Goal: Information Seeking & Learning: Check status

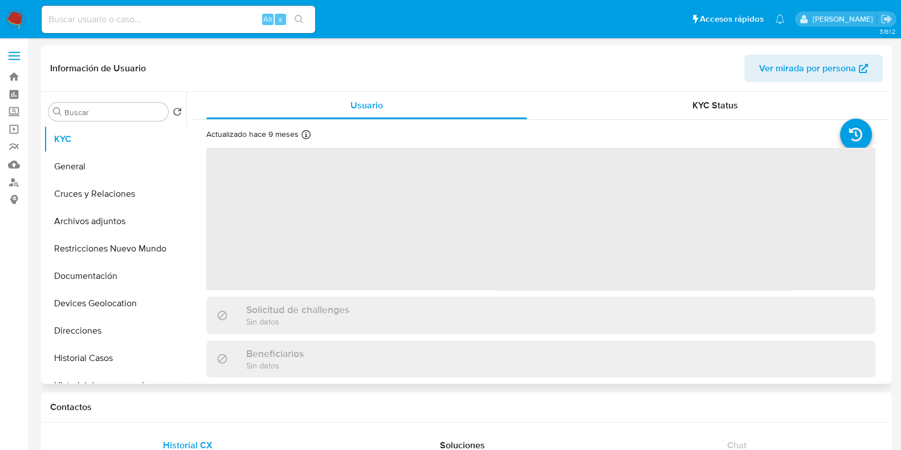
select select "10"
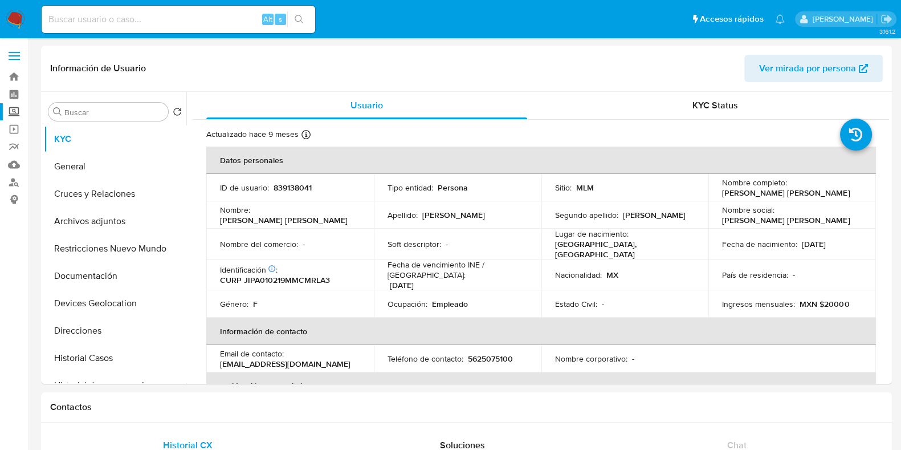
click at [8, 112] on label "Screening" at bounding box center [68, 112] width 136 height 18
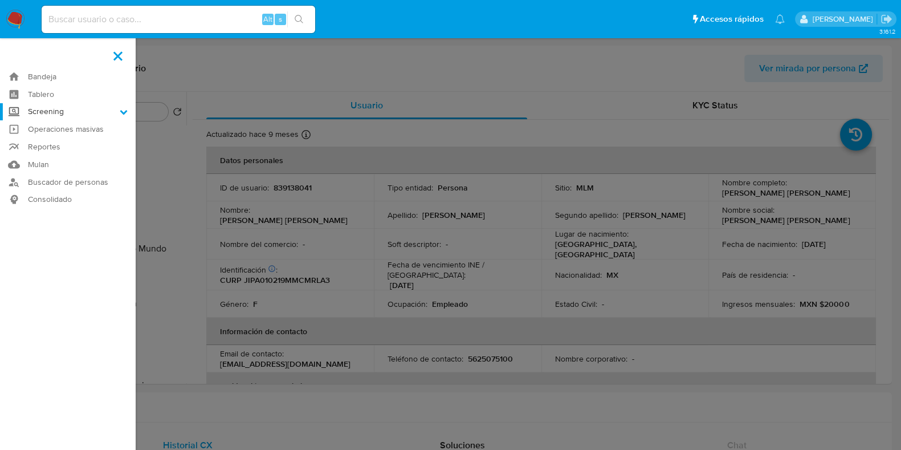
click at [0, 0] on input "Screening" at bounding box center [0, 0] width 0 height 0
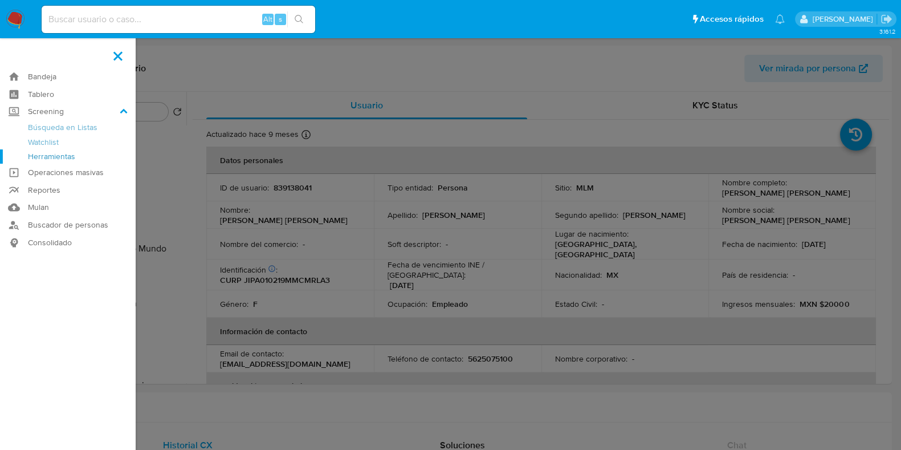
click at [65, 152] on link "Herramientas" at bounding box center [68, 156] width 136 height 14
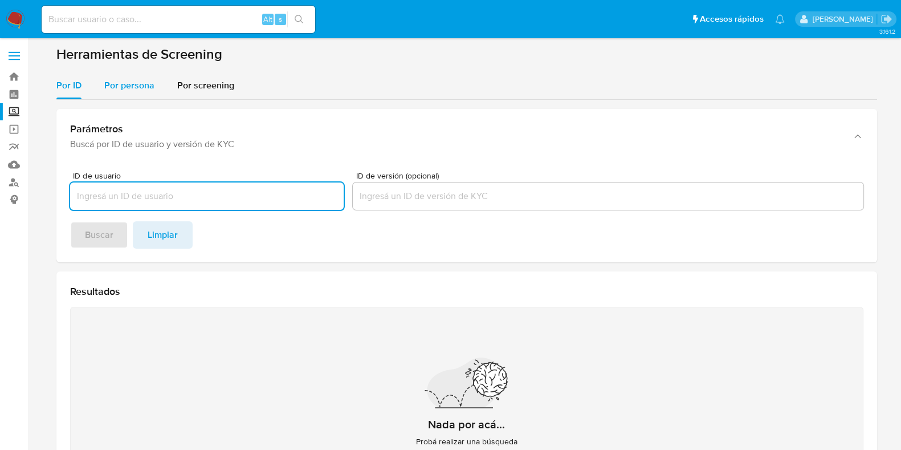
click at [131, 84] on span "Por persona" at bounding box center [129, 85] width 50 height 13
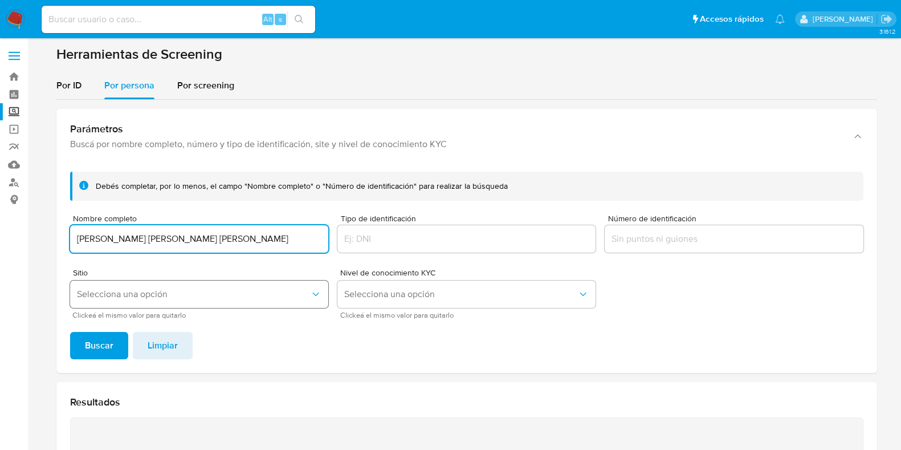
type input "[PERSON_NAME] [PERSON_NAME] [PERSON_NAME]"
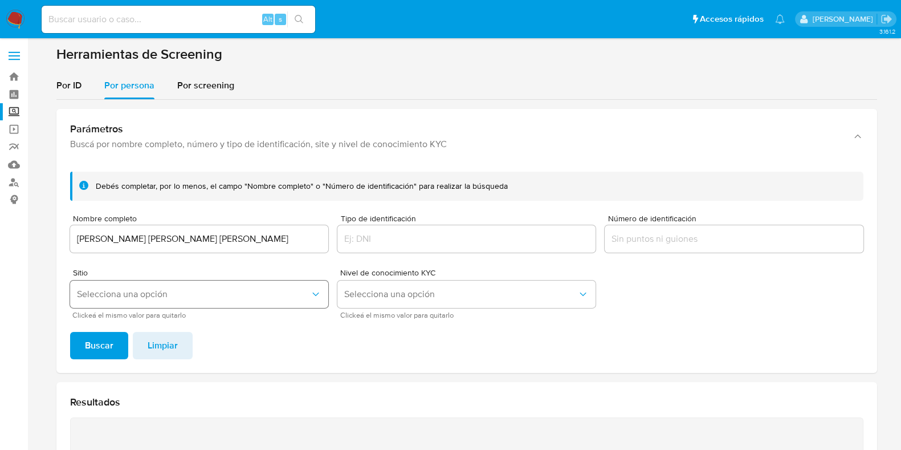
click at [300, 298] on span "Selecciona una opción" at bounding box center [193, 293] width 233 height 11
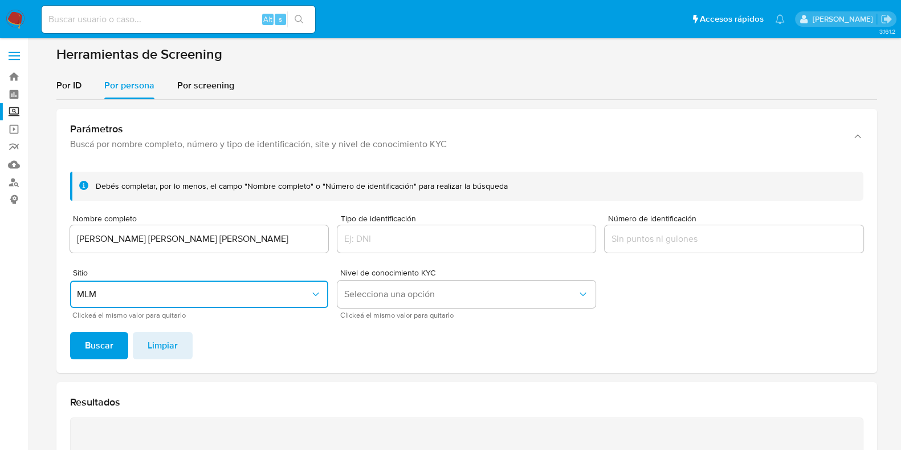
scroll to position [17, 0]
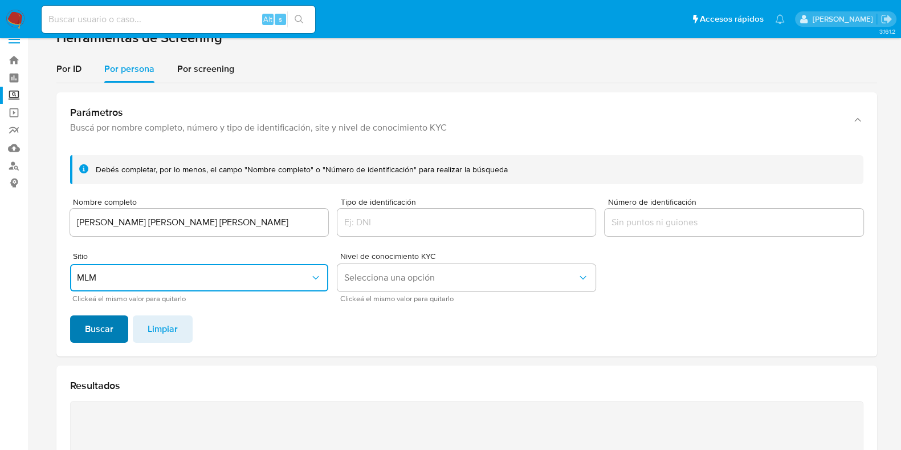
click at [94, 330] on span "Buscar" at bounding box center [99, 328] width 28 height 25
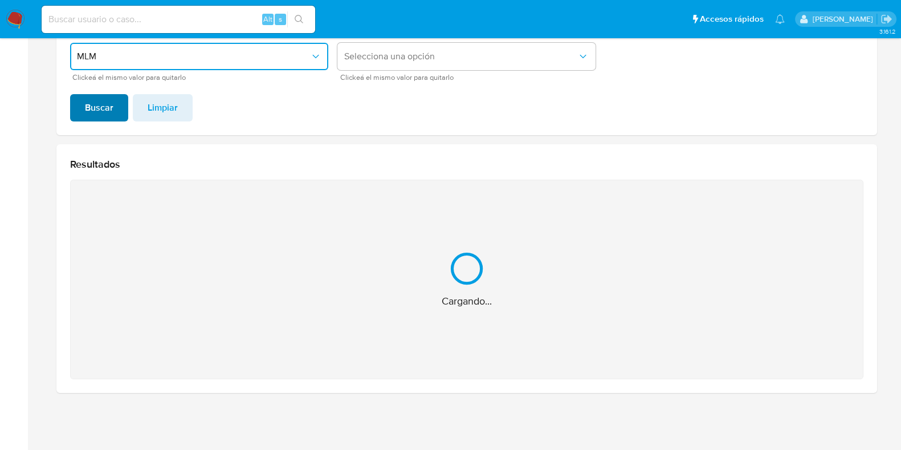
scroll to position [56, 0]
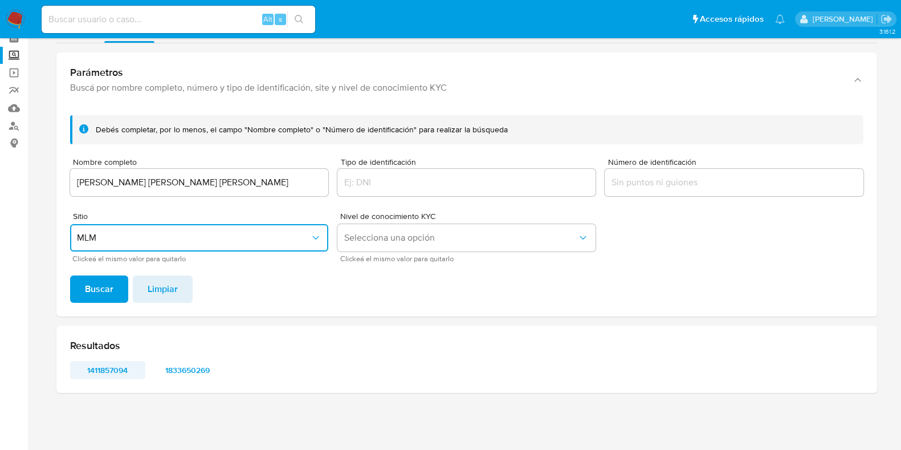
click at [89, 370] on span "1411857094" at bounding box center [107, 370] width 59 height 16
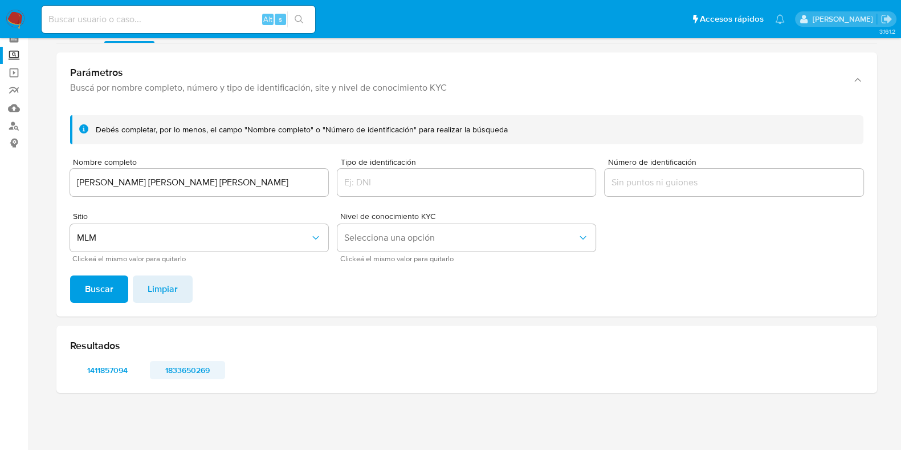
click at [191, 373] on span "1833650269" at bounding box center [187, 370] width 59 height 16
click at [20, 19] on img at bounding box center [15, 19] width 19 height 19
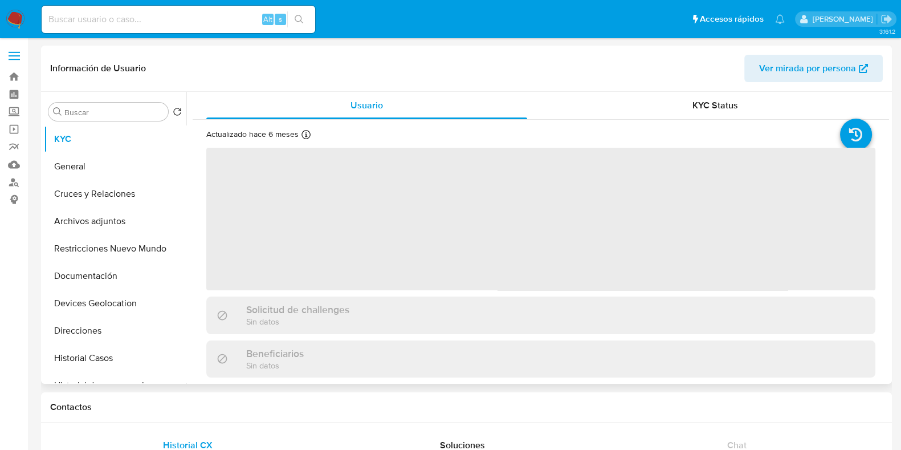
select select "10"
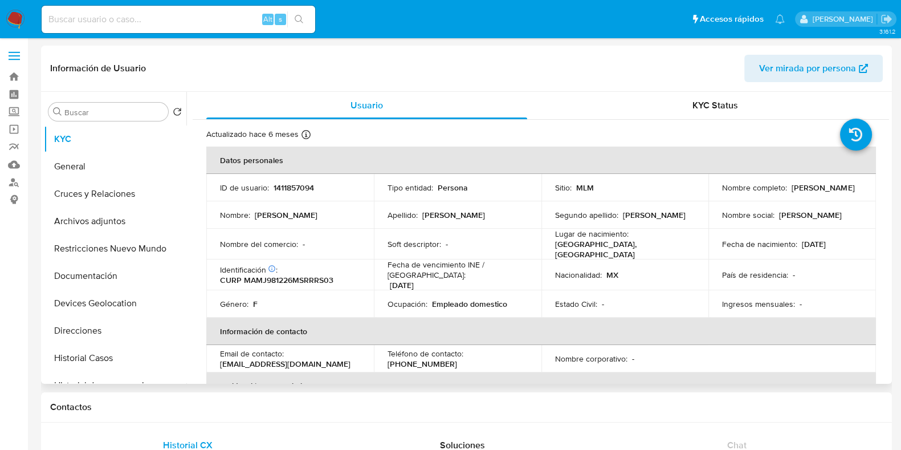
click at [284, 290] on td "Género : F" at bounding box center [290, 303] width 168 height 27
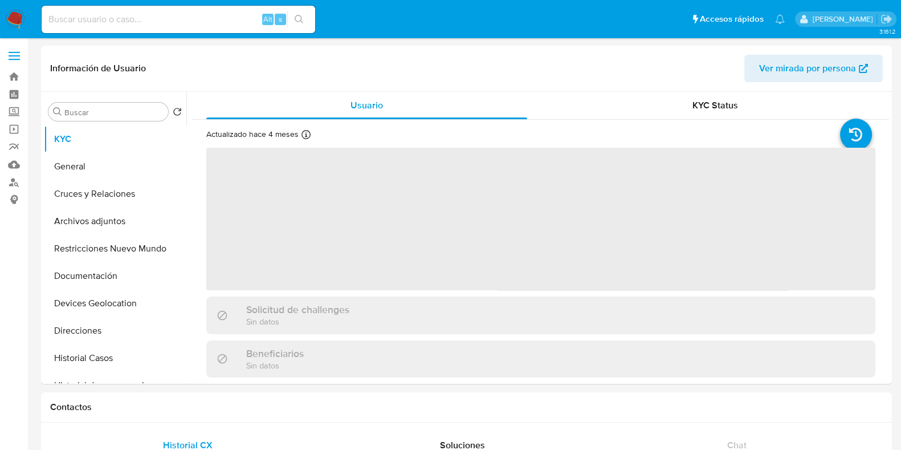
select select "10"
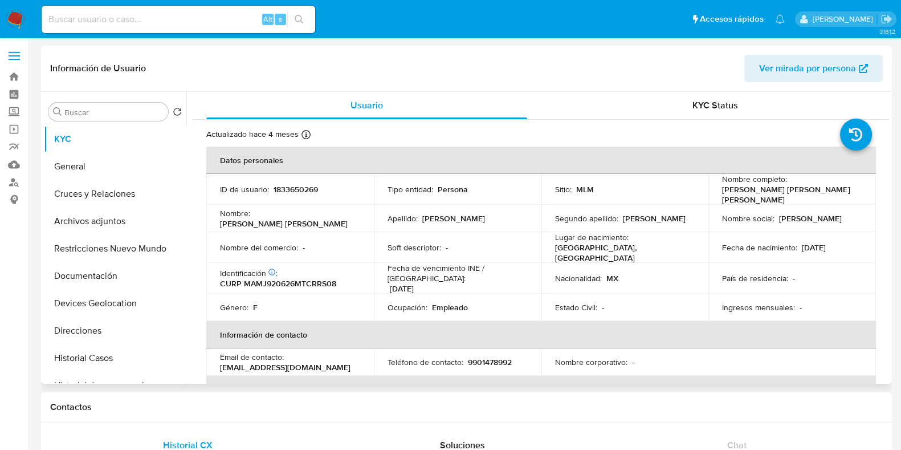
click at [357, 321] on th "Información de contacto" at bounding box center [541, 334] width 670 height 27
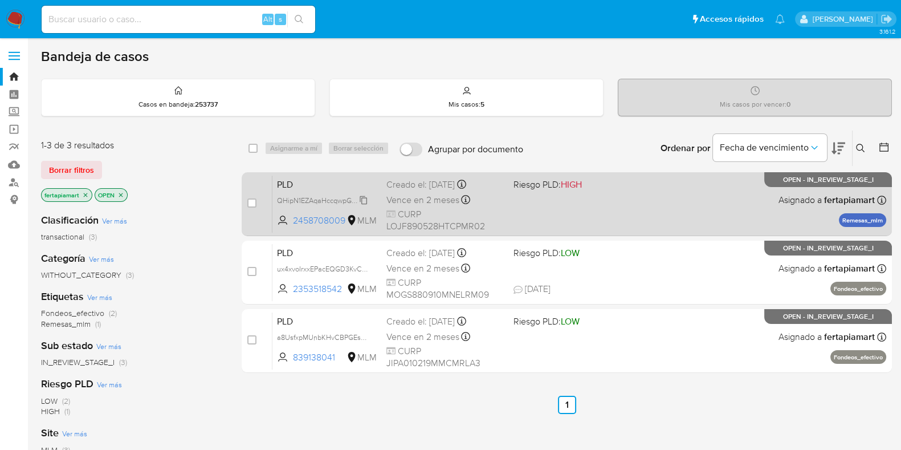
click at [317, 200] on span "QHipN1EZAqaHccqwpGkKAln3" at bounding box center [325, 199] width 97 height 13
click at [308, 215] on span "2458708009" at bounding box center [318, 220] width 51 height 13
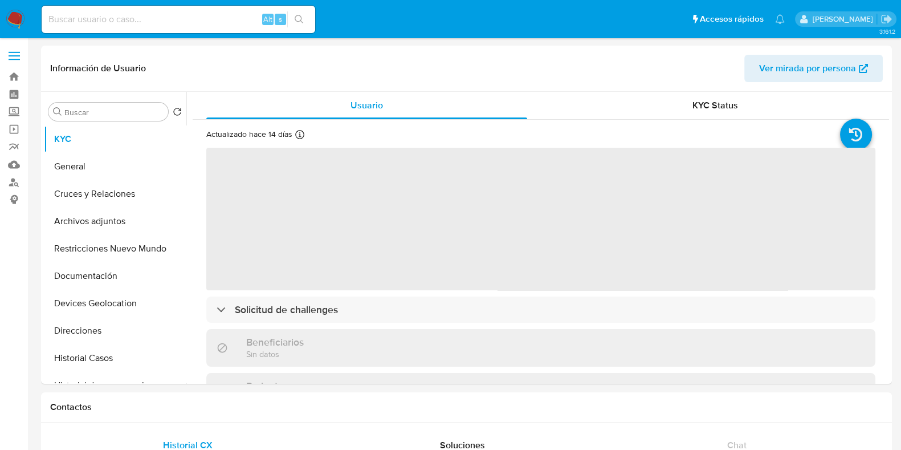
select select "10"
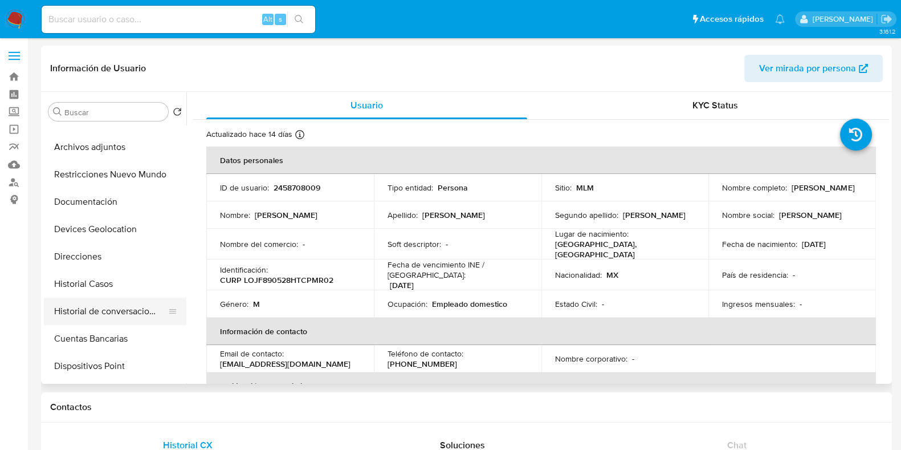
scroll to position [74, 0]
click at [93, 320] on button "Historial de conversaciones" at bounding box center [110, 311] width 133 height 27
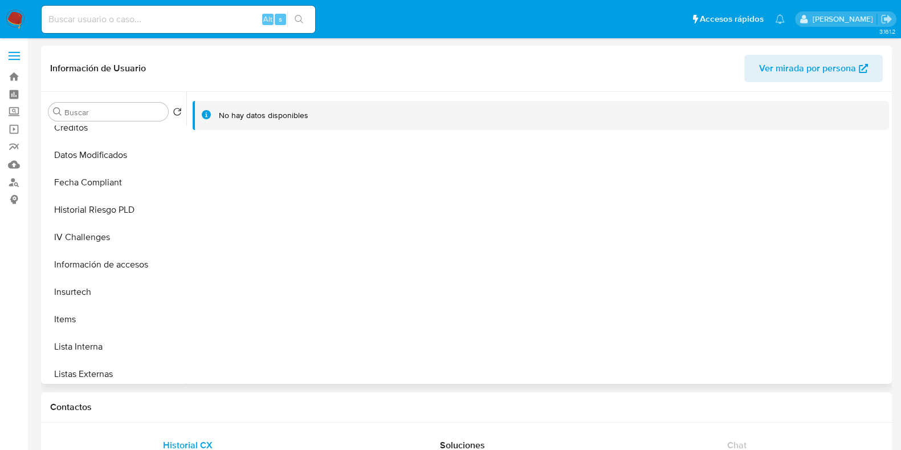
scroll to position [365, 0]
click at [101, 248] on button "IV Challenges" at bounding box center [110, 238] width 133 height 27
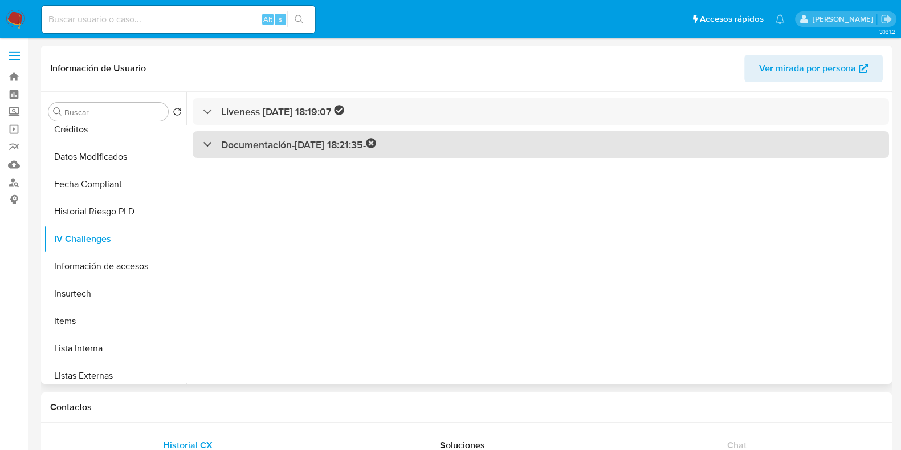
click at [206, 148] on div "Documentación - 26/05/2025 18:21:35 -" at bounding box center [289, 144] width 173 height 13
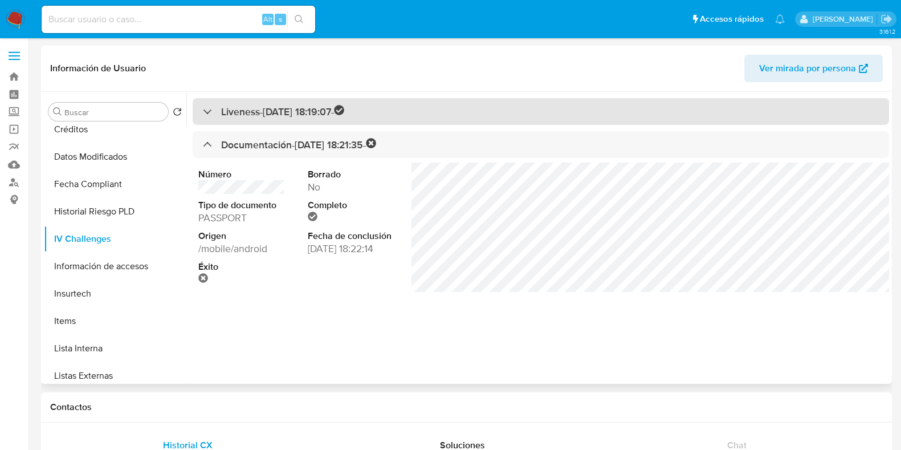
click at [211, 123] on div "Liveness - 26/05/2025 18:19:07 -" at bounding box center [541, 111] width 696 height 27
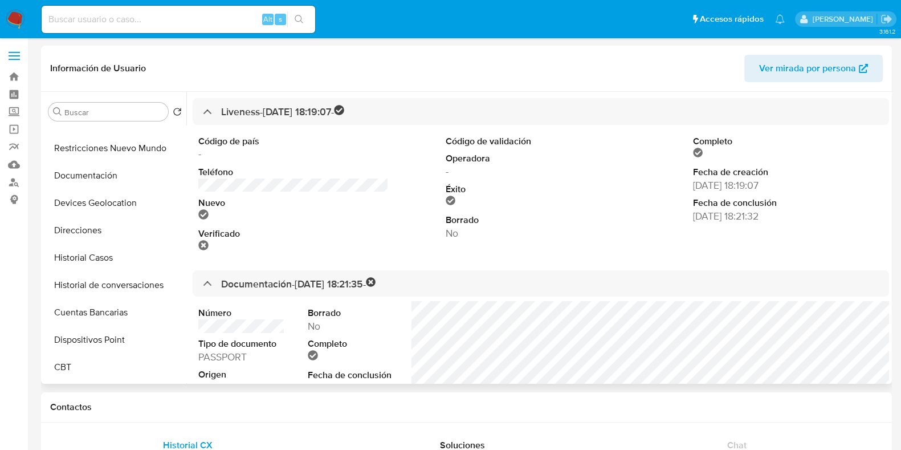
scroll to position [0, 0]
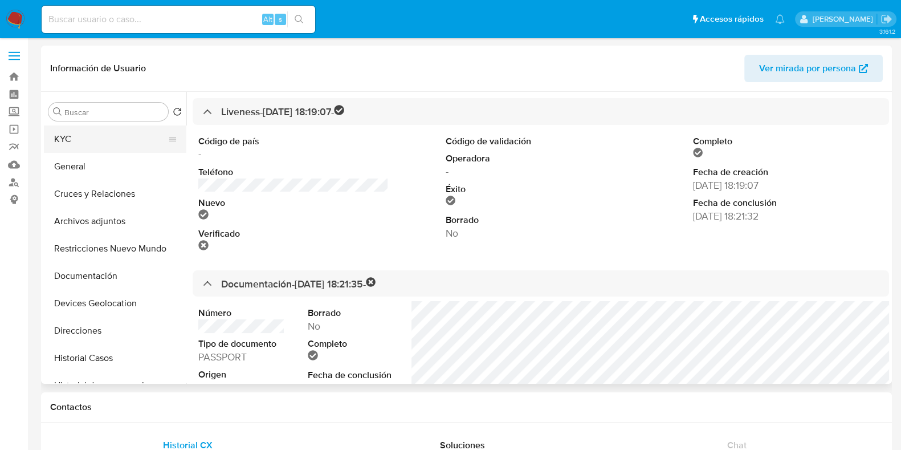
click at [88, 147] on button "KYC" at bounding box center [110, 138] width 133 height 27
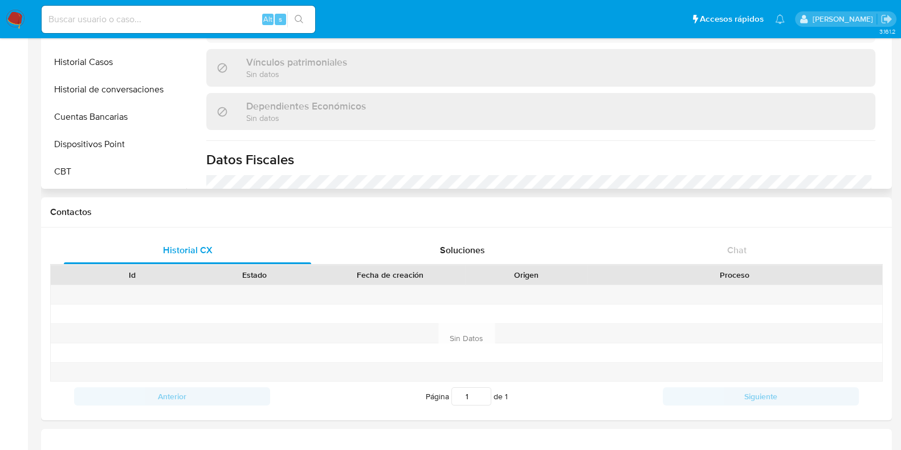
scroll to position [103, 0]
click at [97, 89] on button "Historial de conversaciones" at bounding box center [110, 87] width 133 height 27
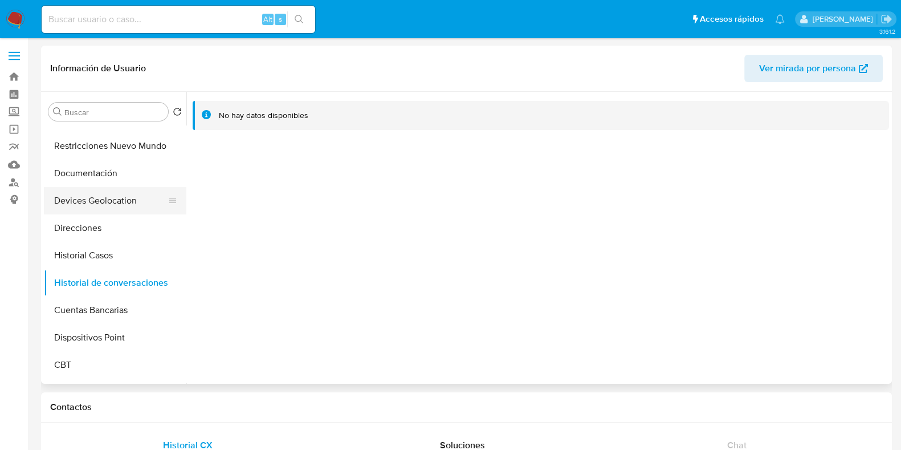
scroll to position [0, 0]
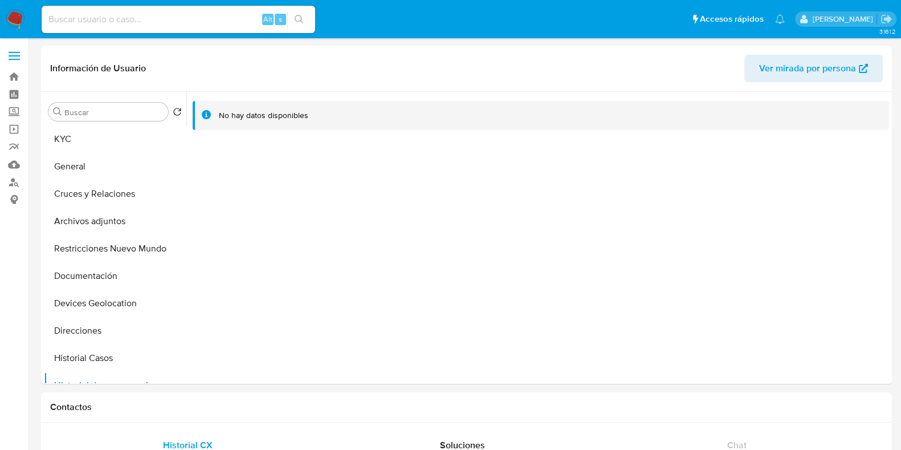
click at [11, 25] on img at bounding box center [15, 19] width 19 height 19
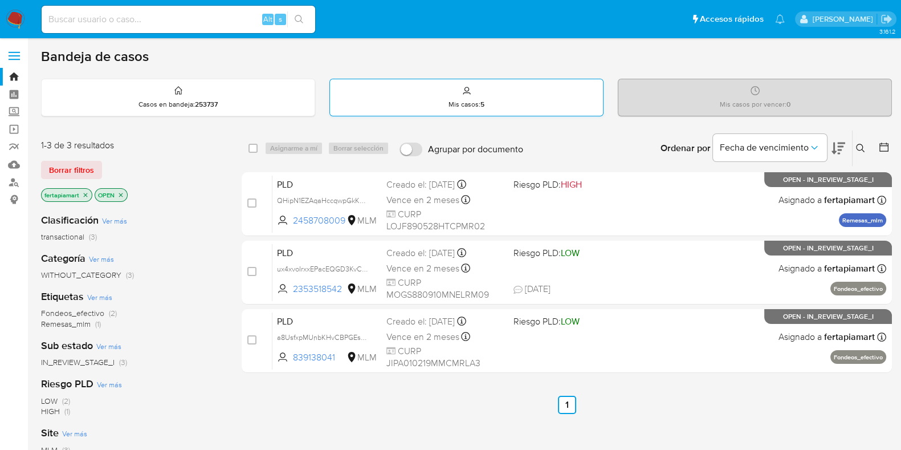
click at [475, 104] on p "Mis casos : 5" at bounding box center [466, 104] width 36 height 9
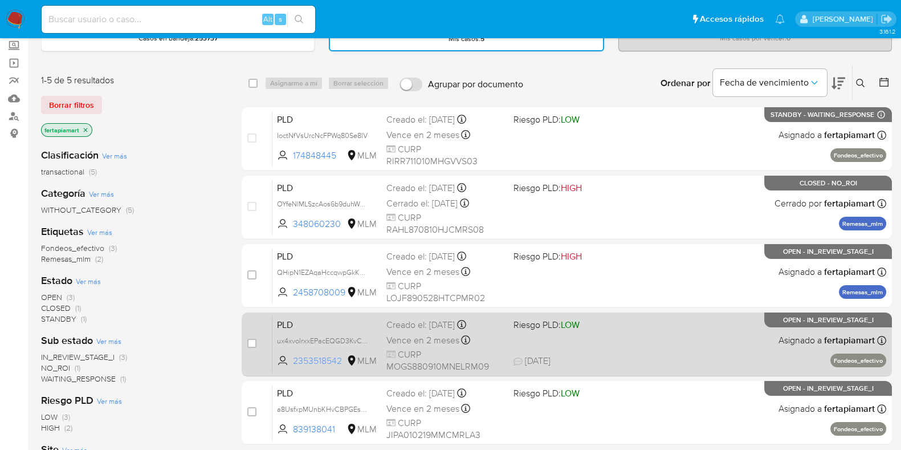
scroll to position [65, 0]
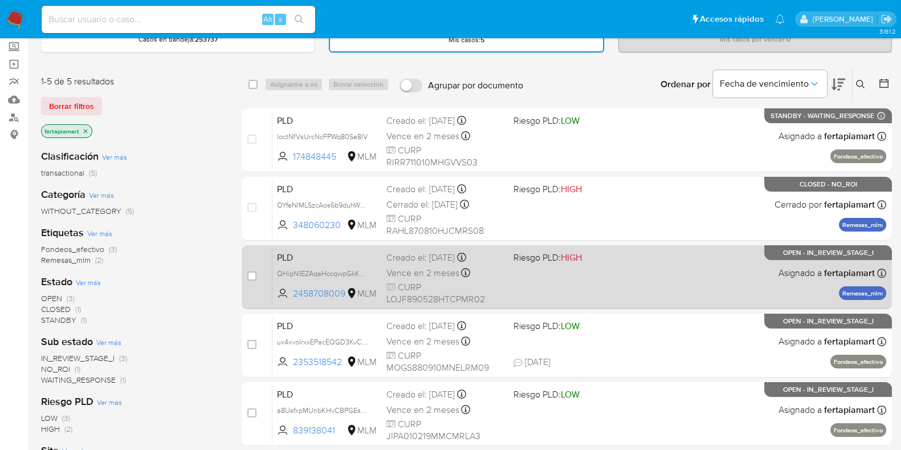
click at [852, 286] on p "Remesas_mlm" at bounding box center [862, 293] width 47 height 14
click at [289, 253] on span "PLD" at bounding box center [327, 256] width 100 height 15
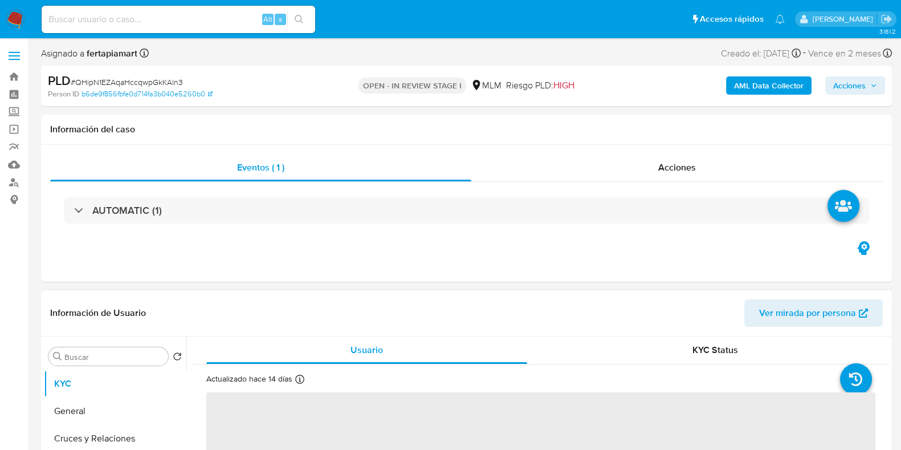
select select "10"
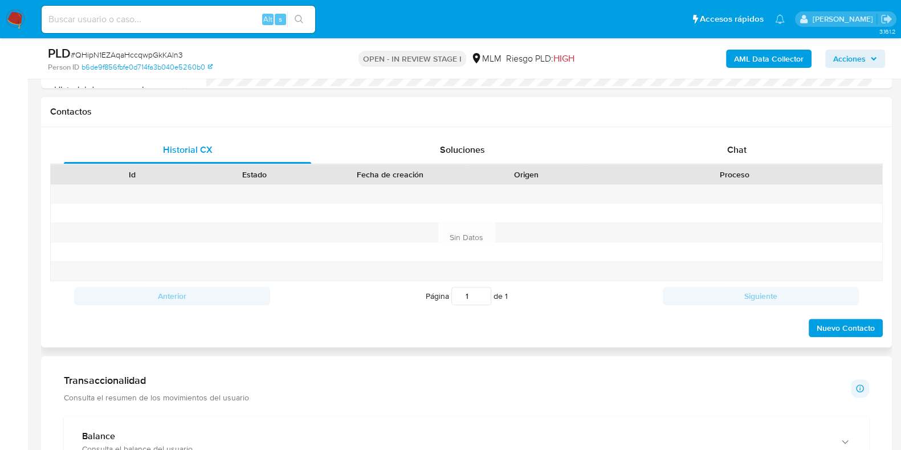
scroll to position [498, 0]
click at [729, 149] on span "Chat" at bounding box center [736, 150] width 19 height 13
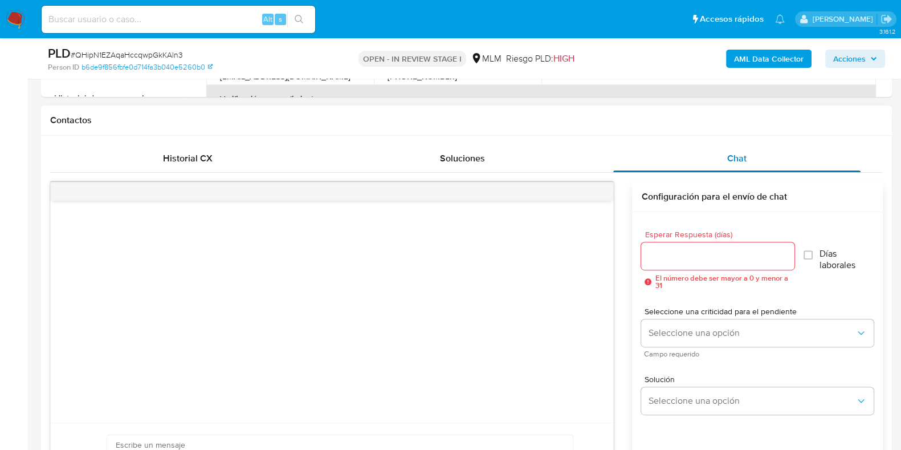
scroll to position [495, 0]
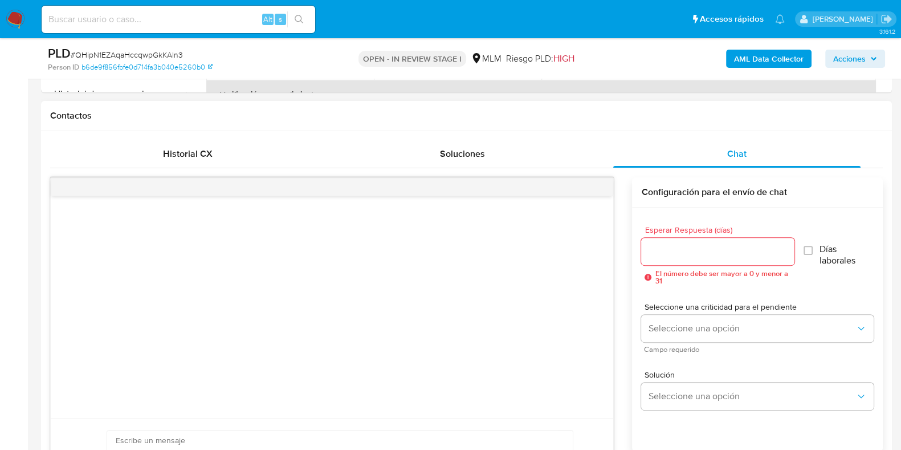
click at [236, 368] on div at bounding box center [332, 307] width 562 height 222
click at [732, 241] on div at bounding box center [717, 251] width 153 height 27
click at [695, 270] on span "El número debe ser mayor a 0 y menor a 31" at bounding box center [724, 277] width 139 height 15
click at [685, 251] on input "Esperar Respuesta (días)" at bounding box center [717, 251] width 153 height 15
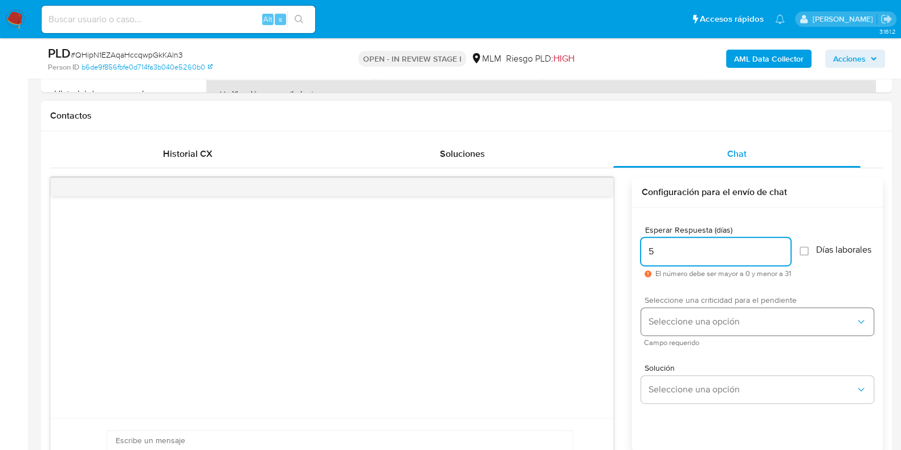
type input "5"
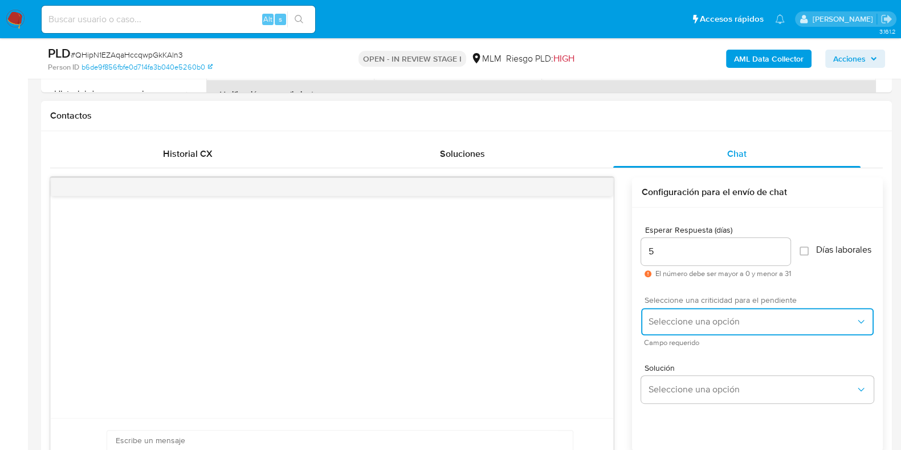
click at [687, 318] on button "Seleccione una opción" at bounding box center [757, 321] width 232 height 27
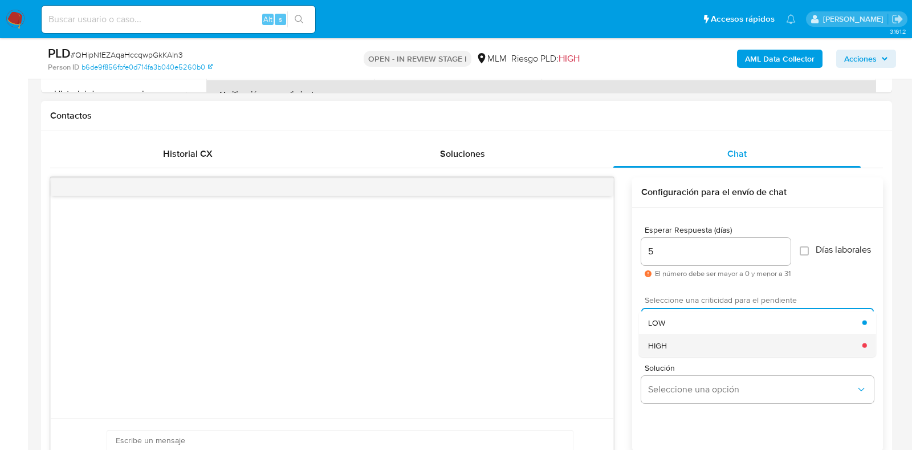
click at [670, 344] on div "HIGH" at bounding box center [755, 344] width 214 height 23
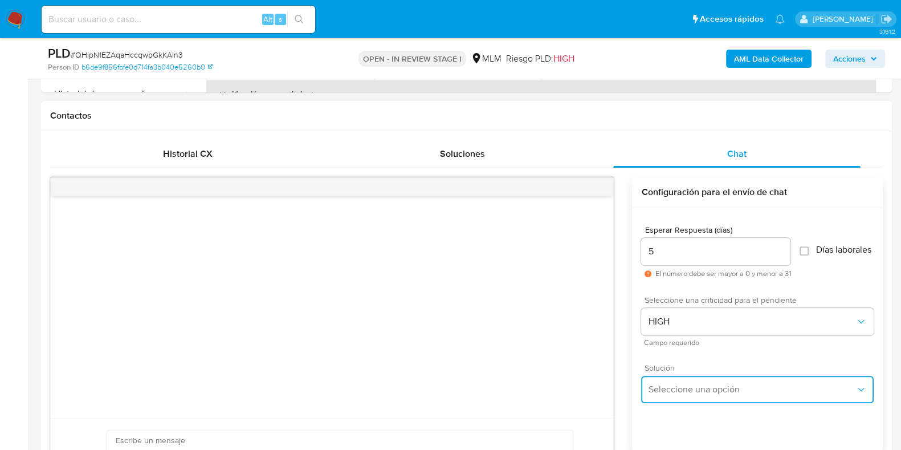
click at [697, 386] on button "Seleccione una opción" at bounding box center [757, 388] width 232 height 27
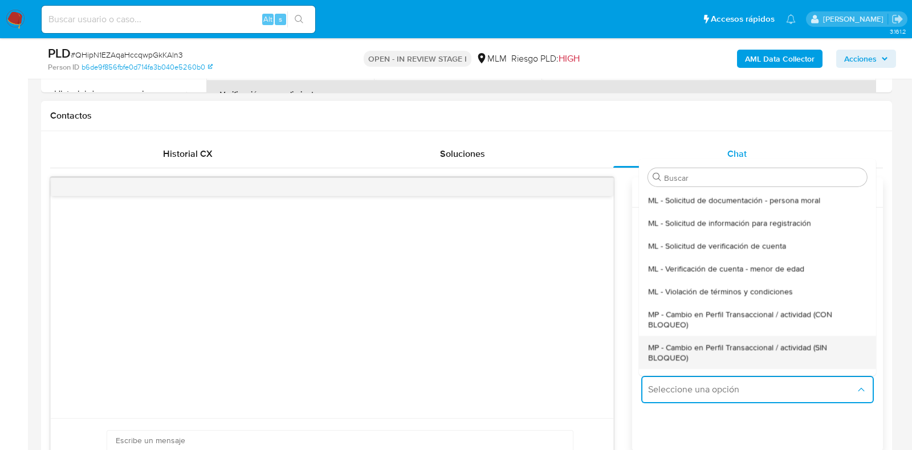
click at [736, 350] on span "MP - Cambio en Perfil Transaccional / actividad (SIN BLOQUEO)" at bounding box center [757, 351] width 219 height 21
type textarea "Estimado ,Te comunicamos que se ha identificado un cambio en el uso habitual de…"
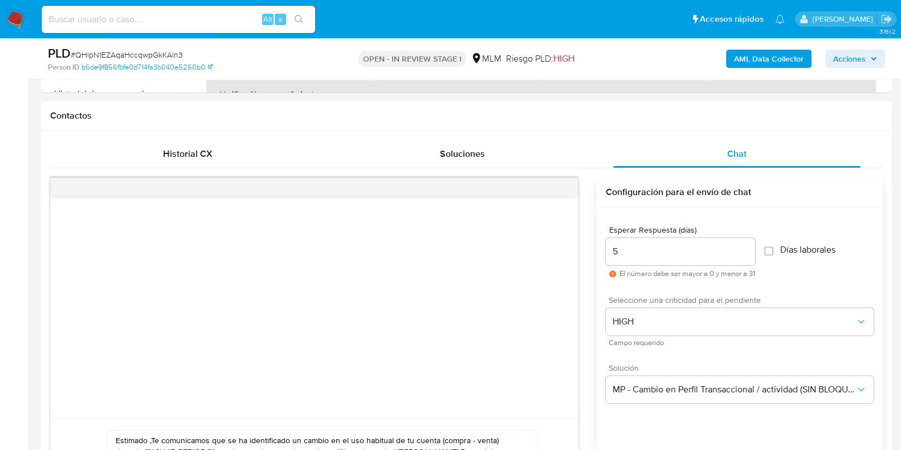
click at [351, 314] on div at bounding box center [314, 307] width 527 height 222
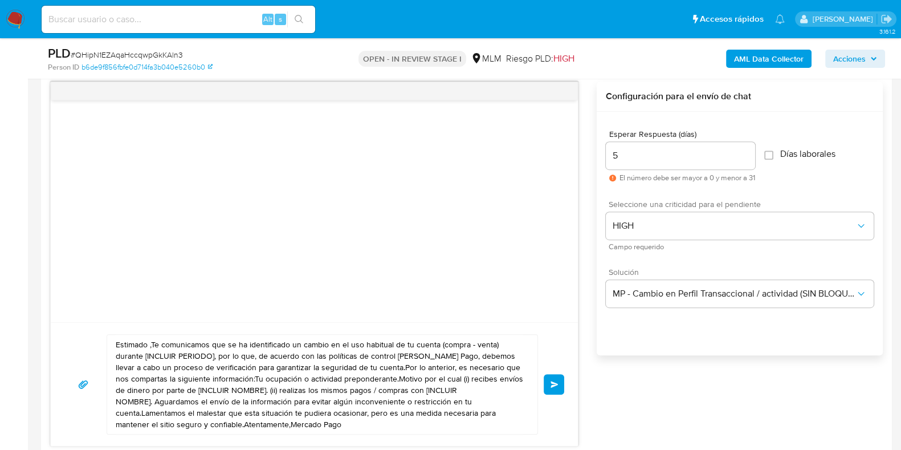
scroll to position [613, 0]
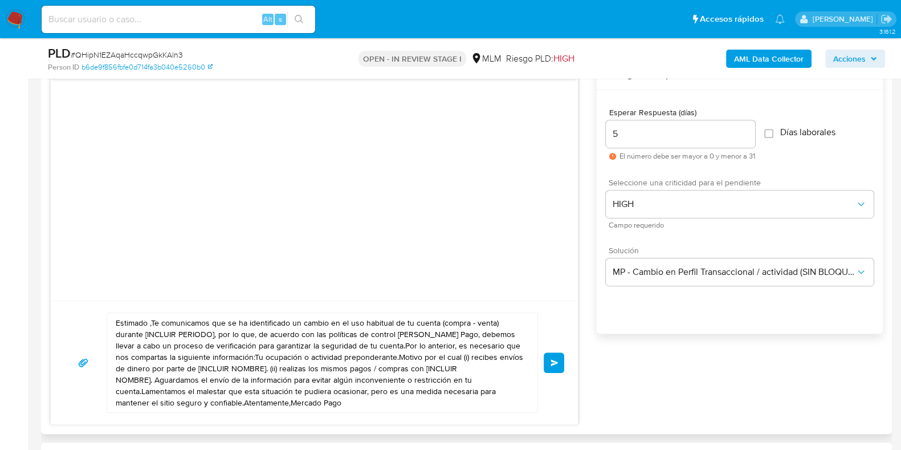
click at [353, 140] on div at bounding box center [314, 190] width 527 height 222
drag, startPoint x: 439, startPoint y: 406, endPoint x: 83, endPoint y: 300, distance: 371.6
click at [83, 300] on div "Estimado ,Te comunicamos que se ha identificado un cambio en el uso habitual de…" at bounding box center [314, 362] width 527 height 124
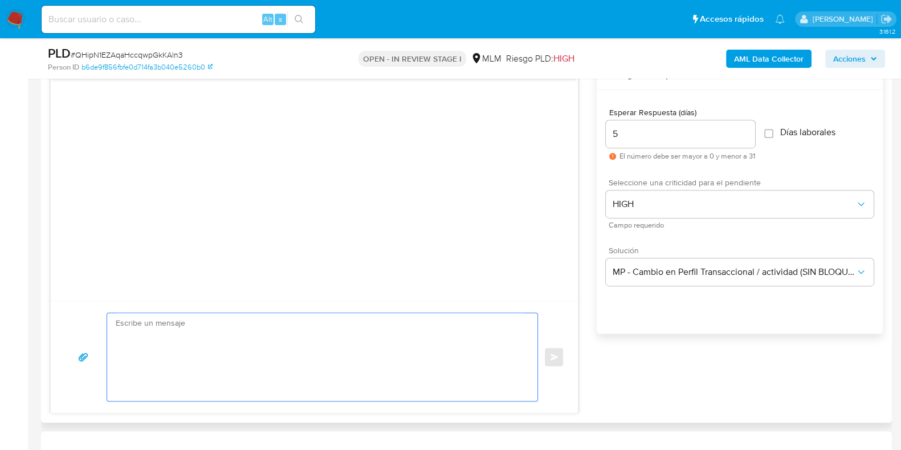
paste textarea "Estimado usuario, Te comunicamos que de acuerdo con las políticas de control de…"
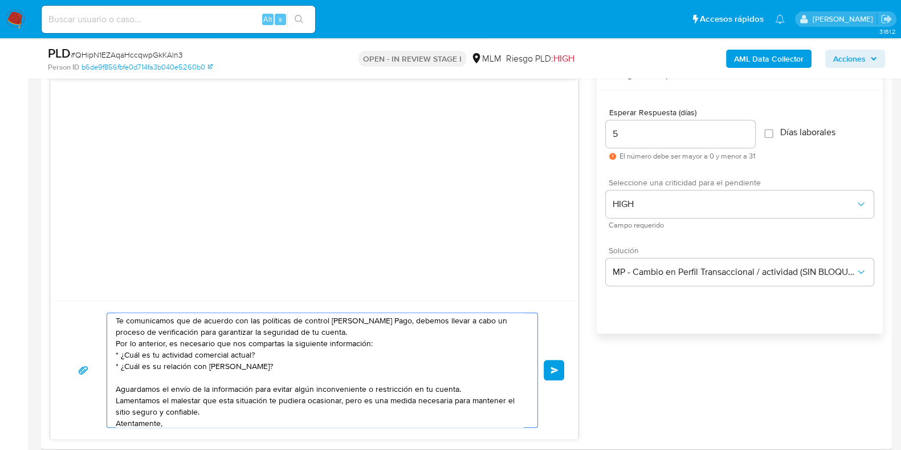
scroll to position [14, 0]
click at [238, 354] on textarea "Estimado usuario, Te comunicamos que de acuerdo con las políticas de control de…" at bounding box center [319, 370] width 407 height 114
click at [236, 354] on textarea "Estimado usuario, Te comunicamos que de acuerdo con las políticas de control de…" at bounding box center [319, 370] width 407 height 114
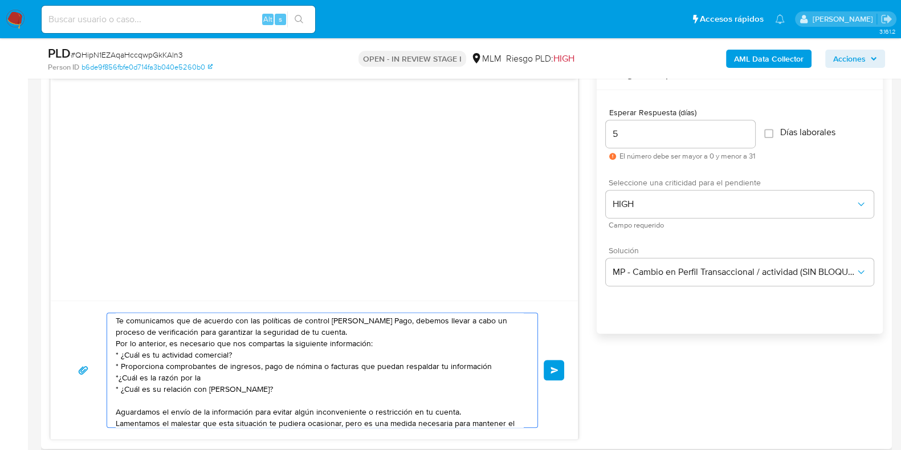
type textarea "Estimado usuario, Te comunicamos que de acuerdo con las políticas de control de…"
click at [544, 360] on button "Enviar" at bounding box center [554, 370] width 21 height 21
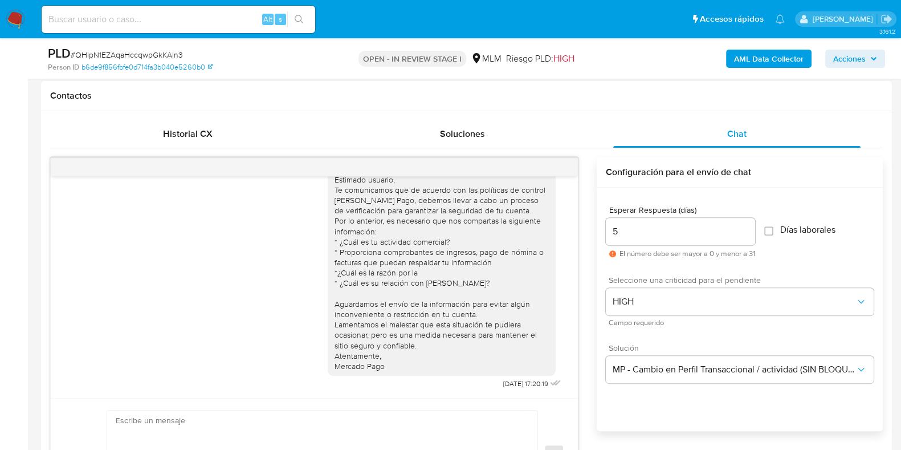
scroll to position [515, 0]
click at [471, 286] on div "Estimado usuario, Te comunicamos que de acuerdo con las políticas de control de…" at bounding box center [441, 272] width 214 height 197
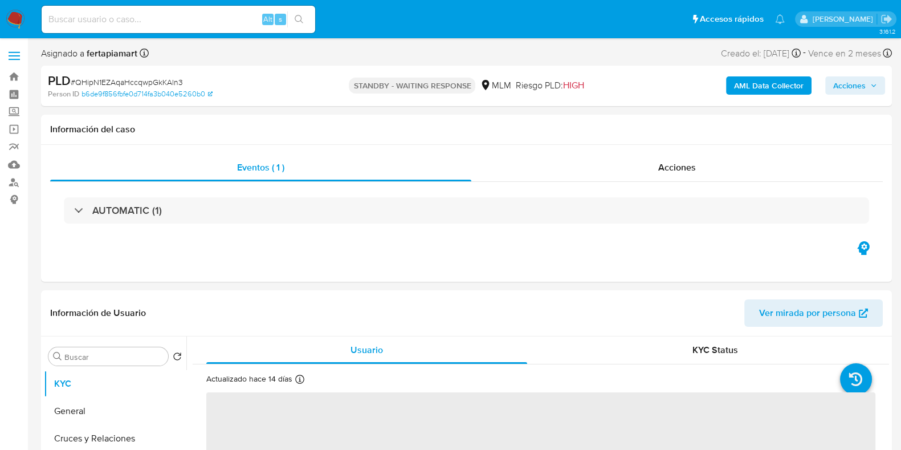
select select "10"
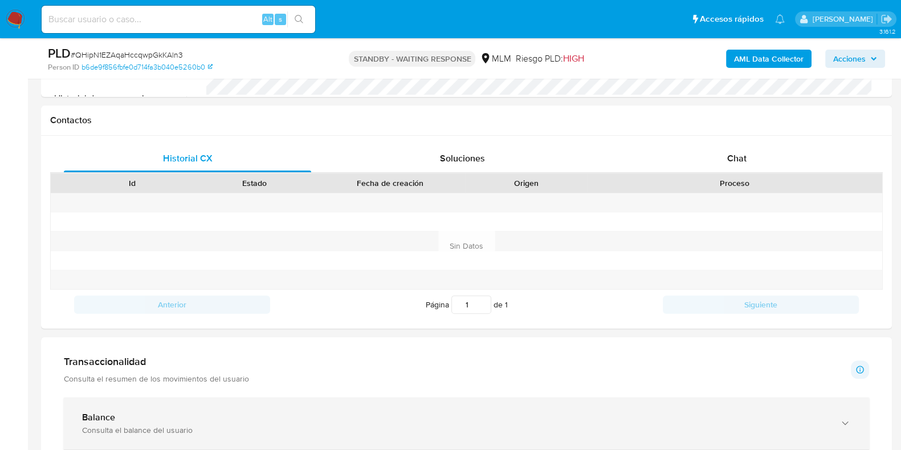
scroll to position [489, 0]
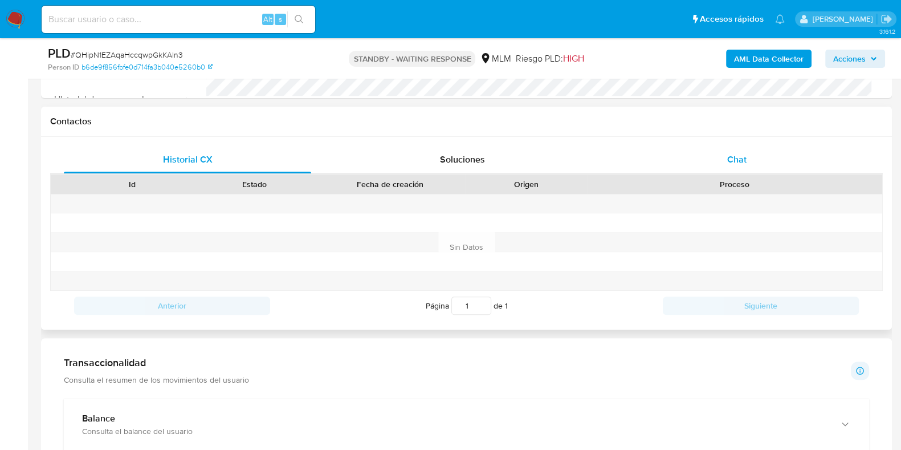
drag, startPoint x: 741, startPoint y: 142, endPoint x: 736, endPoint y: 165, distance: 22.7
click at [736, 165] on div "Historial CX Soluciones Chat Id Estado Fecha de creación Origen Proceso Anterio…" at bounding box center [466, 233] width 851 height 193
click at [736, 165] on div "Chat" at bounding box center [736, 159] width 247 height 27
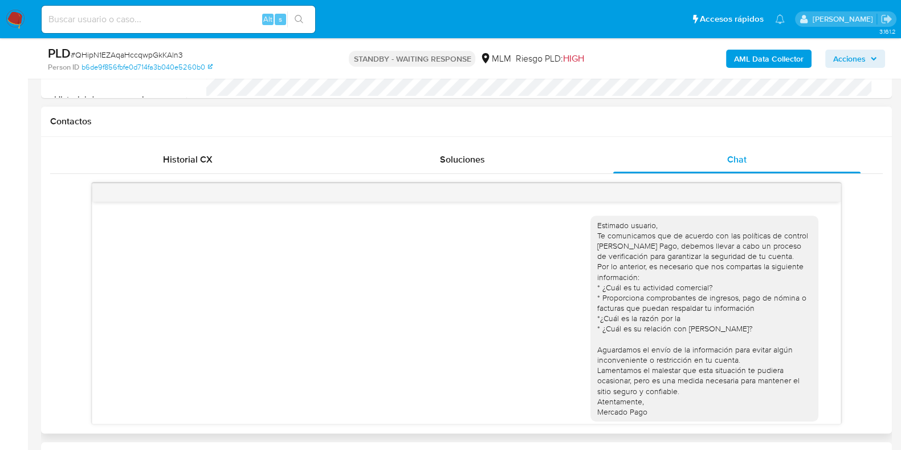
scroll to position [30, 0]
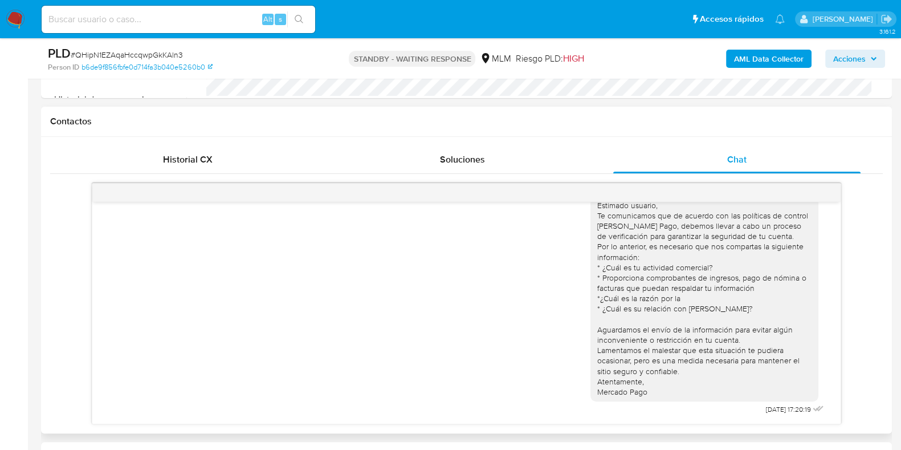
click at [658, 349] on div "Estimado usuario, Te comunicamos que de acuerdo con las políticas de control [P…" at bounding box center [704, 298] width 214 height 197
click at [658, 349] on div "Estimado usuario, Te comunicamos que de acuerdo con las políticas de control de…" at bounding box center [704, 298] width 214 height 197
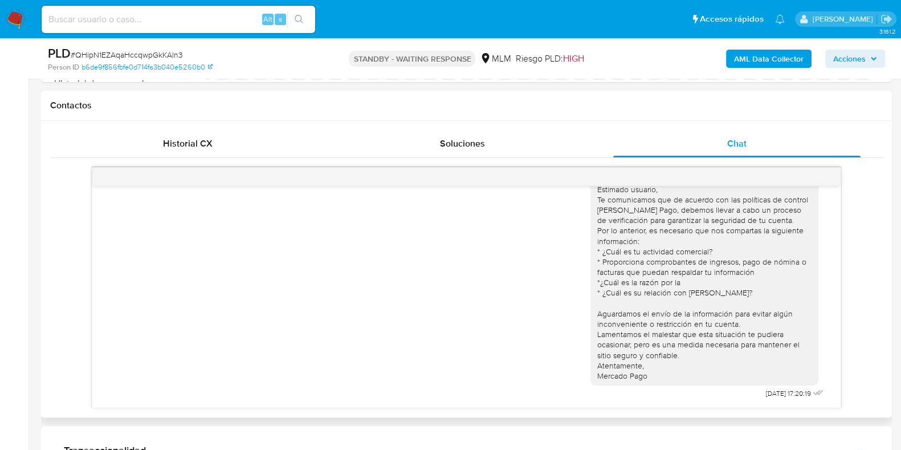
scroll to position [507, 0]
click at [663, 362] on div "Estimado usuario, Te comunicamos que de acuerdo con las políticas de control de…" at bounding box center [704, 281] width 214 height 197
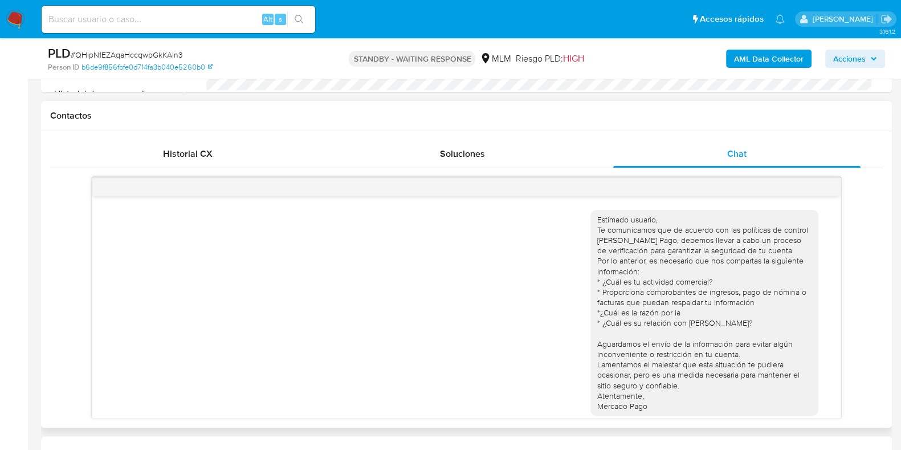
scroll to position [496, 0]
click at [824, 303] on div "Estimado usuario, Te comunicamos que de acuerdo con las políticas de control de…" at bounding box center [466, 306] width 748 height 222
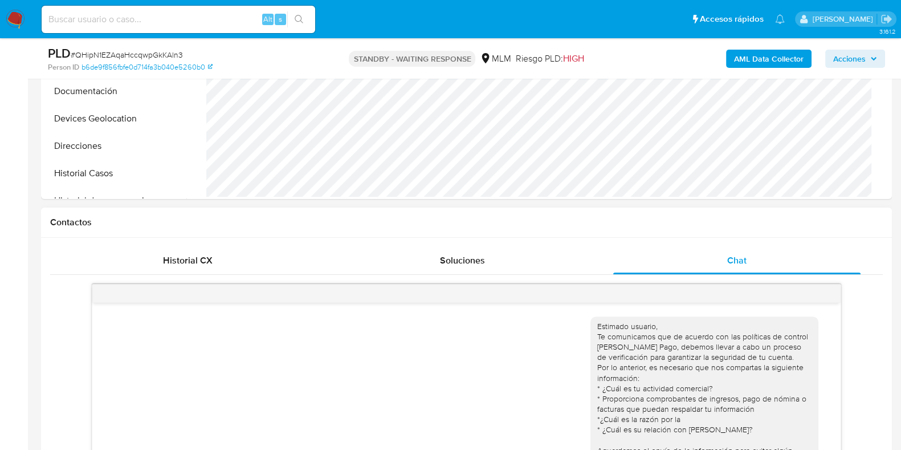
scroll to position [431, 0]
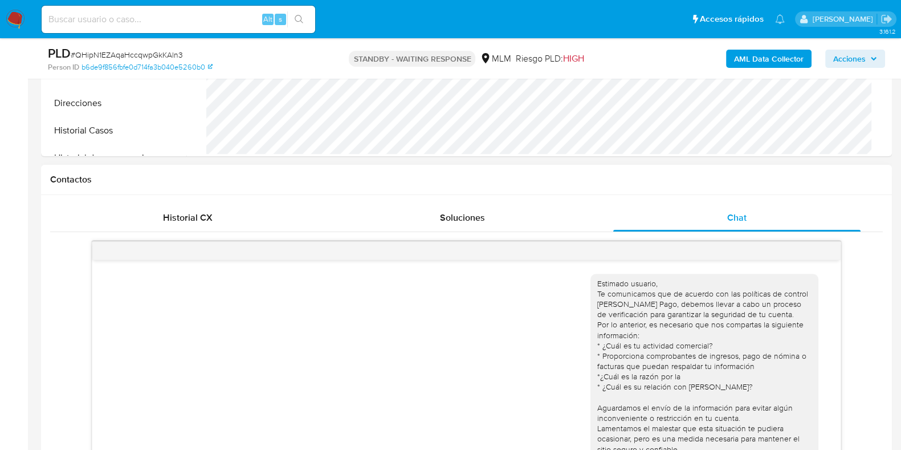
click at [617, 334] on div "Estimado usuario, Te comunicamos que de acuerdo con las políticas de control de…" at bounding box center [704, 376] width 214 height 197
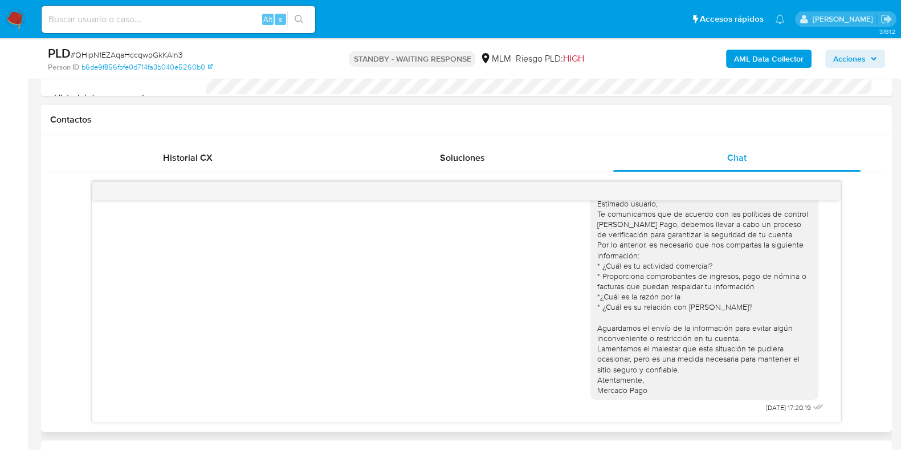
scroll to position [448, 0]
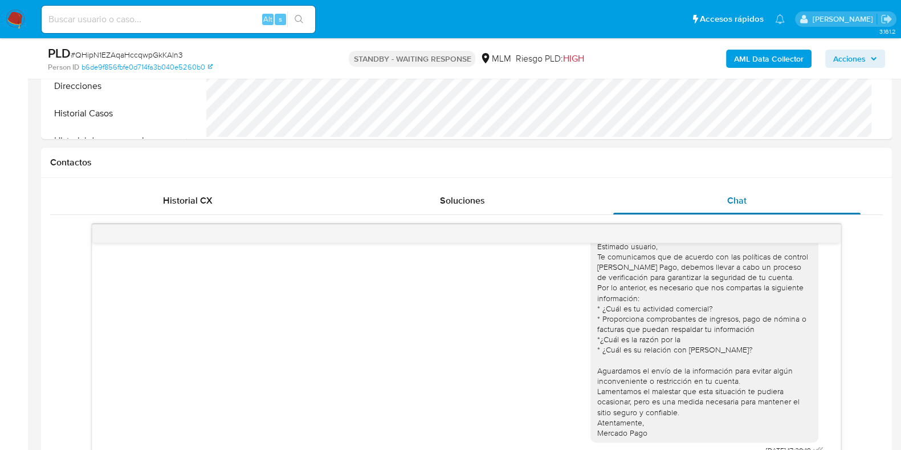
click at [758, 201] on div "Chat" at bounding box center [736, 200] width 247 height 27
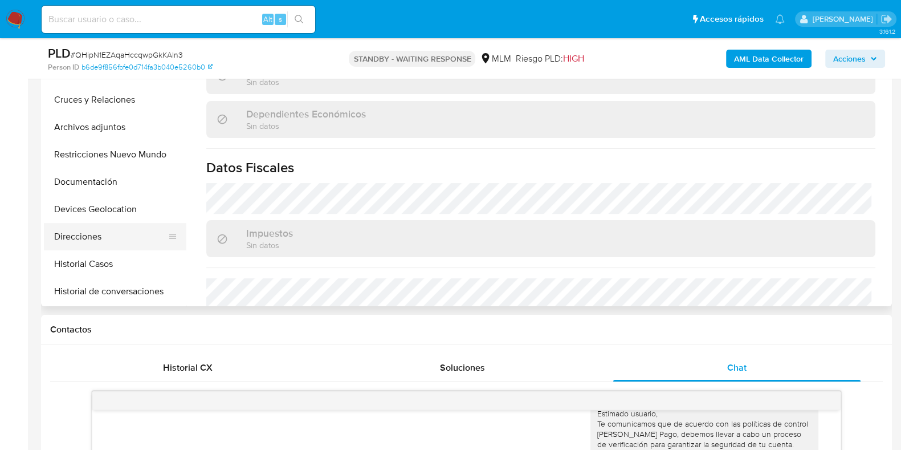
scroll to position [23, 0]
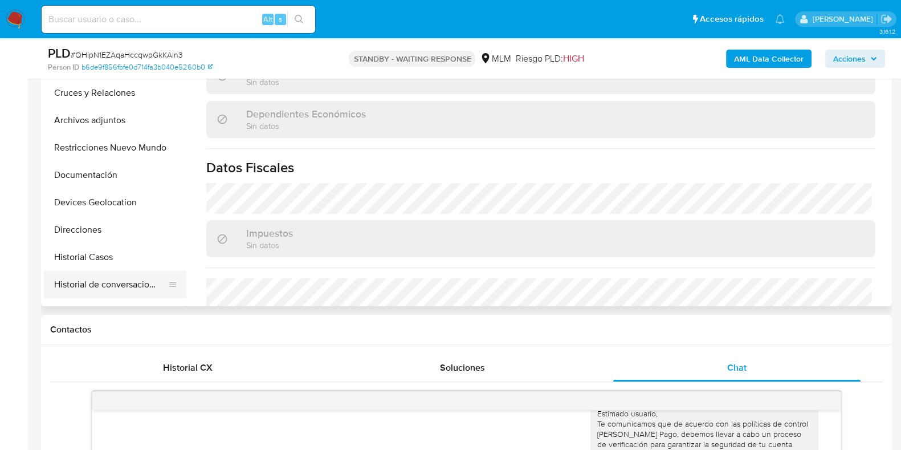
click at [105, 283] on button "Historial de conversaciones" at bounding box center [110, 284] width 133 height 27
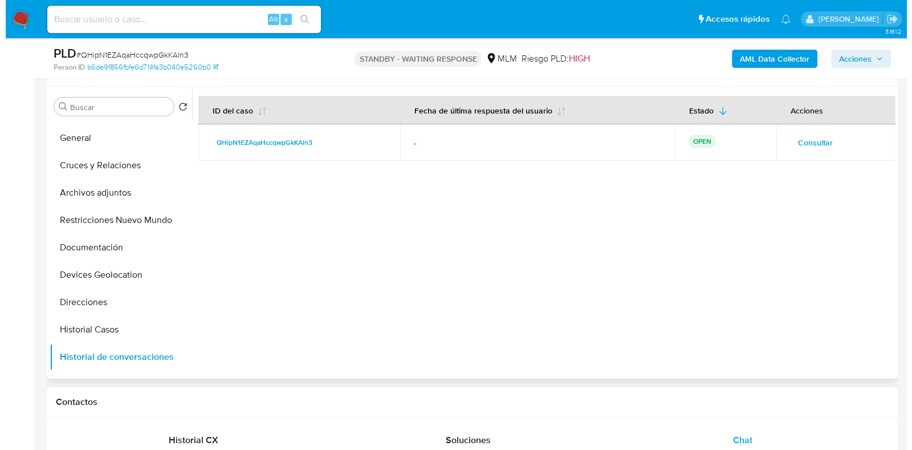
scroll to position [203, 0]
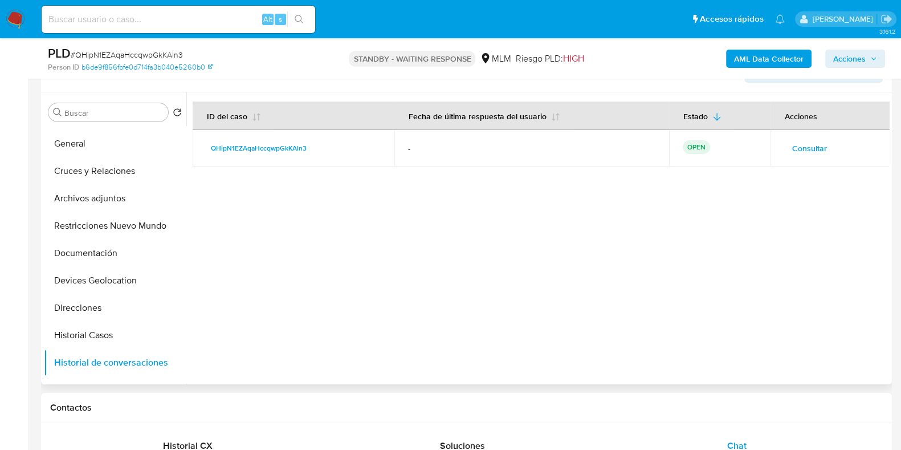
click at [691, 149] on p "OPEN" at bounding box center [696, 147] width 27 height 14
click at [800, 149] on span "Consultar" at bounding box center [809, 148] width 35 height 16
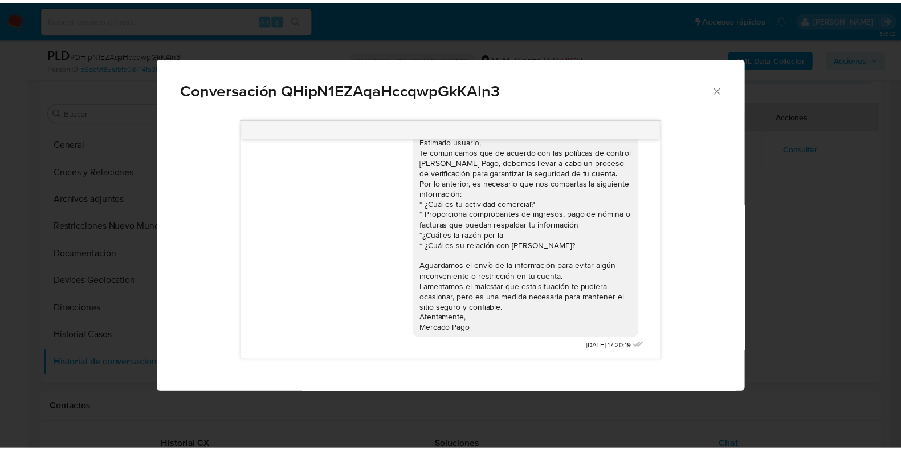
scroll to position [0, 0]
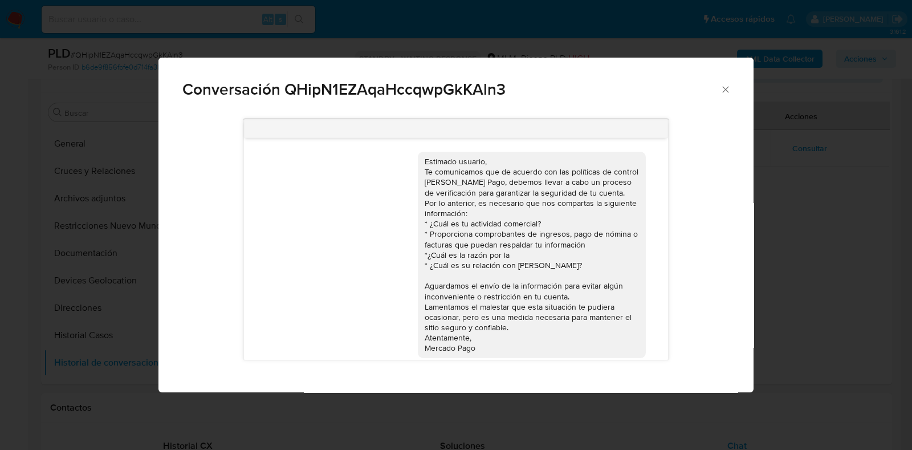
click at [581, 258] on div "Estimado usuario, Te comunicamos que de acuerdo con las políticas de control de…" at bounding box center [531, 254] width 214 height 197
click at [724, 83] on div "Conversación QHipN1EZAqaHccqwpGkKAln3" at bounding box center [455, 85] width 595 height 54
click at [724, 86] on icon "Cerrar" at bounding box center [725, 89] width 11 height 11
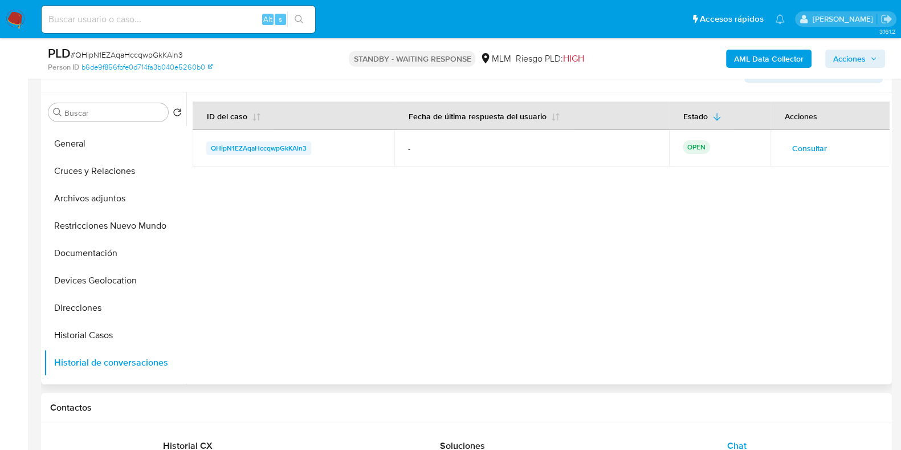
click at [242, 150] on span "QHipN1EZAqaHccqwpGkKAln3" at bounding box center [259, 148] width 96 height 14
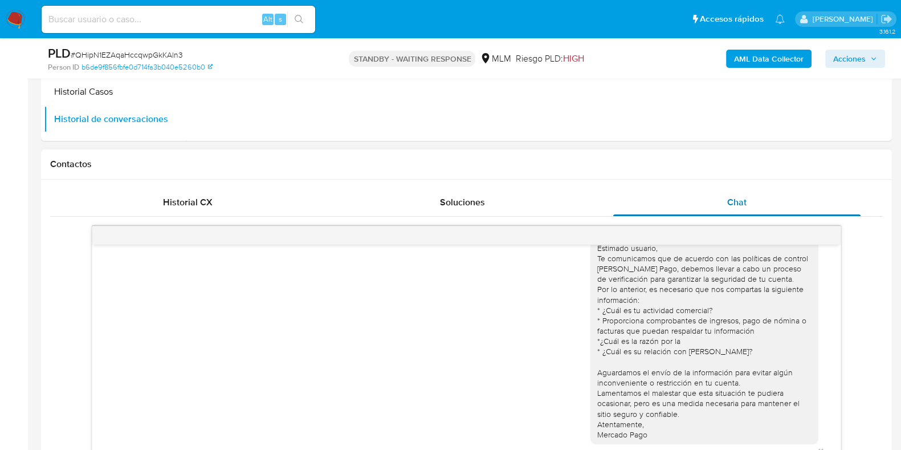
scroll to position [444, 0]
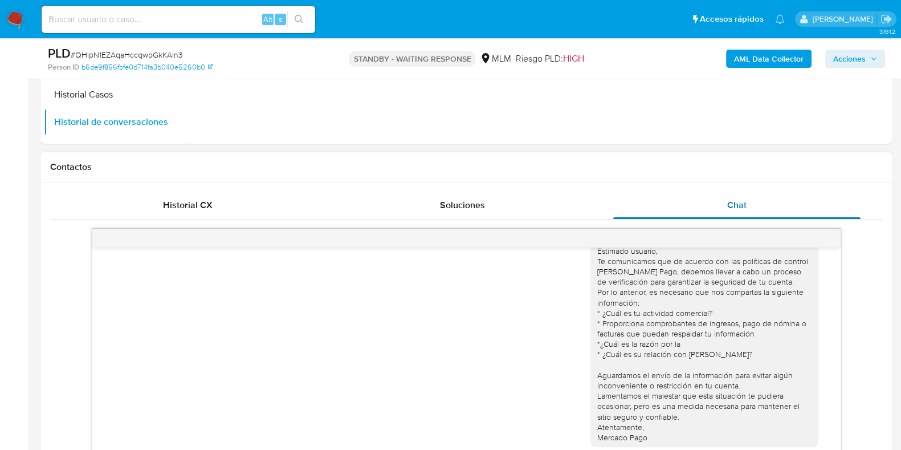
click at [798, 200] on div "Chat" at bounding box center [736, 204] width 247 height 27
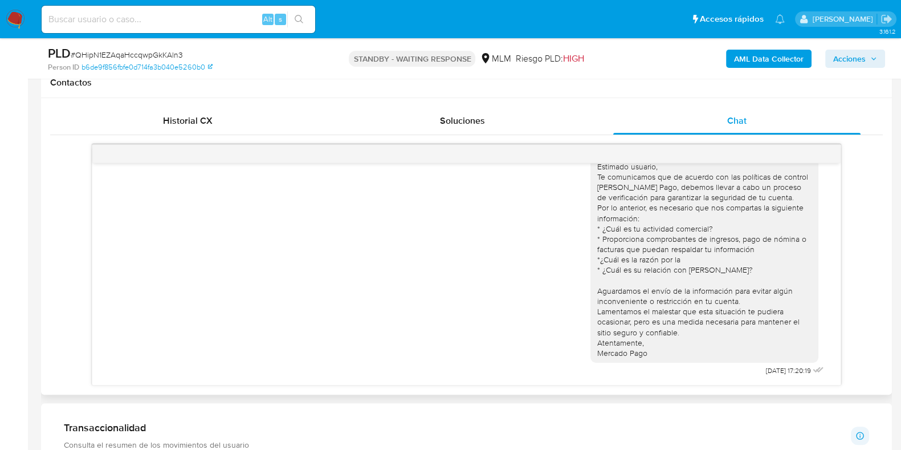
scroll to position [0, 0]
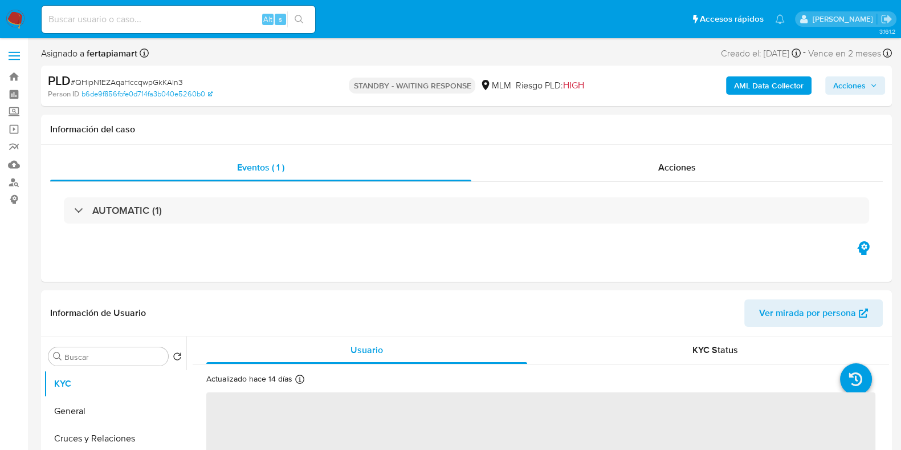
select select "10"
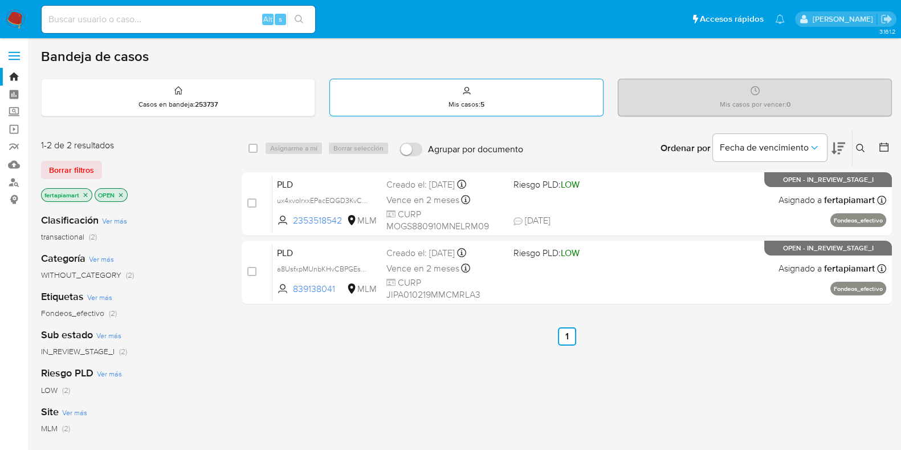
click at [422, 101] on div "Mis casos : 5" at bounding box center [466, 97] width 273 height 36
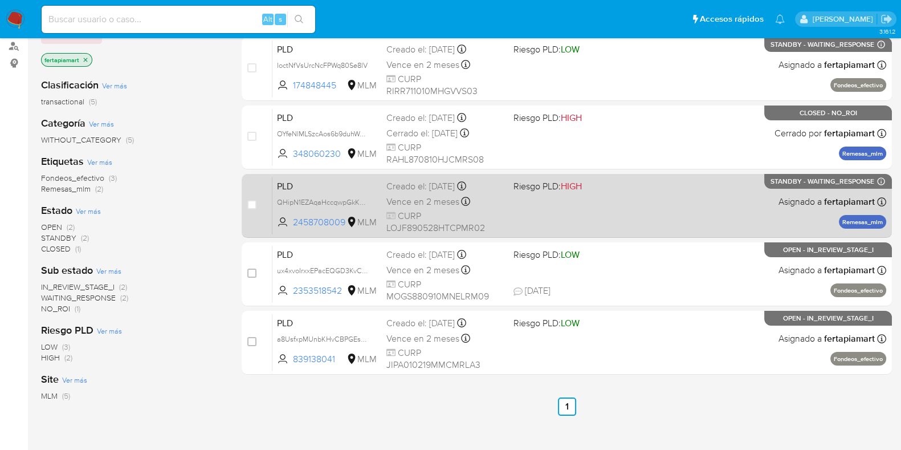
scroll to position [139, 0]
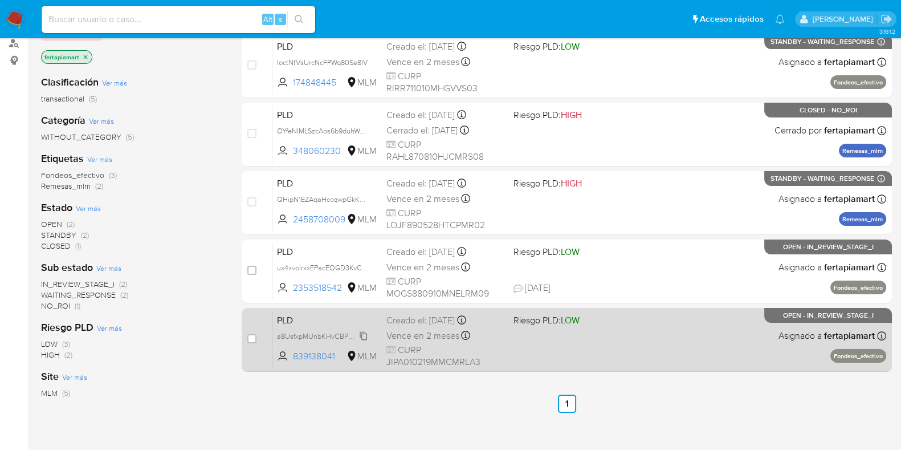
click at [333, 334] on span "a8UsfxpMUnbKHvCBPGEsU5pm" at bounding box center [328, 335] width 103 height 13
click at [607, 337] on div "PLD a8UsfxpMUnbKHvCBPGEsU5pm Copiado Copiado 839138041 MLM Riesgo PLD: LOW Crea…" at bounding box center [579, 340] width 614 height 58
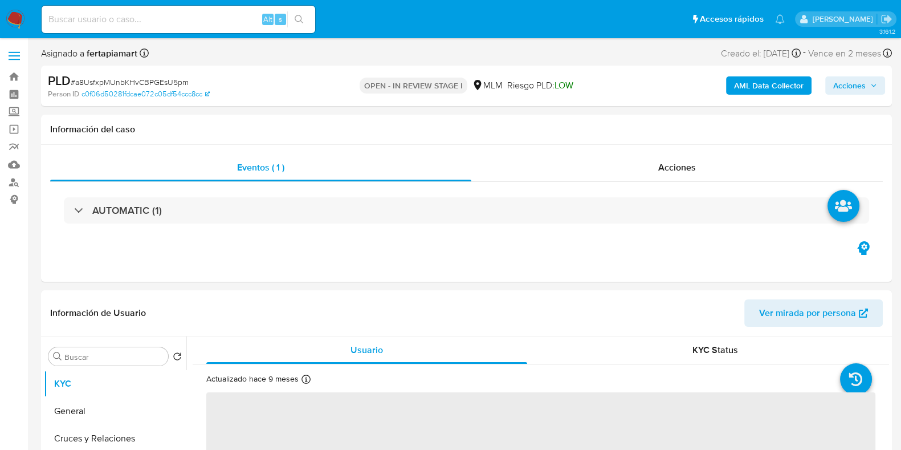
select select "10"
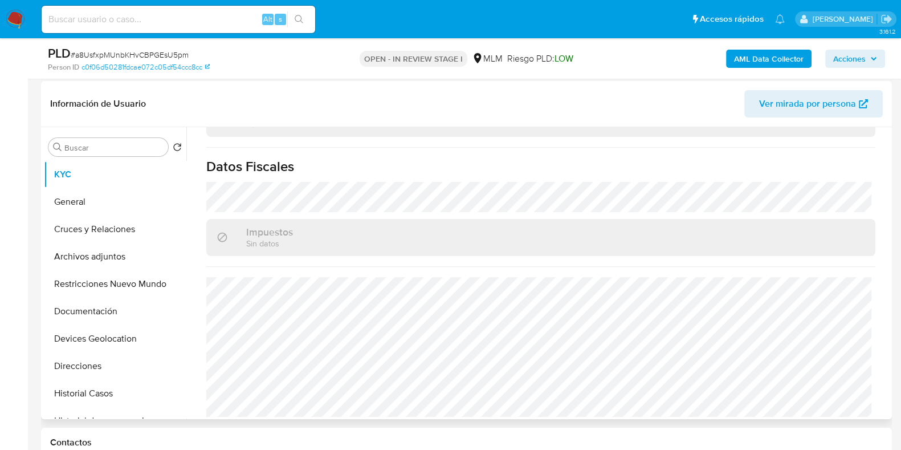
scroll to position [715, 0]
click at [108, 385] on button "Historial Casos" at bounding box center [110, 392] width 133 height 27
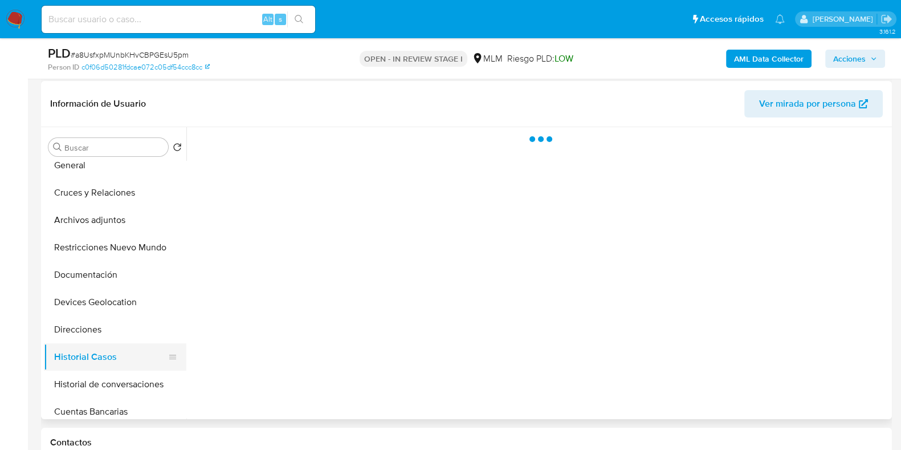
scroll to position [37, 0]
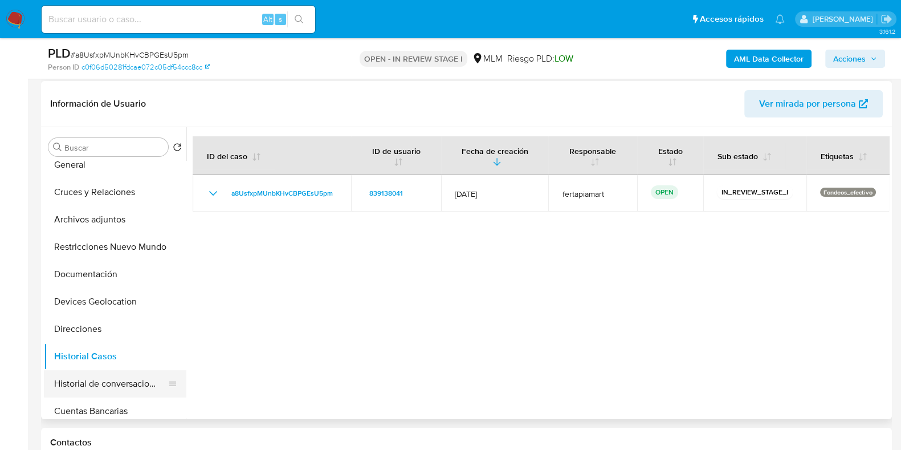
click at [108, 379] on button "Historial de conversaciones" at bounding box center [110, 383] width 133 height 27
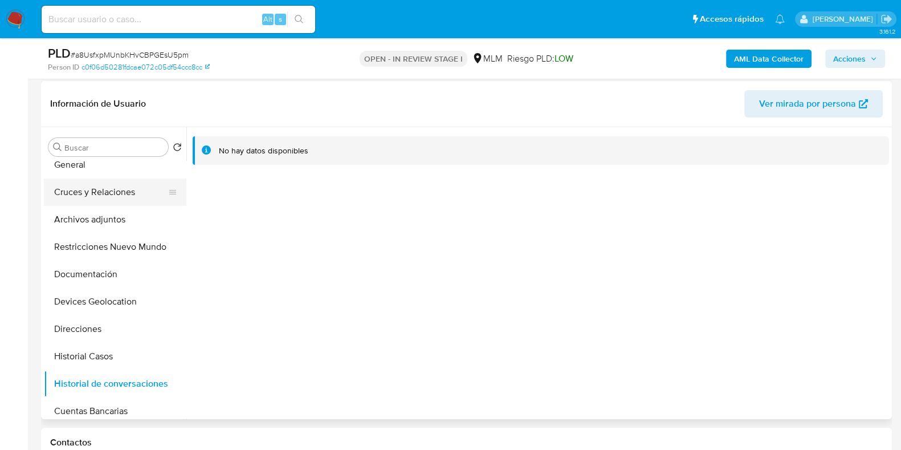
scroll to position [0, 0]
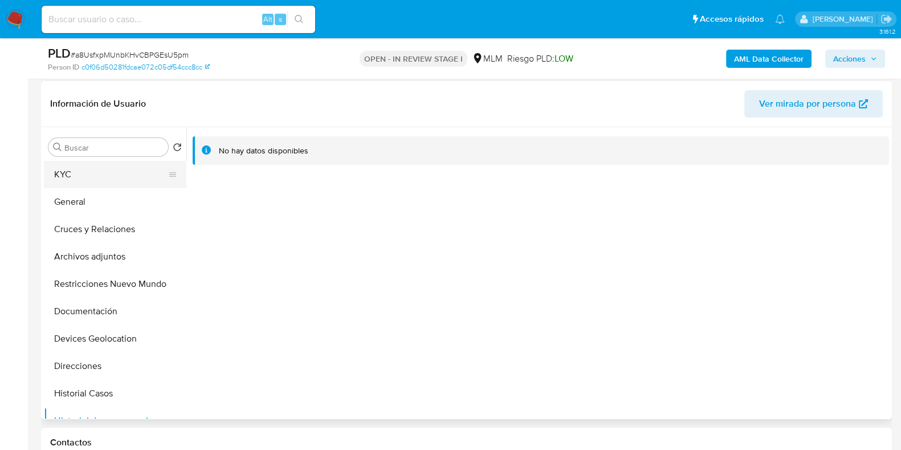
click at [75, 175] on button "KYC" at bounding box center [110, 174] width 133 height 27
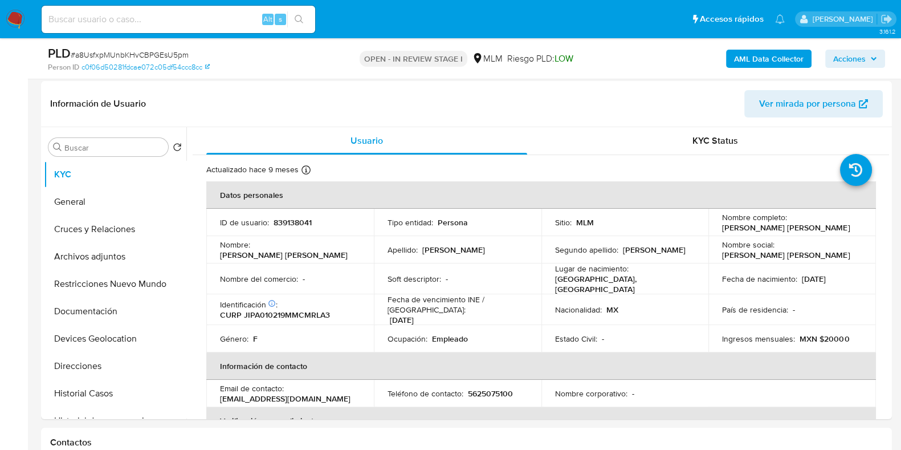
click at [12, 18] on img at bounding box center [15, 19] width 19 height 19
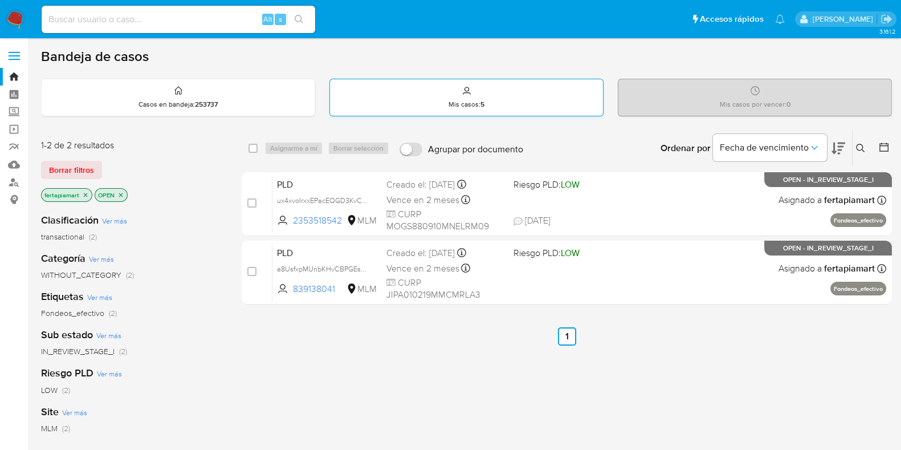
click at [440, 115] on div "Mis casos : 5" at bounding box center [466, 98] width 274 height 38
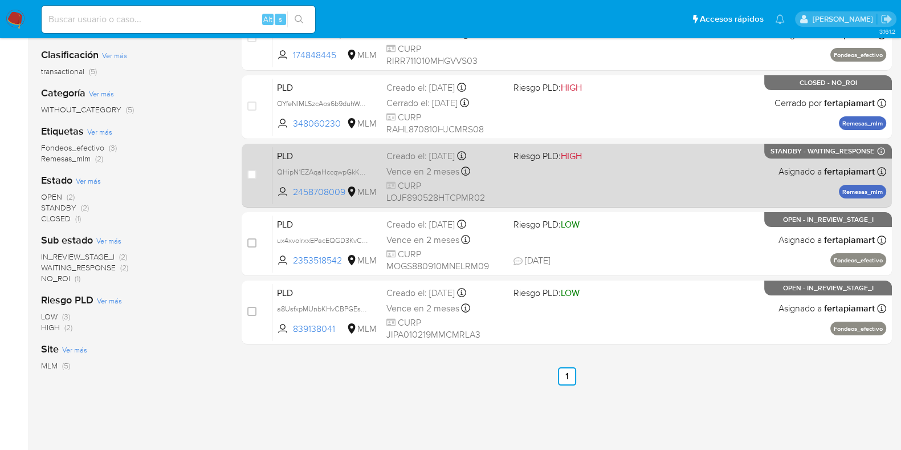
scroll to position [166, 0]
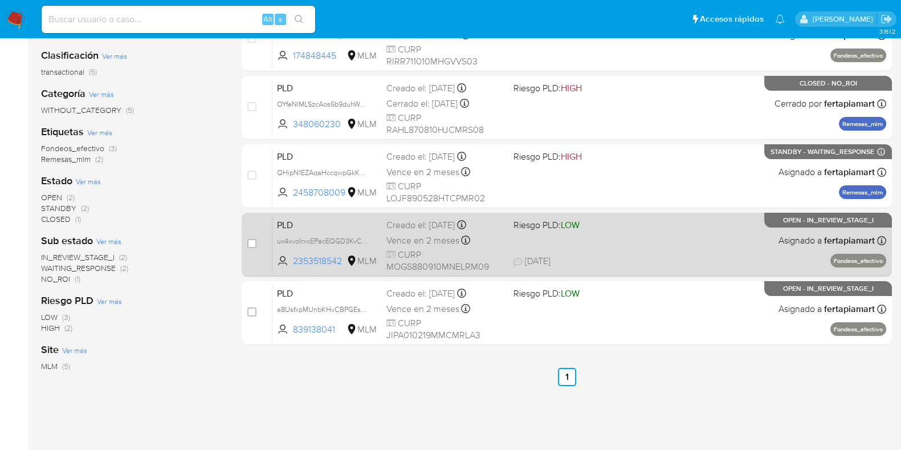
click at [284, 225] on span "PLD" at bounding box center [327, 224] width 100 height 15
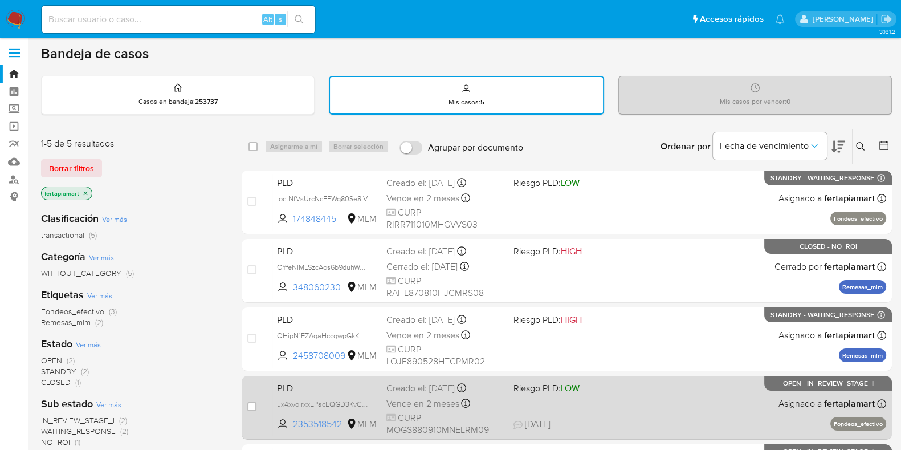
scroll to position [0, 0]
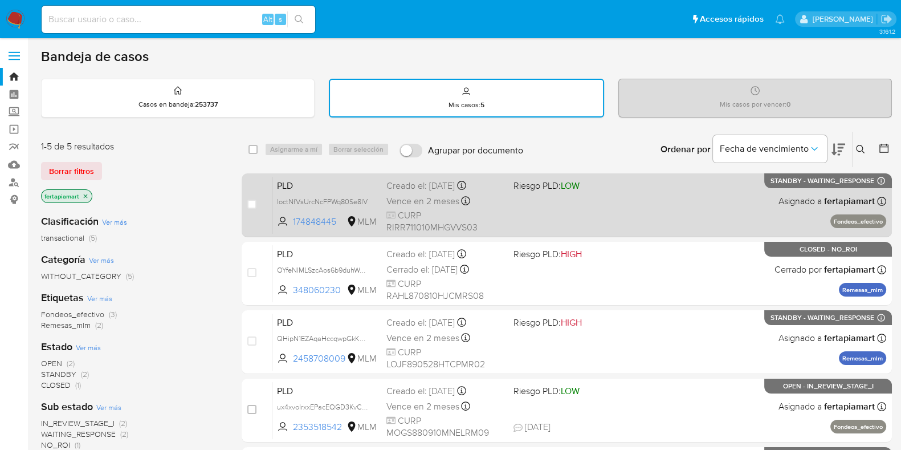
click at [552, 198] on div "PLD IoctNfVsUrcNcFPWq80Se8lV 174848445 MLM Riesgo PLD: LOW Creado el: [DATE] Cr…" at bounding box center [579, 205] width 614 height 58
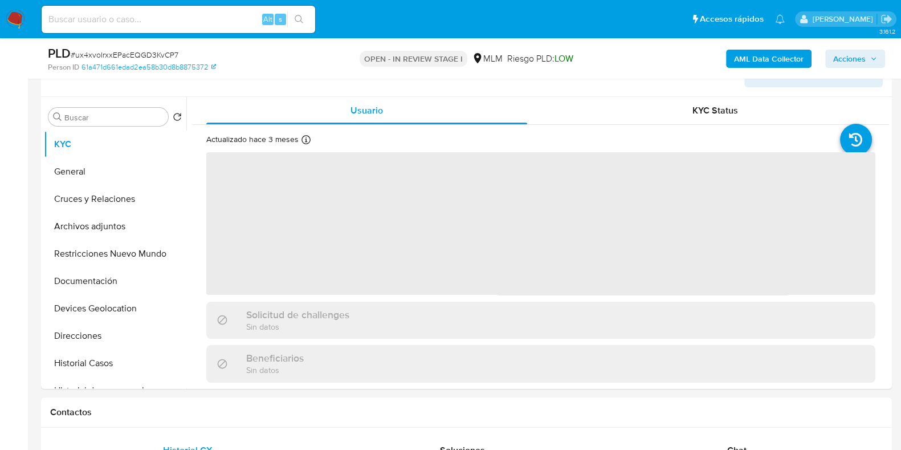
select select "10"
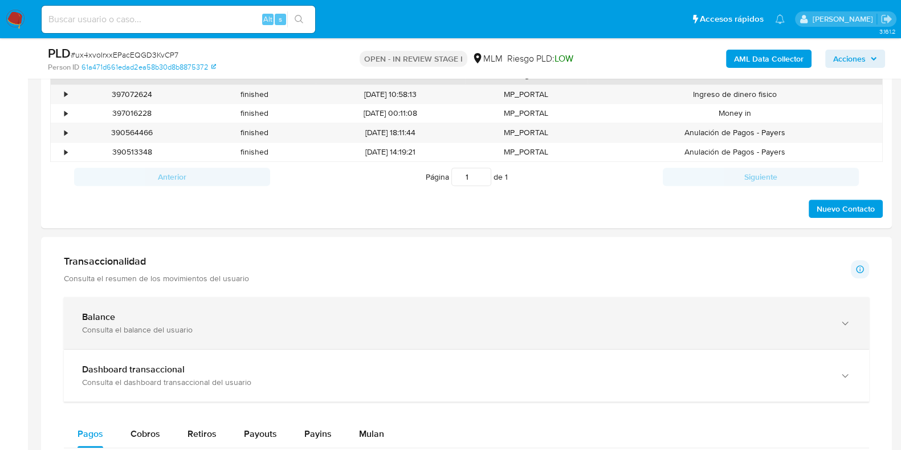
scroll to position [598, 0]
click at [194, 320] on div "Balance" at bounding box center [455, 317] width 746 height 11
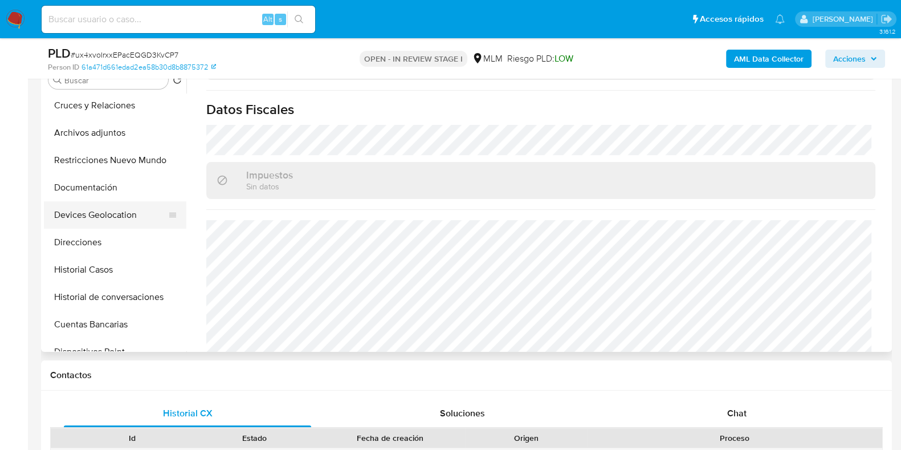
scroll to position [58, 0]
click at [120, 290] on button "Historial de conversaciones" at bounding box center [110, 294] width 133 height 27
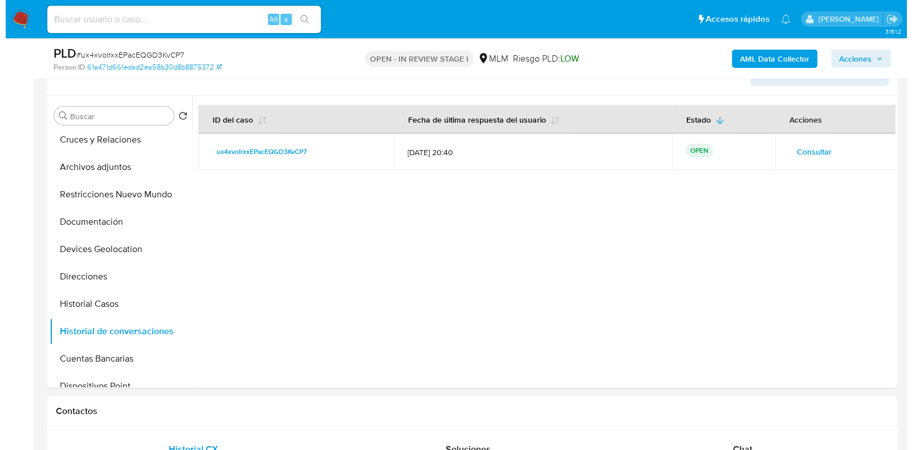
scroll to position [201, 0]
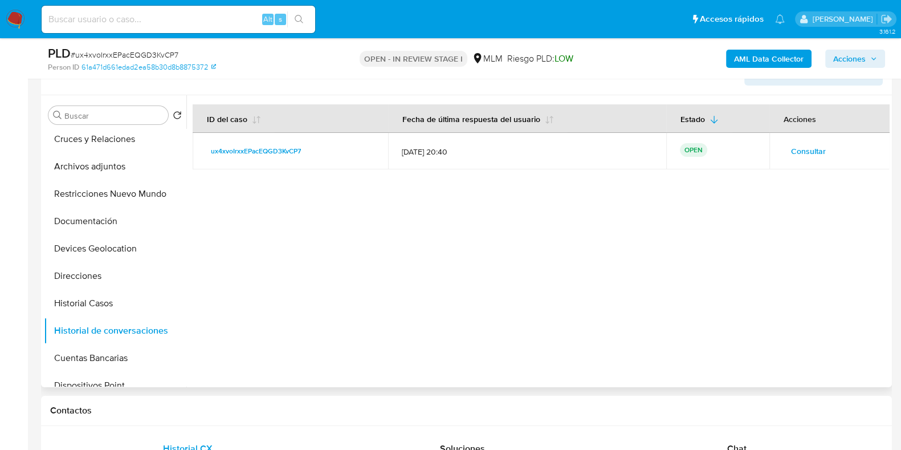
click at [798, 146] on span "Consultar" at bounding box center [808, 151] width 35 height 16
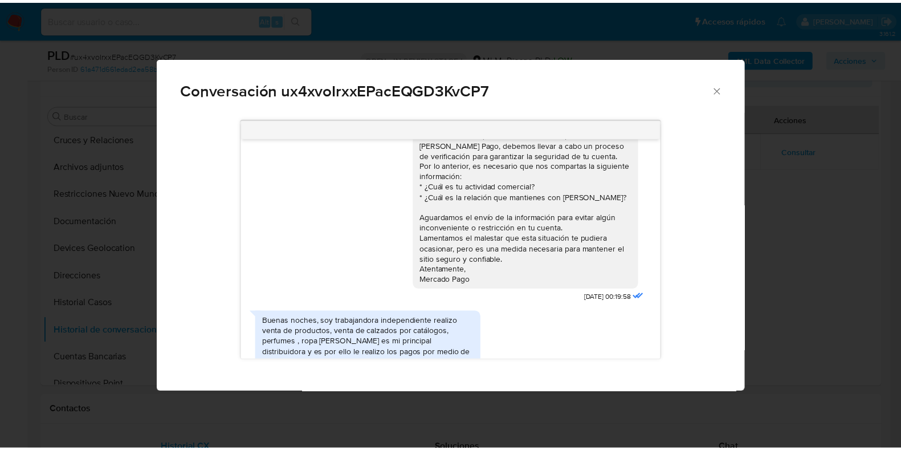
scroll to position [75, 0]
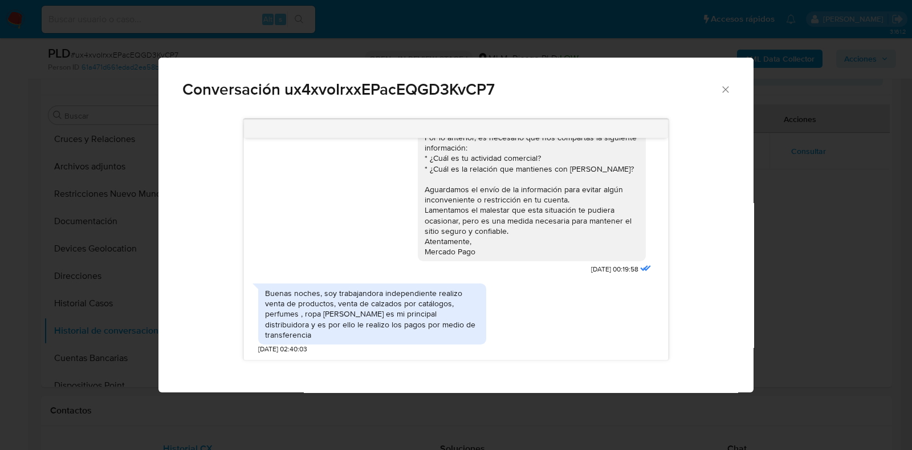
click at [720, 84] on icon "Cerrar" at bounding box center [725, 89] width 11 height 11
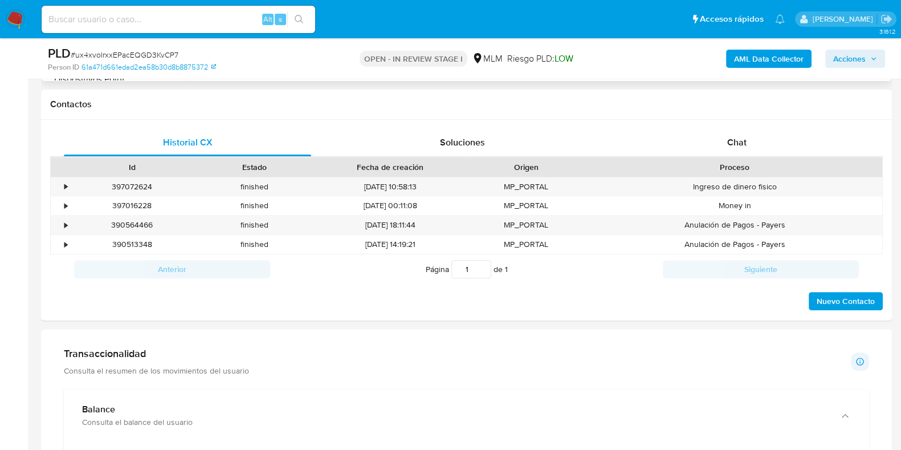
scroll to position [507, 0]
click at [753, 133] on div "Chat" at bounding box center [736, 142] width 247 height 27
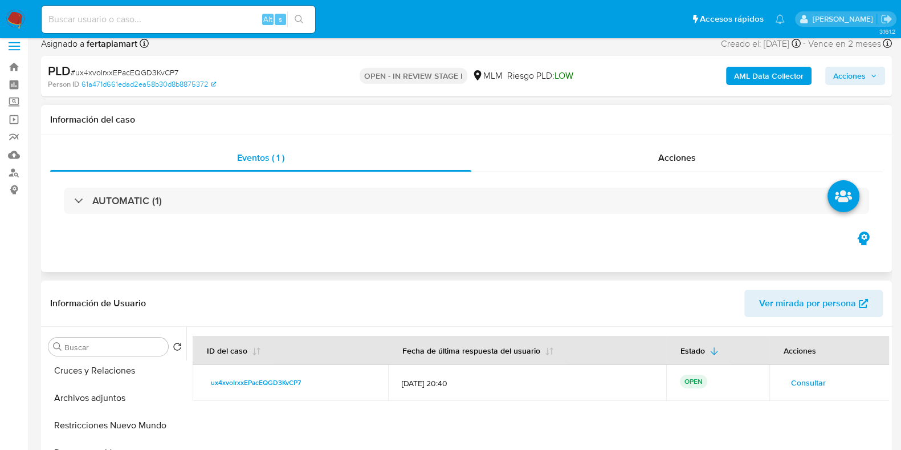
scroll to position [0, 0]
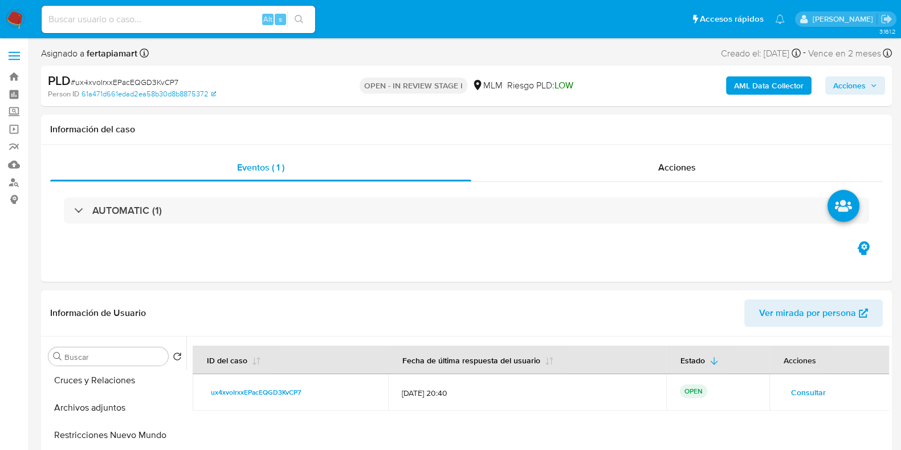
click at [154, 32] on div "Alt s" at bounding box center [179, 19] width 274 height 27
click at [151, 23] on input at bounding box center [179, 19] width 274 height 15
paste input "2219445031"
type input "2219445031"
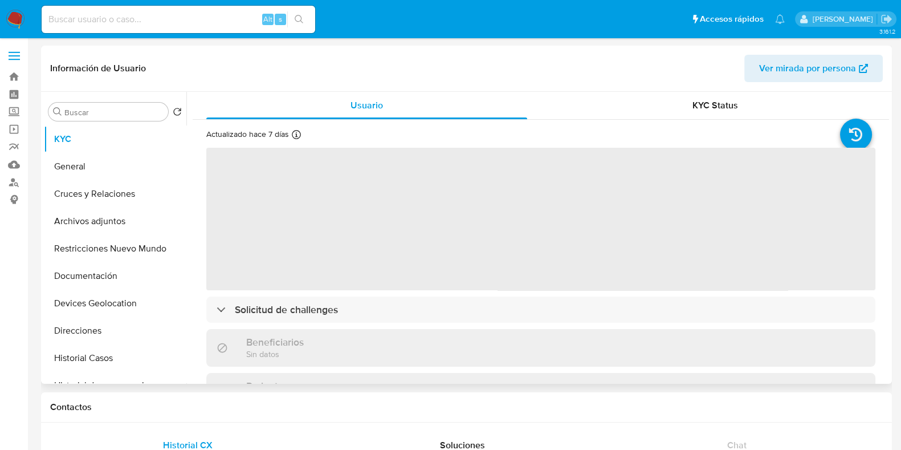
select select "10"
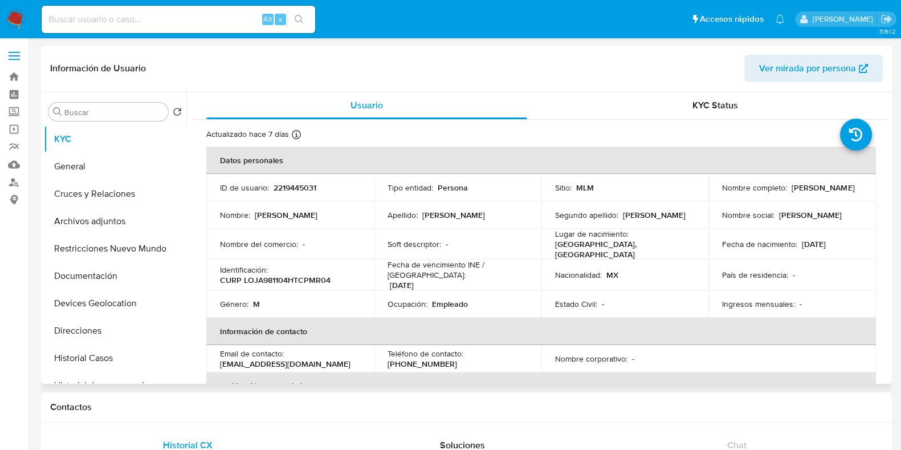
click at [662, 212] on div "Segundo apellido : Jimenez" at bounding box center [625, 215] width 140 height 10
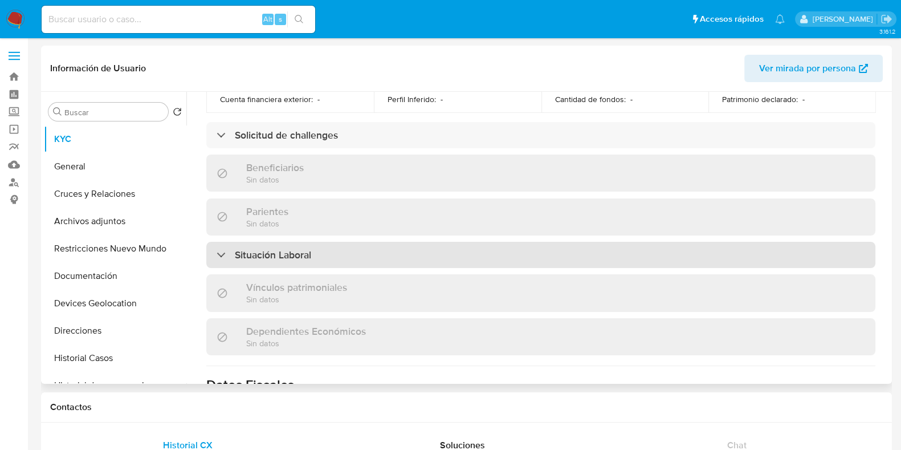
scroll to position [451, 0]
click at [362, 259] on div "Situación Laboral" at bounding box center [540, 254] width 669 height 26
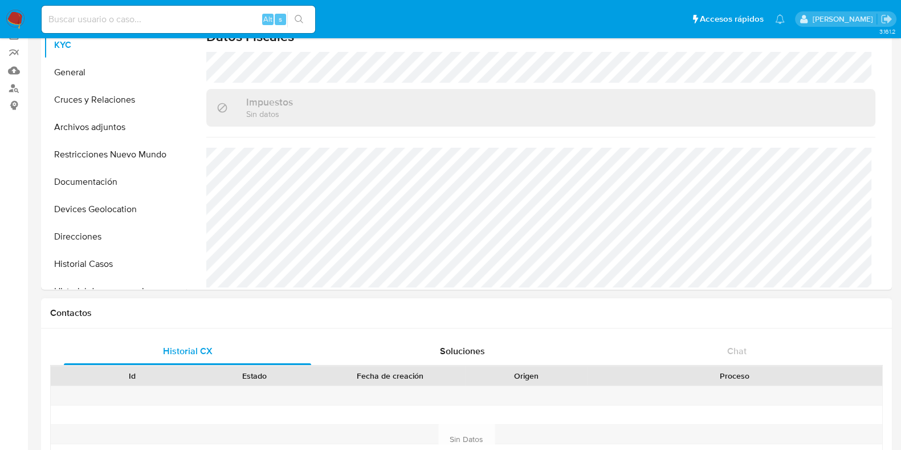
scroll to position [91, 0]
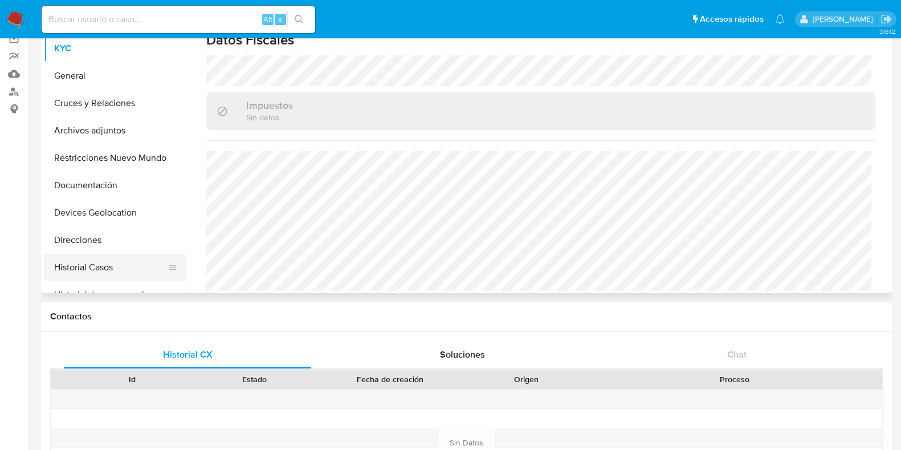
click at [103, 262] on button "Historial Casos" at bounding box center [110, 267] width 133 height 27
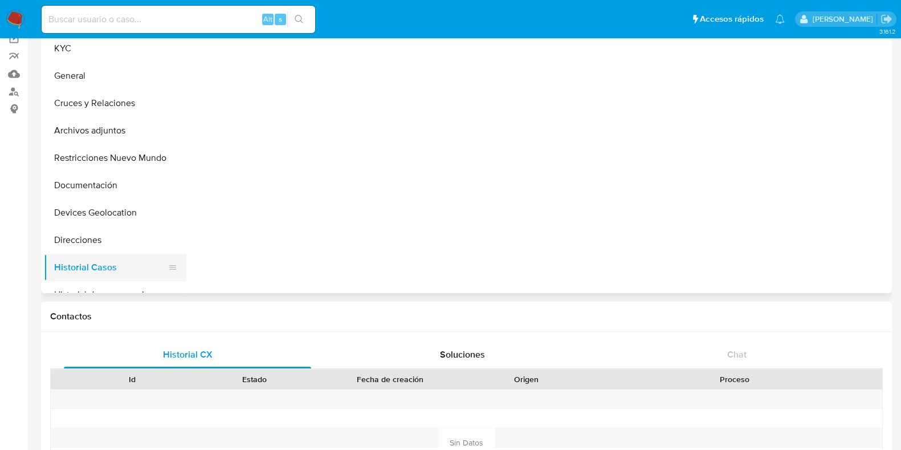
scroll to position [0, 0]
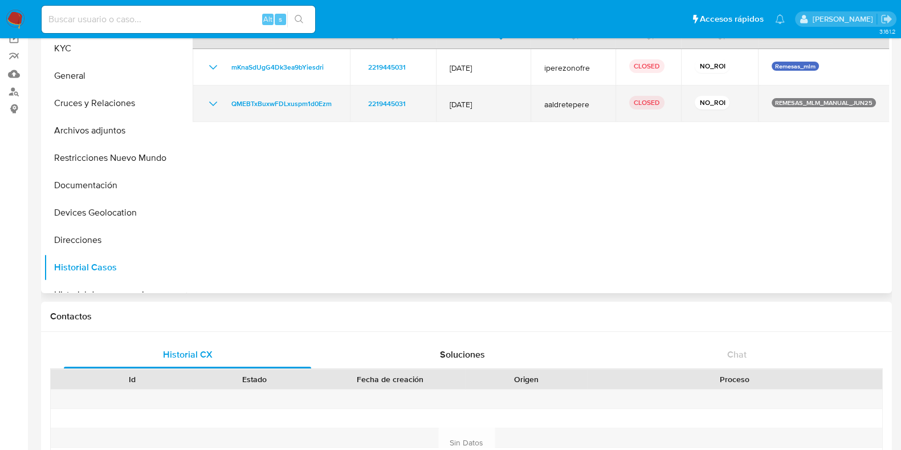
click at [216, 100] on icon "Mostrar/Ocultar" at bounding box center [213, 104] width 14 height 14
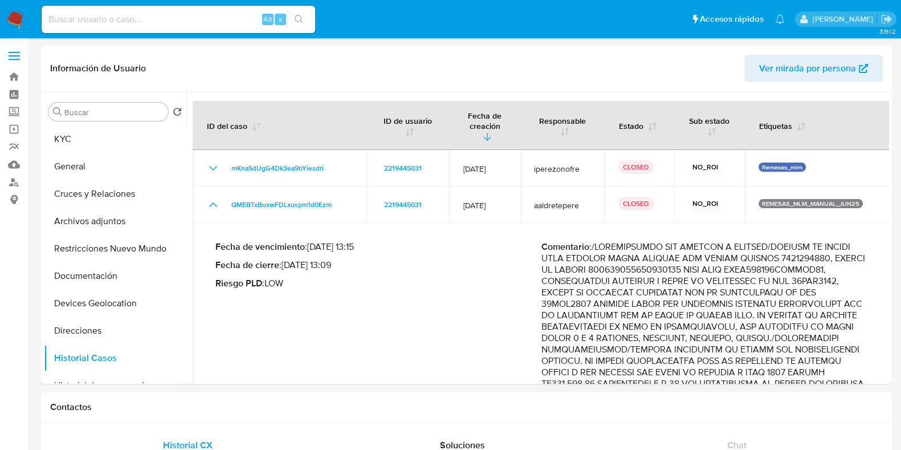
click at [14, 10] on nav "Pausado Ver notificaciones Alt s Accesos rápidos Presiona las siguientes teclas…" at bounding box center [450, 19] width 901 height 38
click at [14, 10] on img at bounding box center [15, 19] width 19 height 19
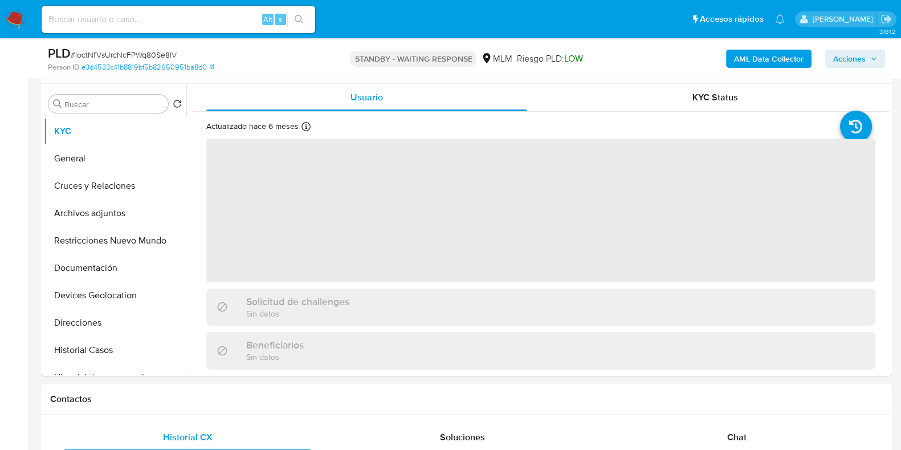
select select "10"
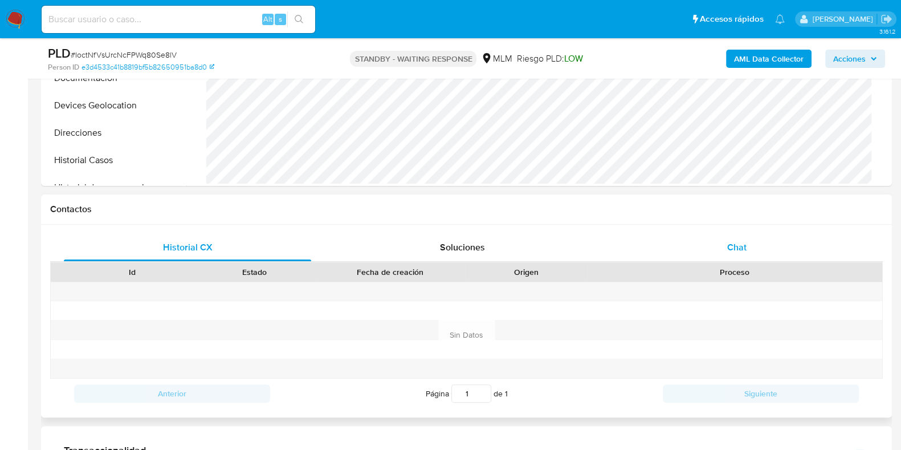
scroll to position [403, 0]
click at [733, 244] on span "Chat" at bounding box center [736, 245] width 19 height 13
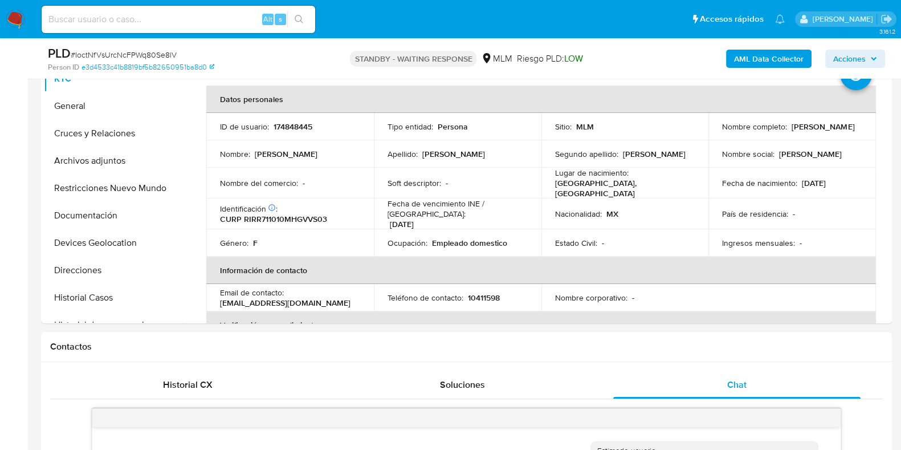
scroll to position [263, 0]
click at [15, 26] on img at bounding box center [15, 19] width 19 height 19
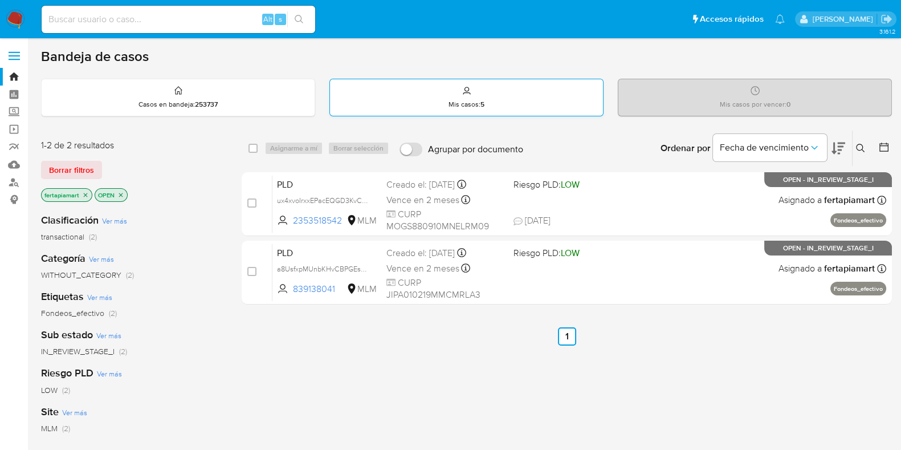
click at [495, 107] on div "Mis casos : 5" at bounding box center [466, 97] width 273 height 36
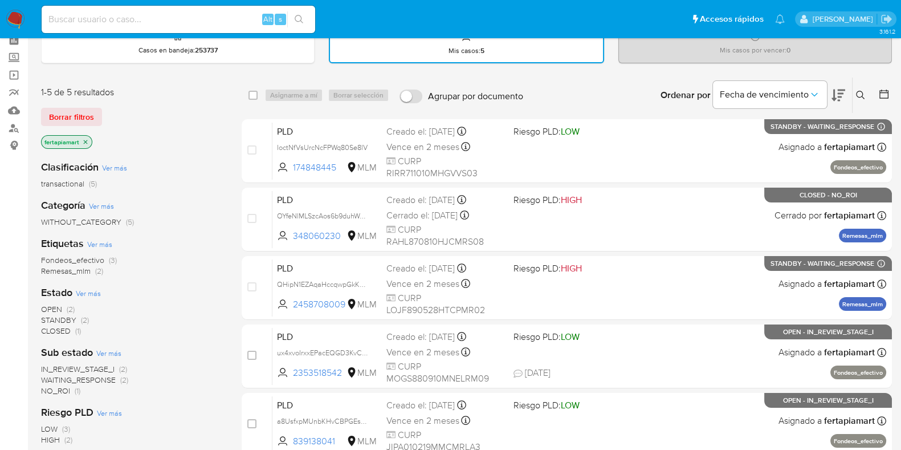
scroll to position [55, 0]
click at [55, 304] on span "OPEN" at bounding box center [51, 308] width 21 height 11
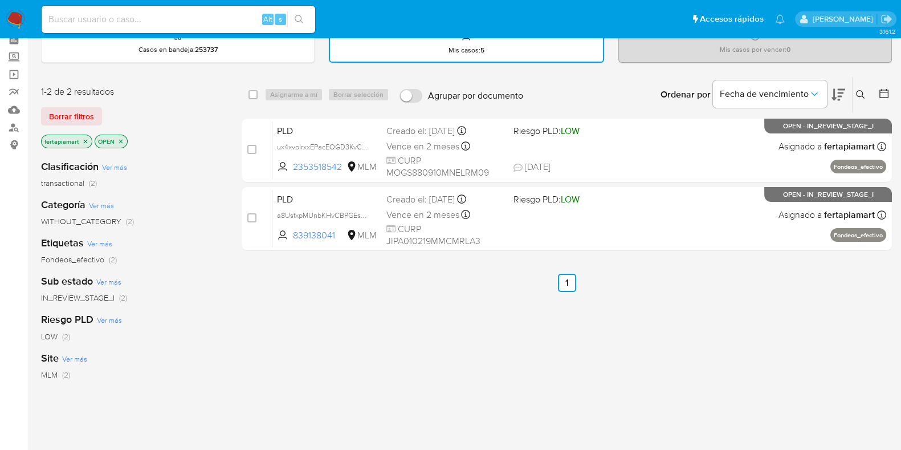
click at [119, 138] on icon "close-filter" at bounding box center [120, 141] width 7 height 7
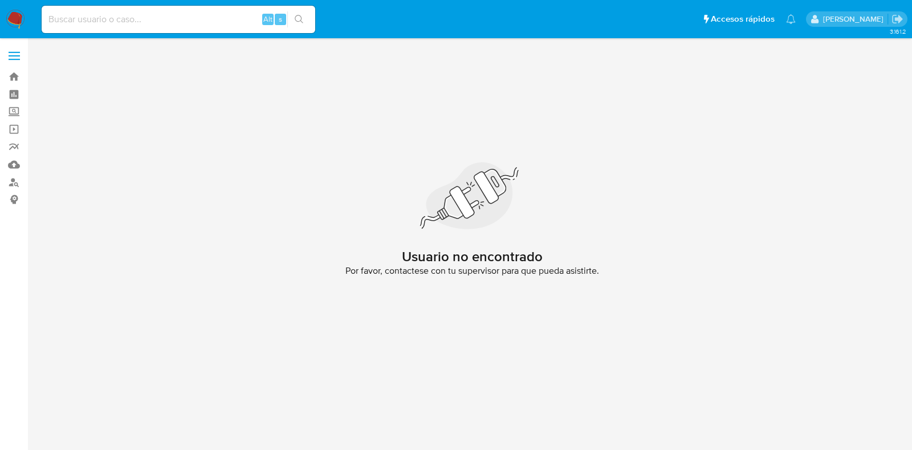
click at [23, 19] on img at bounding box center [15, 19] width 19 height 19
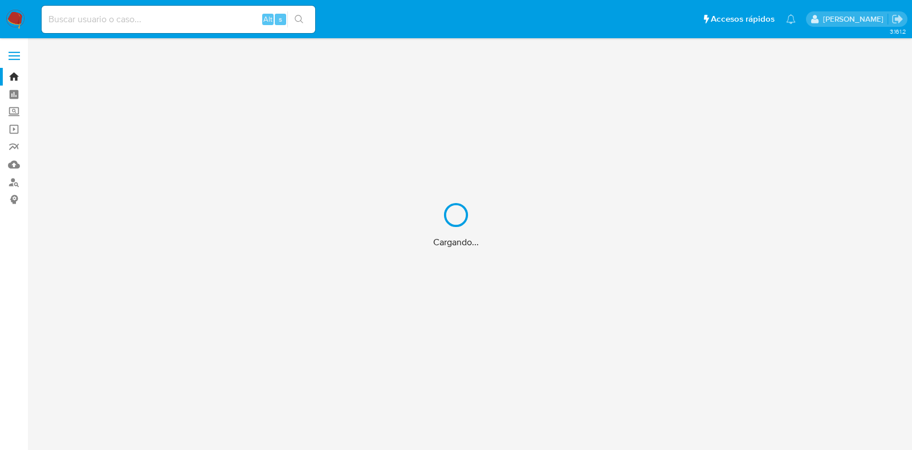
click at [16, 116] on div "Cargando..." at bounding box center [456, 225] width 912 height 450
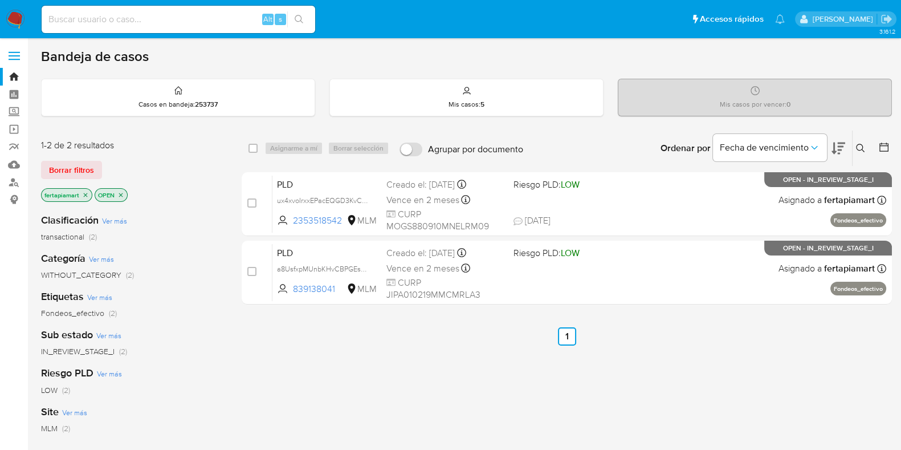
click at [16, 116] on label "Screening" at bounding box center [68, 112] width 136 height 18
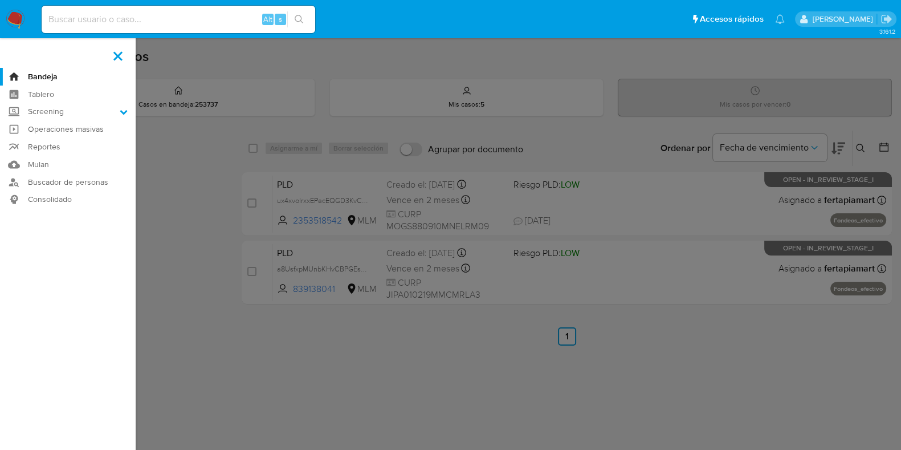
click at [0, 0] on input "Screening" at bounding box center [0, 0] width 0 height 0
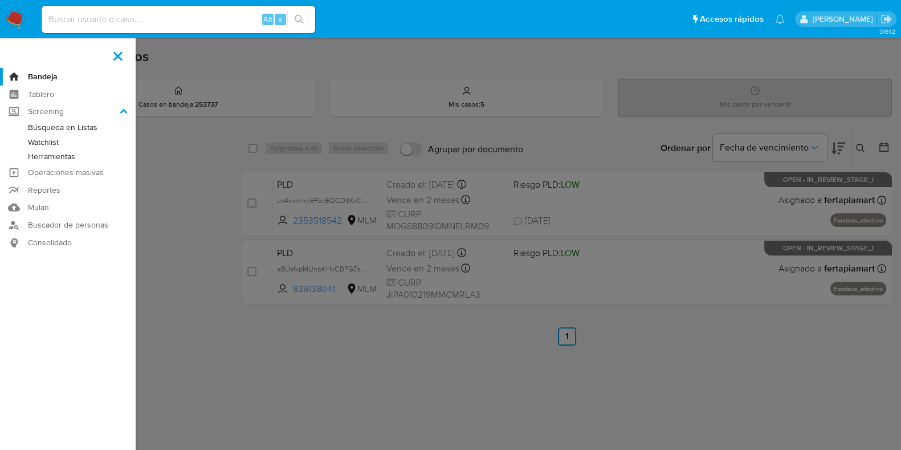
click at [66, 158] on link "Herramientas" at bounding box center [68, 156] width 136 height 14
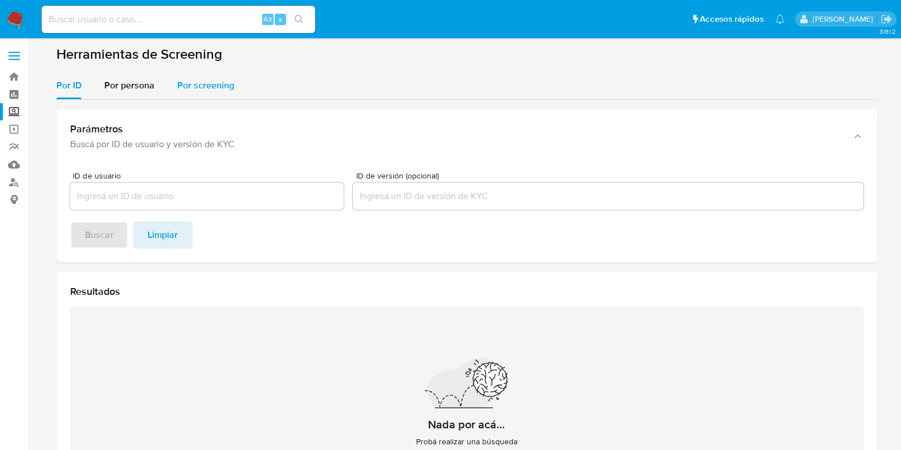
click at [197, 92] on div "Por screening" at bounding box center [205, 85] width 57 height 27
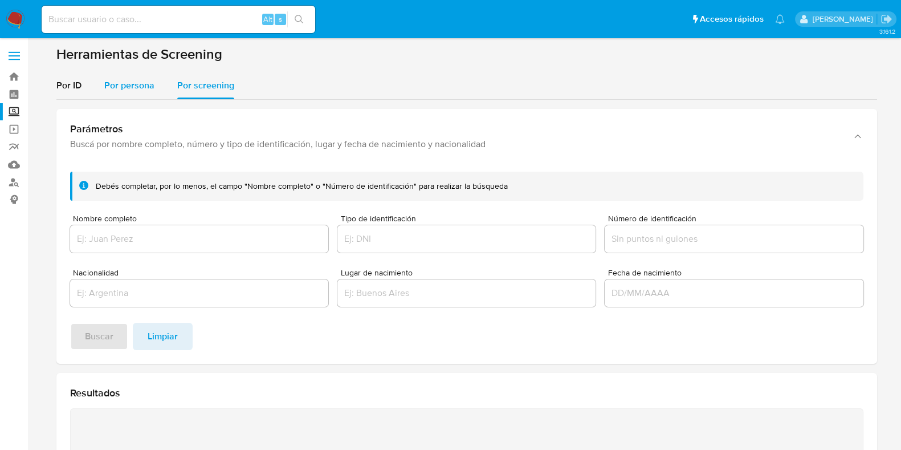
click at [129, 92] on div "Por persona" at bounding box center [129, 85] width 50 height 27
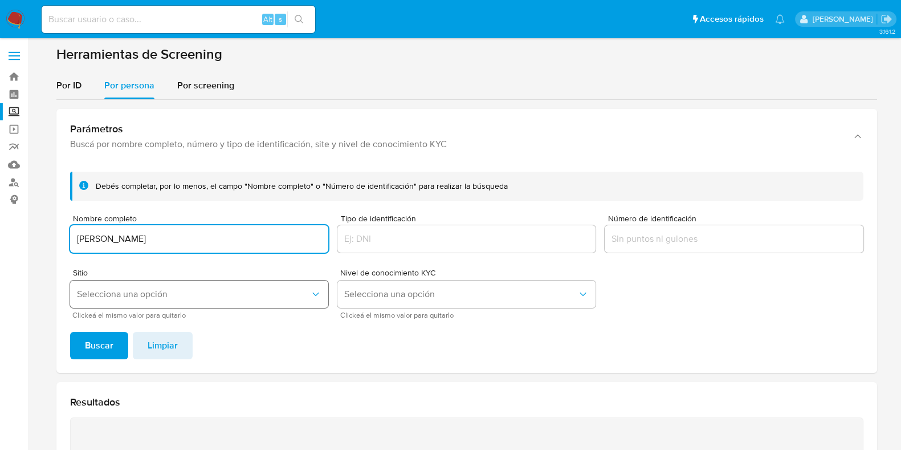
type input "LORENZA JIMENEZ JIMENEZ"
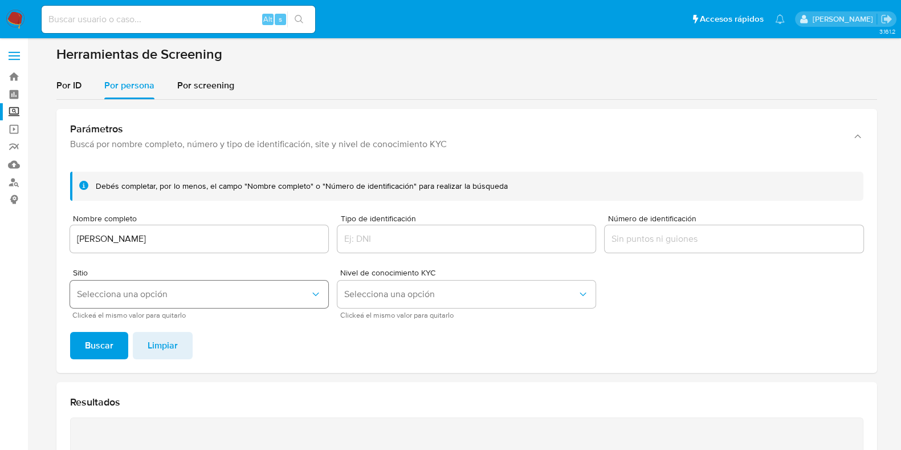
click at [227, 297] on span "Selecciona una opción" at bounding box center [193, 293] width 233 height 11
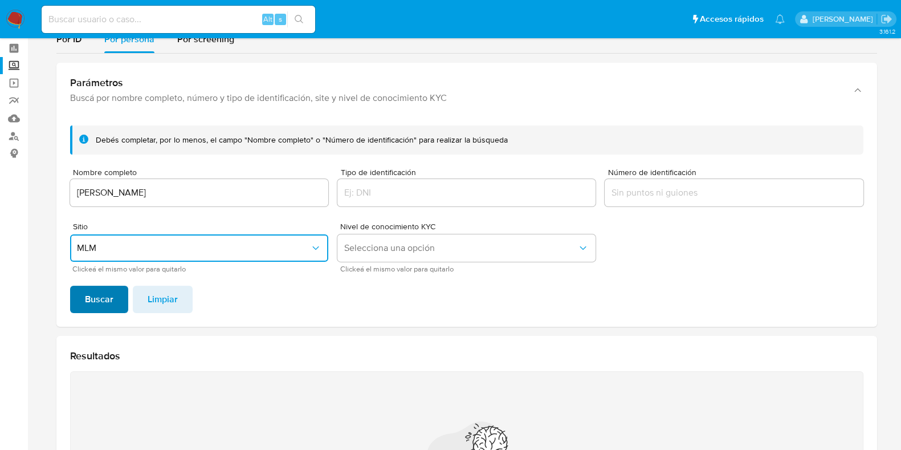
click at [97, 291] on span "Buscar" at bounding box center [99, 299] width 28 height 25
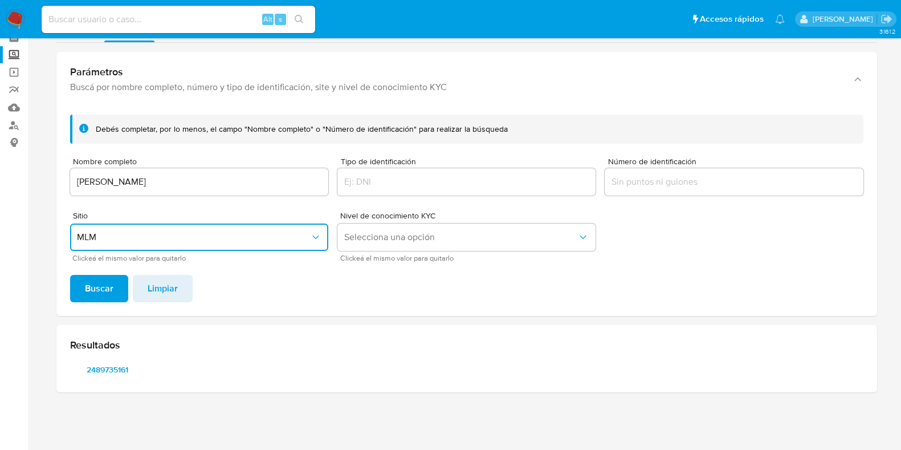
scroll to position [56, 0]
click at [96, 372] on span "2489735161" at bounding box center [107, 370] width 59 height 16
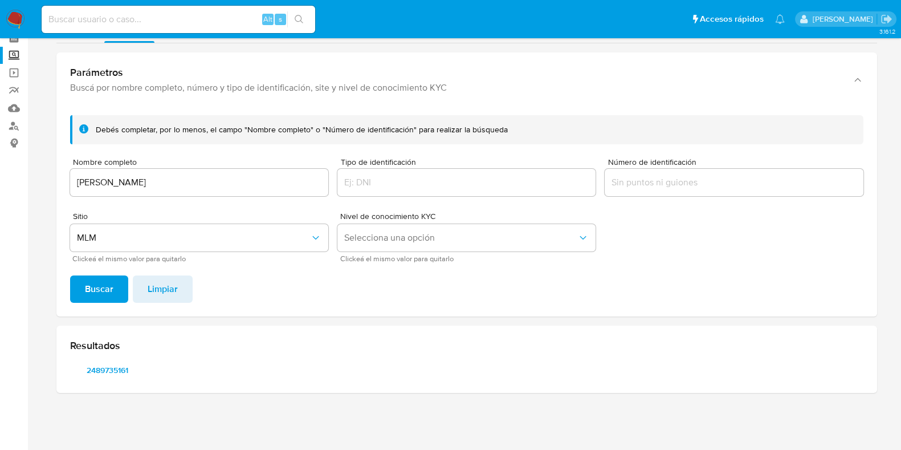
click at [28, 18] on nav "Pausado Ver notificaciones Alt s Accesos rápidos Presiona las siguientes teclas…" at bounding box center [450, 19] width 901 height 38
click at [15, 18] on img at bounding box center [15, 19] width 19 height 19
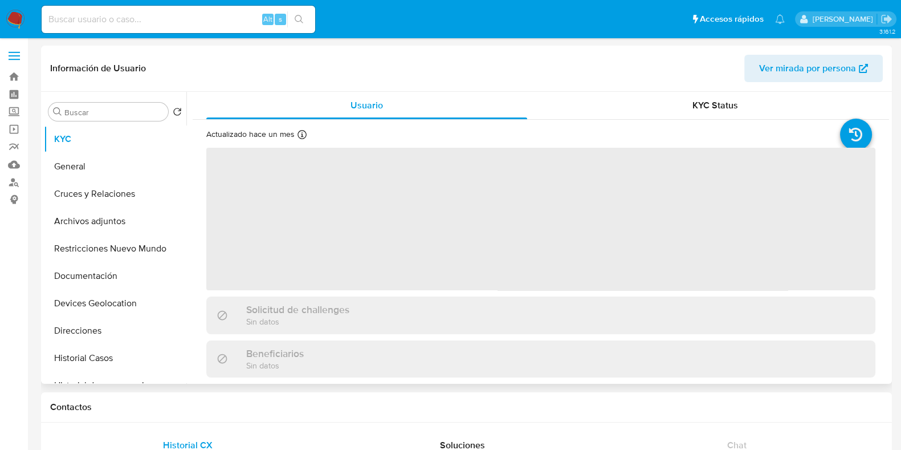
select select "10"
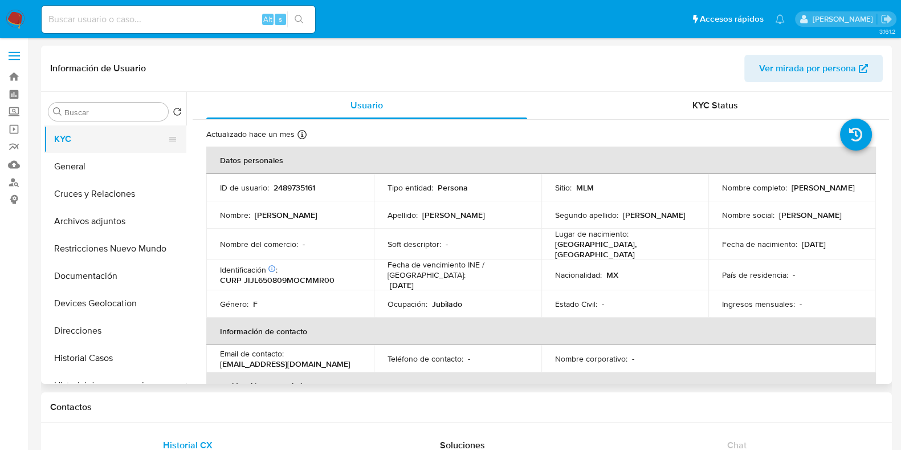
click at [68, 137] on button "KYC" at bounding box center [110, 138] width 133 height 27
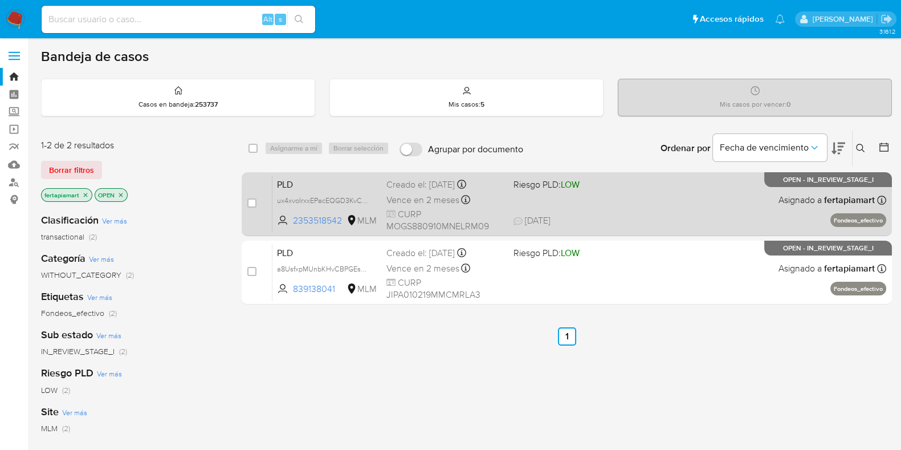
click at [385, 198] on div "PLD ux4xvoIrxxEPacEQGD3KvCP7 2353518542 MLM Riesgo PLD: LOW Creado el: [DATE] C…" at bounding box center [579, 204] width 614 height 58
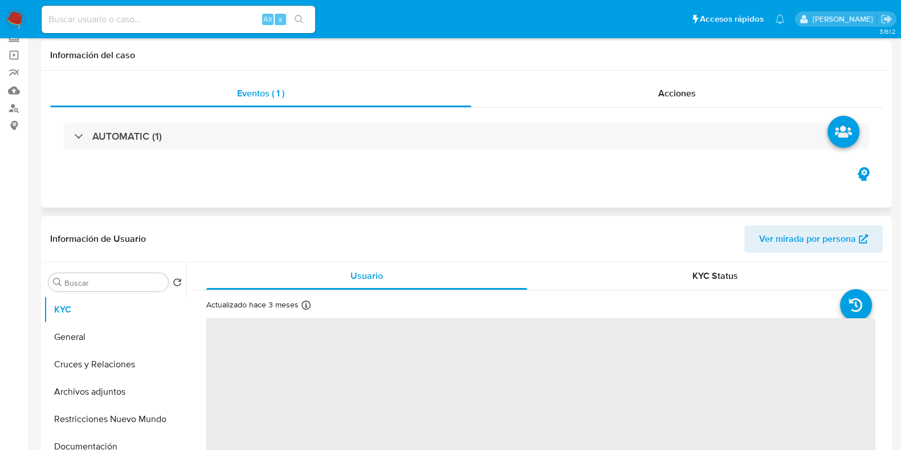
select select "10"
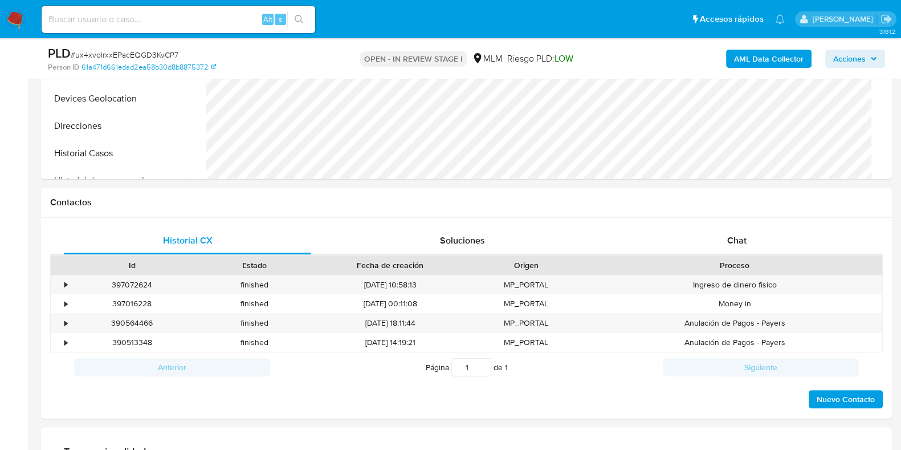
scroll to position [394, 0]
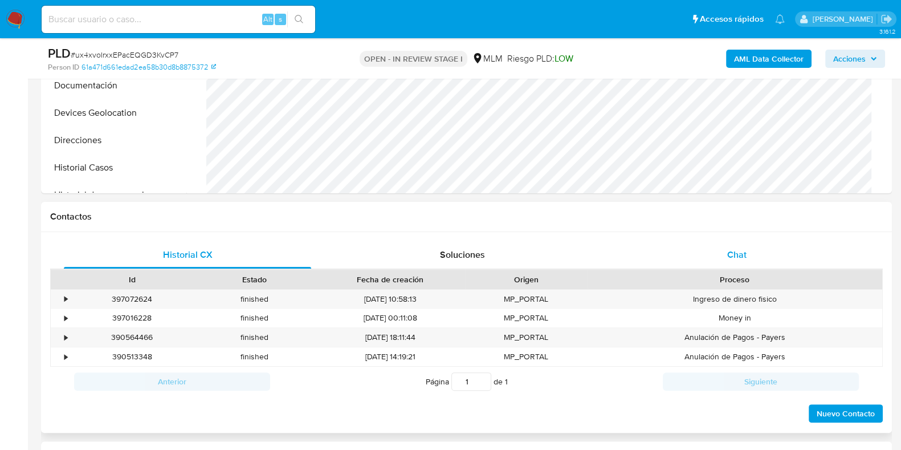
click at [703, 250] on div "Chat" at bounding box center [736, 254] width 247 height 27
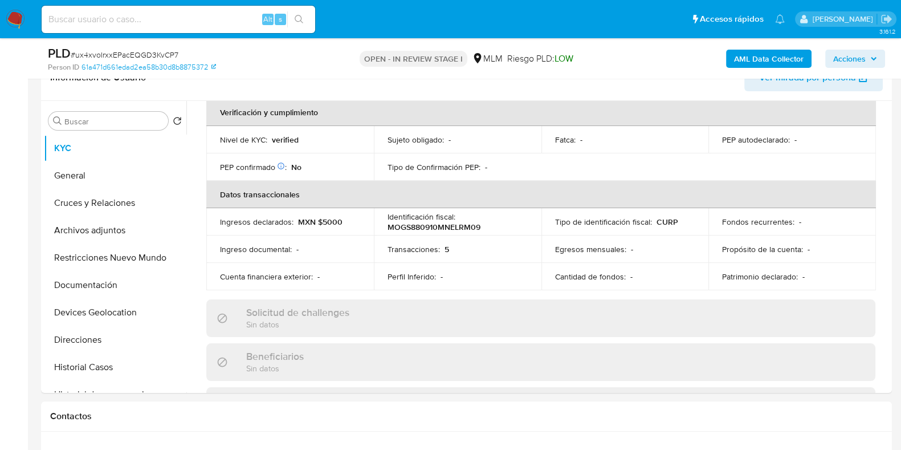
scroll to position [256, 0]
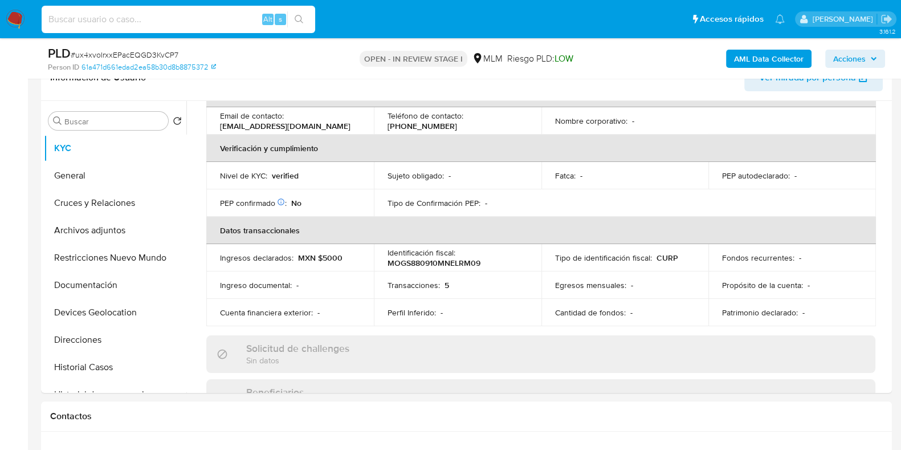
click at [173, 19] on input at bounding box center [179, 19] width 274 height 15
paste input "1995121690"
type input "1995121690"
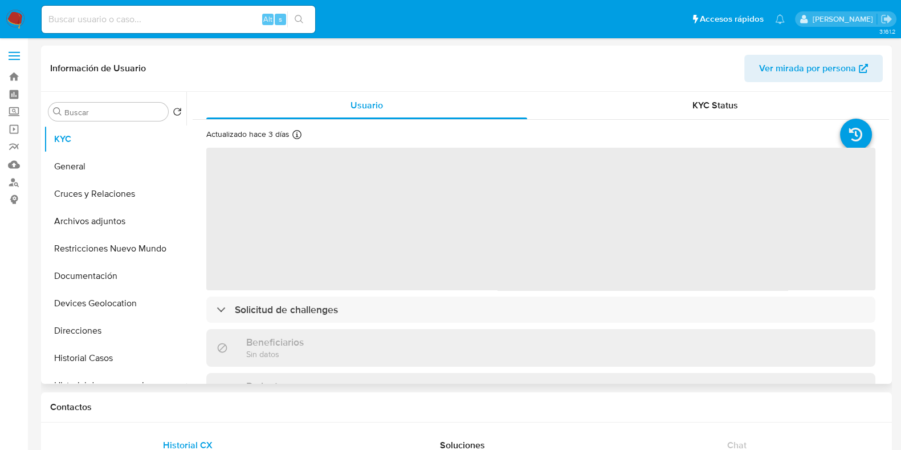
select select "10"
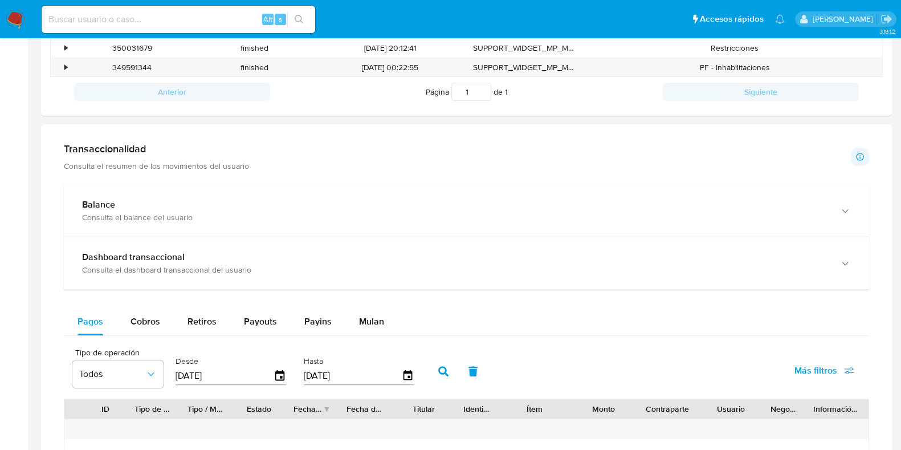
scroll to position [499, 0]
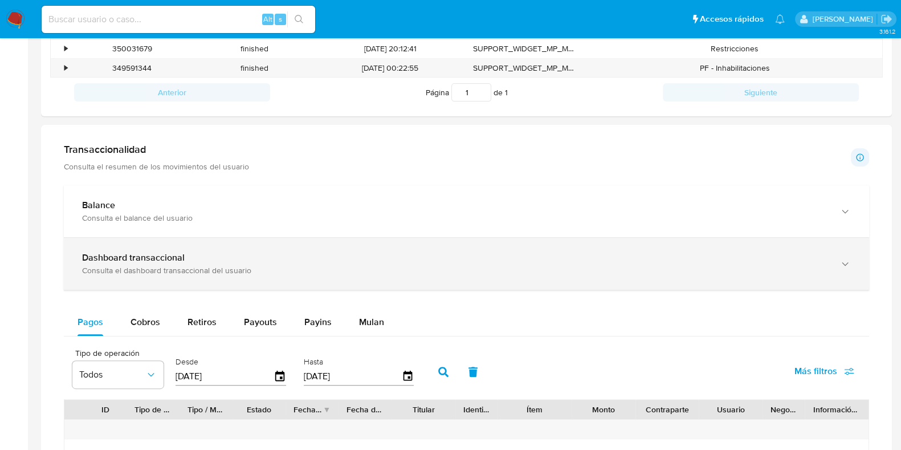
click at [287, 267] on div "Consulta el dashboard transaccional del usuario" at bounding box center [455, 270] width 746 height 10
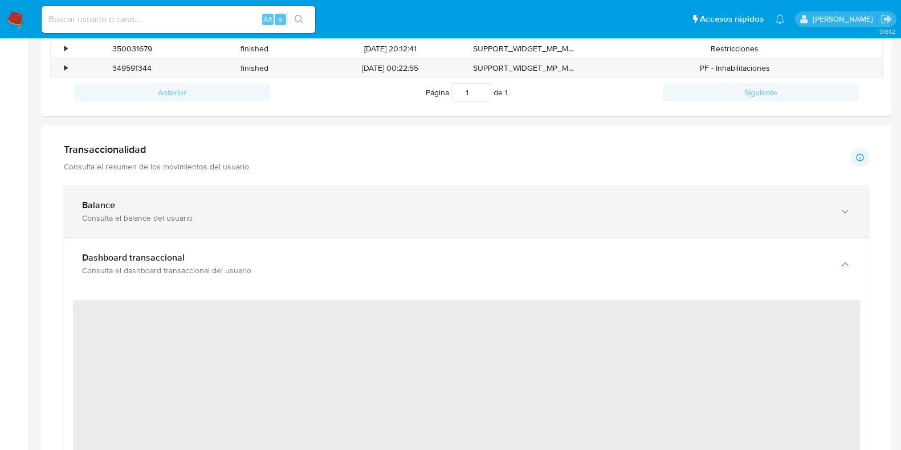
click at [249, 217] on div "Consulta el balance del usuario" at bounding box center [455, 218] width 746 height 10
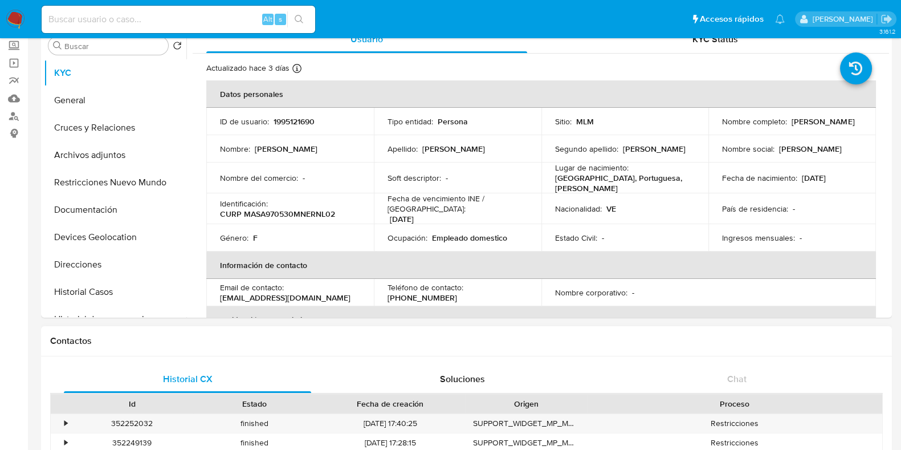
scroll to position [66, 0]
click at [90, 296] on button "Historial Casos" at bounding box center [110, 292] width 133 height 27
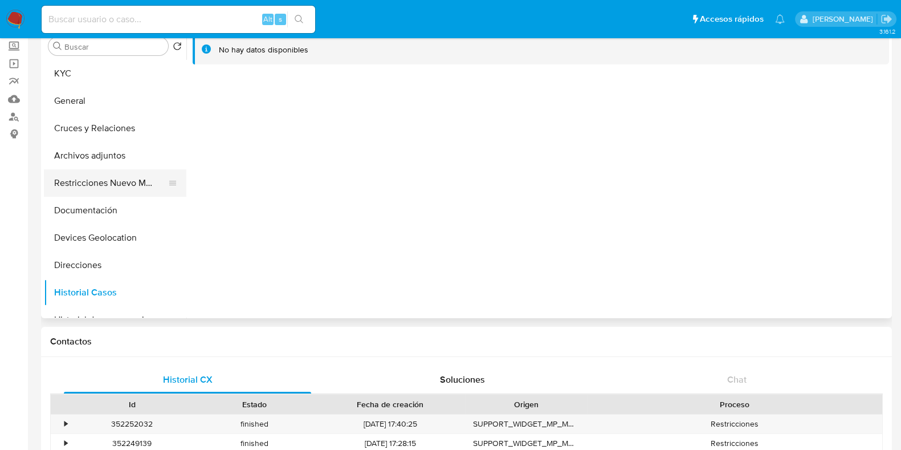
click at [103, 189] on button "Restricciones Nuevo Mundo" at bounding box center [110, 182] width 133 height 27
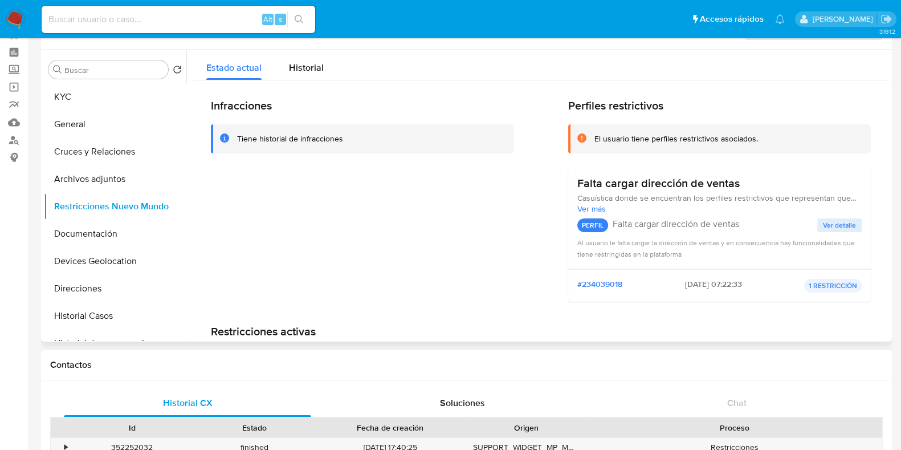
scroll to position [29, 0]
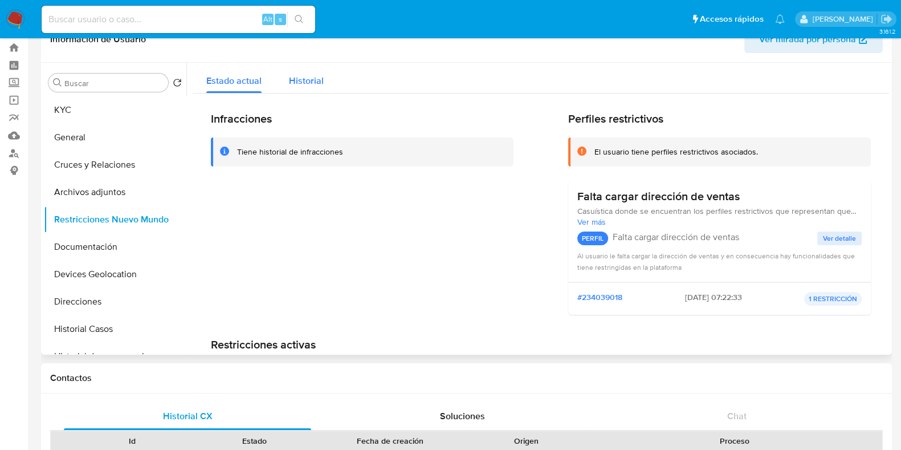
click at [307, 87] on div "Historial" at bounding box center [306, 78] width 35 height 30
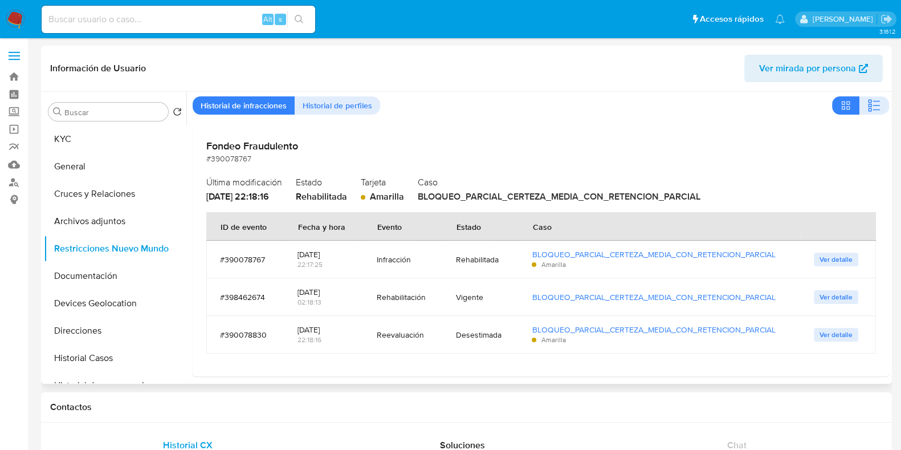
scroll to position [37, 0]
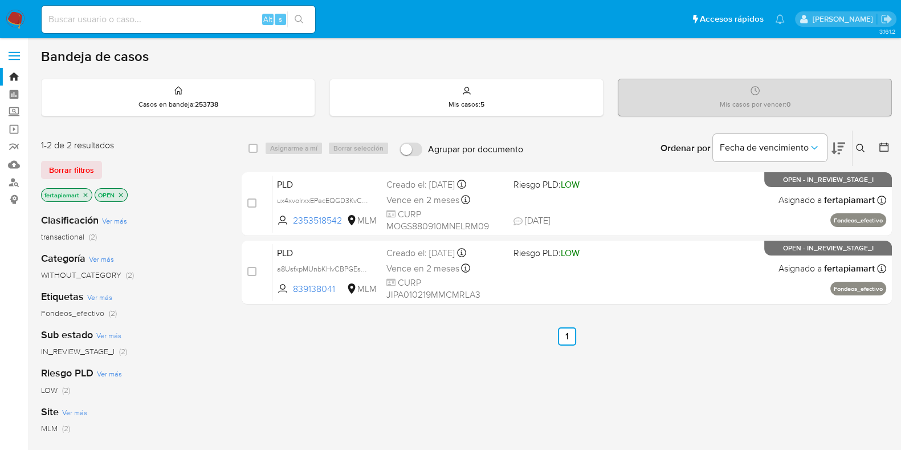
click at [385, 132] on div "select-all-cases-checkbox Asignarme a mí Borrar selección Agrupar por documento…" at bounding box center [567, 147] width 650 height 35
click at [194, 23] on input at bounding box center [179, 19] width 274 height 15
paste input "2353518542"
type input "2353518542"
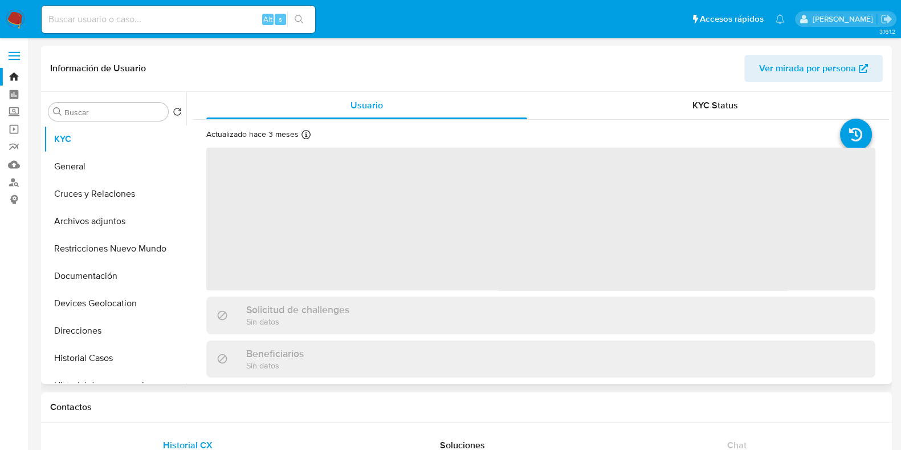
select select "10"
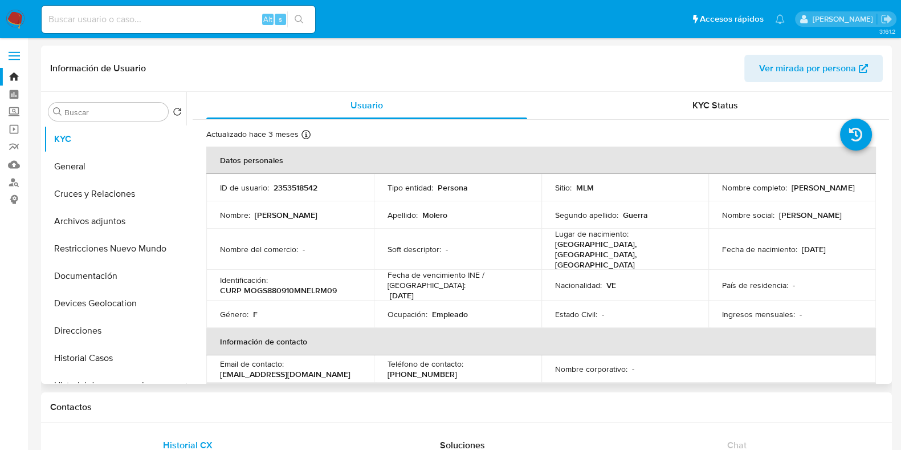
drag, startPoint x: 798, startPoint y: 193, endPoint x: 718, endPoint y: 190, distance: 80.4
click at [722, 190] on div "Nombre completo : Samira Molero Guerra" at bounding box center [792, 187] width 140 height 10
drag, startPoint x: 553, startPoint y: 250, endPoint x: 650, endPoint y: 246, distance: 97.5
click at [650, 246] on p "Venezuela, Zulia, Maracaibo" at bounding box center [623, 254] width 136 height 31
click at [674, 180] on td "Sitio : MLM" at bounding box center [625, 187] width 168 height 27
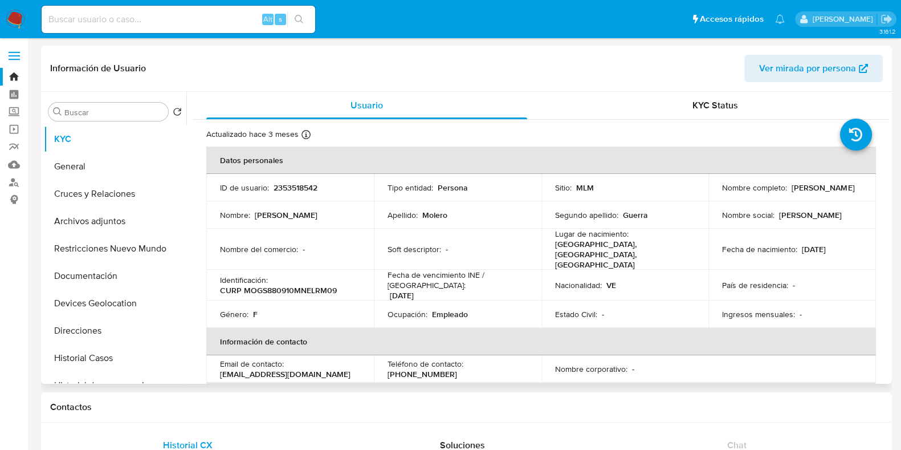
drag, startPoint x: 799, startPoint y: 194, endPoint x: 721, endPoint y: 192, distance: 78.1
click at [722, 192] on div "Nombre completo : Samira Molero Guerra" at bounding box center [792, 187] width 140 height 10
drag, startPoint x: 662, startPoint y: 251, endPoint x: 561, endPoint y: 251, distance: 101.4
click at [561, 251] on div "Lugar de nacimiento : Venezuela, Zulia, Maracaibo" at bounding box center [625, 248] width 140 height 41
drag, startPoint x: 795, startPoint y: 189, endPoint x: 715, endPoint y: 193, distance: 81.0
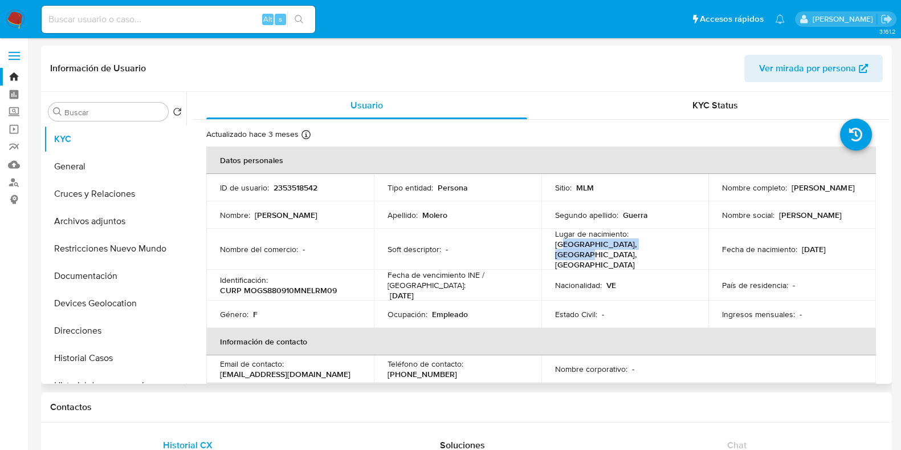
click at [715, 193] on td "Nombre completo : Samira Molero Guerra" at bounding box center [792, 187] width 168 height 27
drag, startPoint x: 639, startPoint y: 247, endPoint x: 552, endPoint y: 247, distance: 87.2
click at [555, 247] on p "Venezuela, Zulia, Maracaibo" at bounding box center [623, 254] width 136 height 31
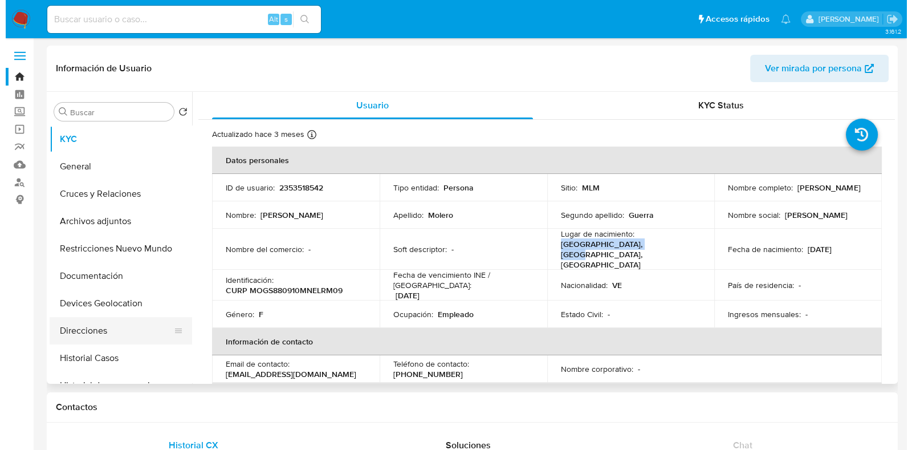
scroll to position [61, 0]
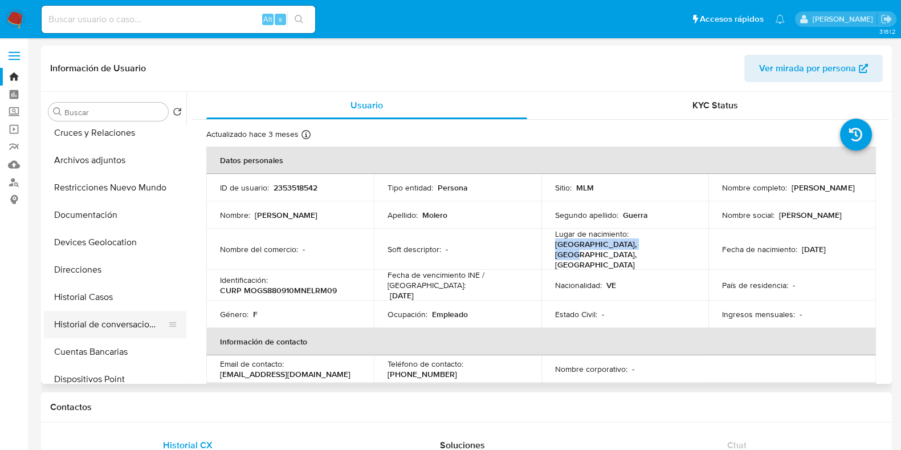
click at [112, 325] on button "Historial de conversaciones" at bounding box center [110, 324] width 133 height 27
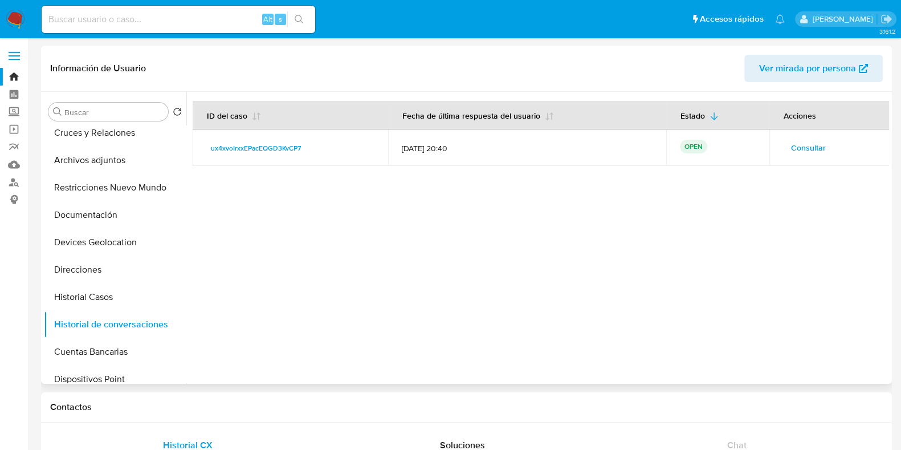
click at [729, 144] on span "Consultar" at bounding box center [808, 148] width 35 height 16
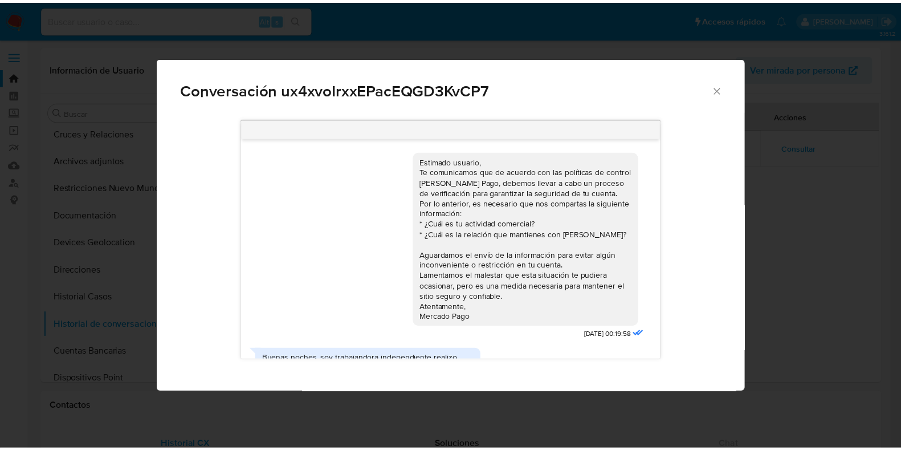
scroll to position [75, 0]
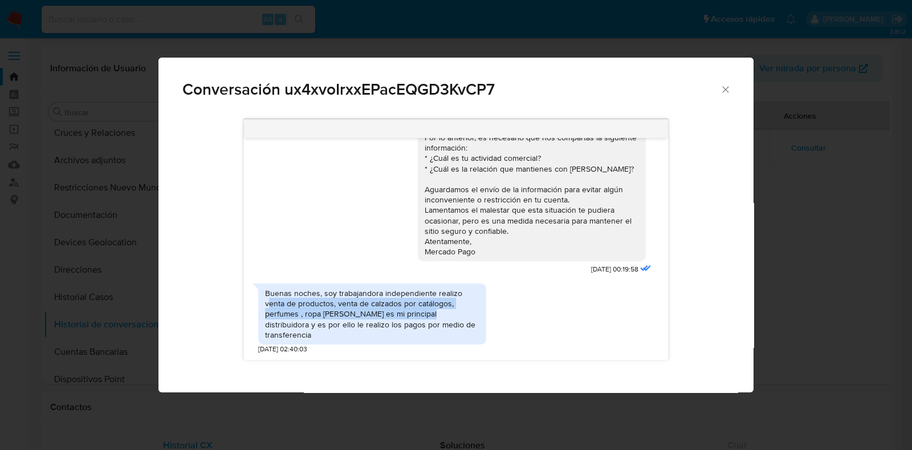
drag, startPoint x: 271, startPoint y: 303, endPoint x: 426, endPoint y: 316, distance: 156.1
click at [426, 316] on div "Buenas noches, soy trabajandora independiente realizo venta de productos, venta…" at bounding box center [372, 314] width 214 height 52
click at [459, 318] on div "Buenas noches, soy trabajandora independiente realizo venta de productos, venta…" at bounding box center [372, 314] width 214 height 52
drag, startPoint x: 323, startPoint y: 311, endPoint x: 435, endPoint y: 332, distance: 114.2
click at [435, 332] on div "Buenas noches, soy trabajandora independiente realizo venta de productos, venta…" at bounding box center [372, 314] width 214 height 52
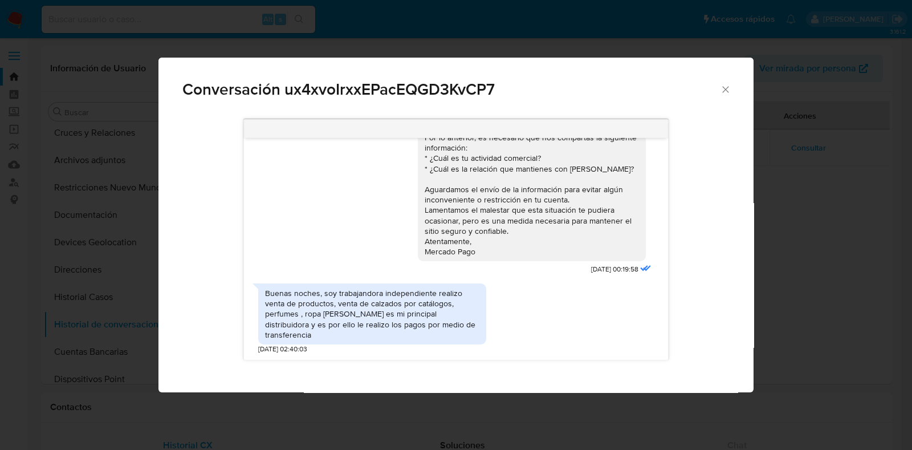
click at [729, 89] on icon "Cerrar" at bounding box center [725, 89] width 11 height 11
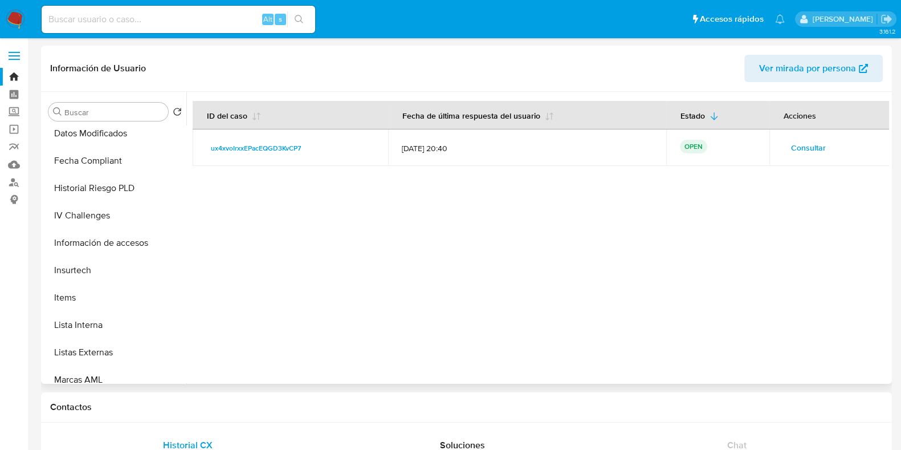
scroll to position [397, 0]
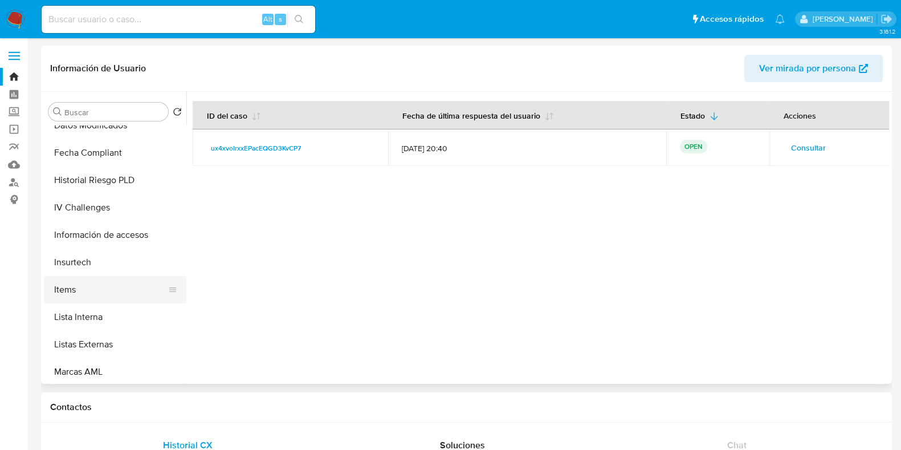
click at [79, 282] on button "Items" at bounding box center [110, 289] width 133 height 27
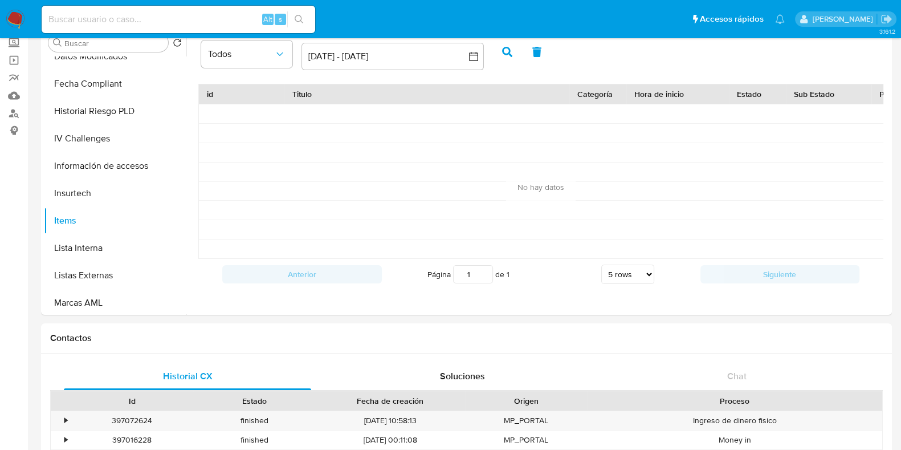
scroll to position [0, 0]
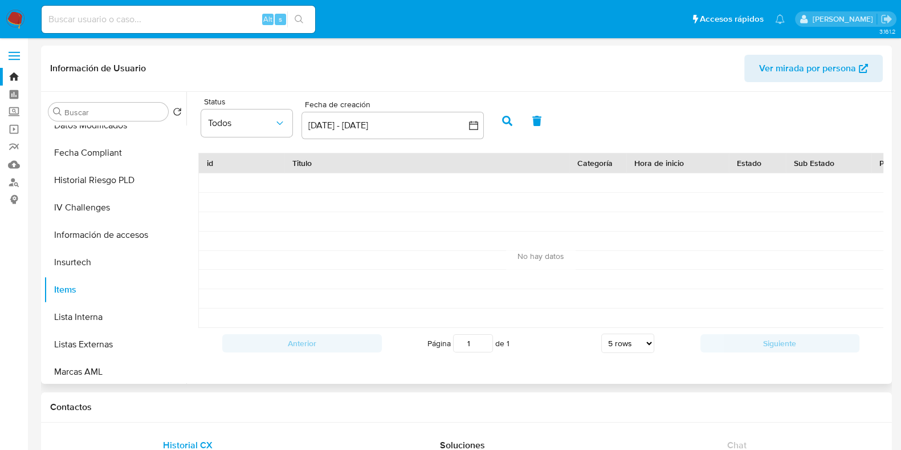
click at [566, 117] on div "Status Todos Fecha de creación Fecha de creación 27 ago 2025 - 26 sep 2025 27-0…" at bounding box center [541, 119] width 696 height 44
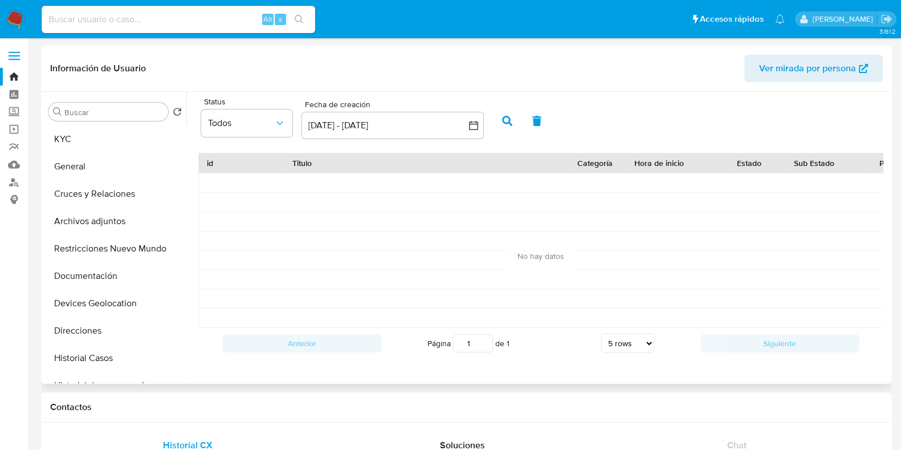
click at [578, 73] on header "Información de Usuario Ver mirada por persona" at bounding box center [466, 68] width 832 height 27
click at [123, 252] on button "Restricciones Nuevo Mundo" at bounding box center [110, 248] width 133 height 27
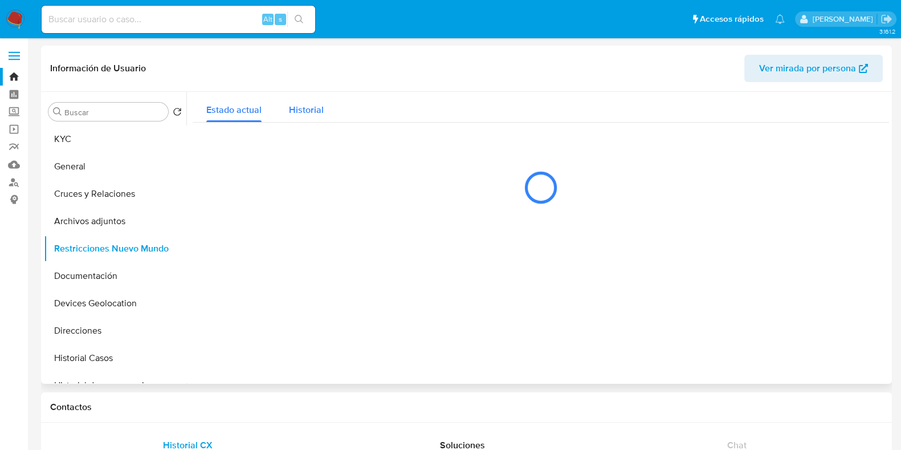
click at [303, 118] on div "Historial" at bounding box center [306, 107] width 35 height 30
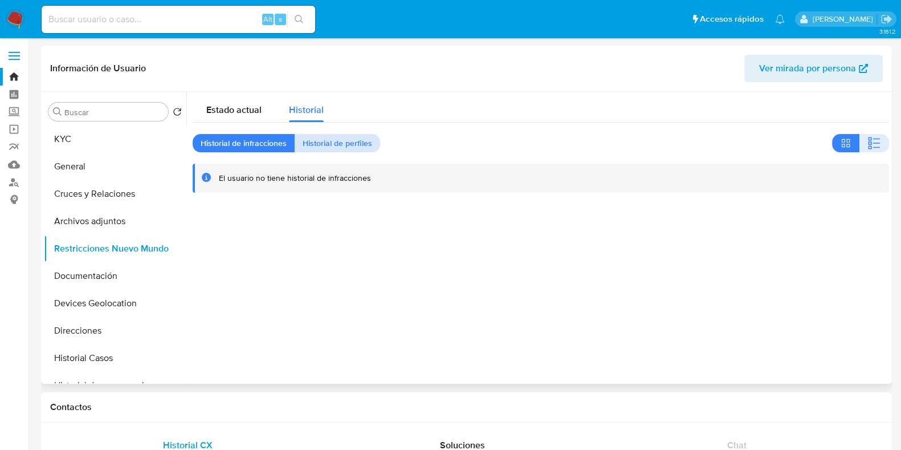
click at [323, 141] on span "Historial de perfiles" at bounding box center [338, 143] width 70 height 16
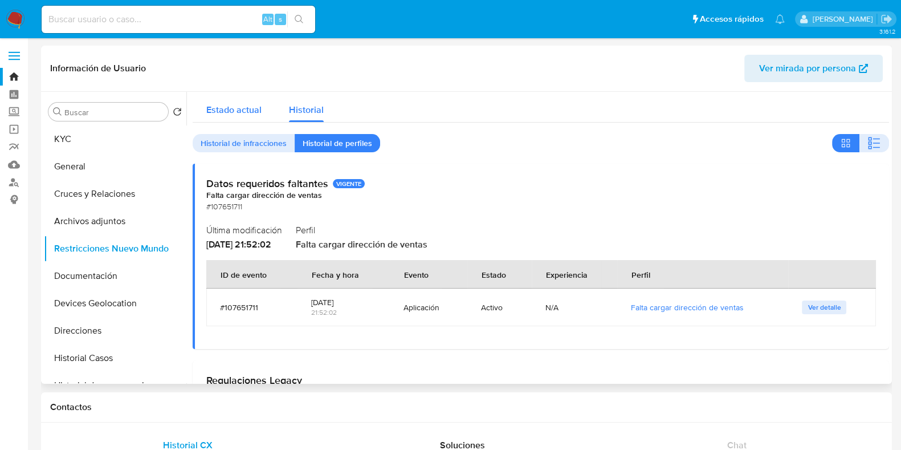
click at [242, 112] on span "Estado actual" at bounding box center [233, 109] width 55 height 13
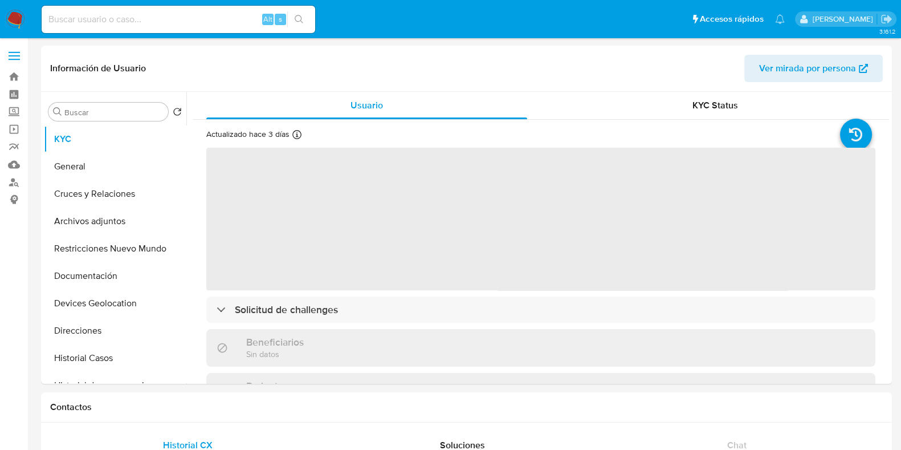
select select "10"
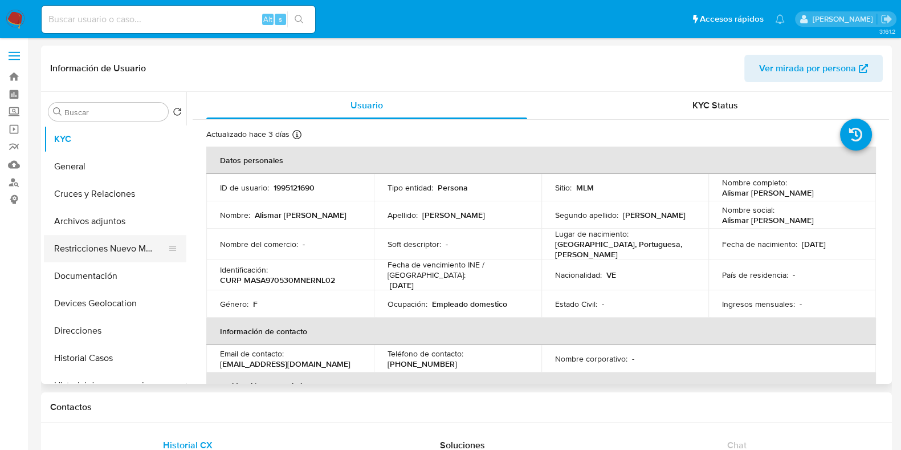
click at [100, 242] on button "Restricciones Nuevo Mundo" at bounding box center [110, 248] width 133 height 27
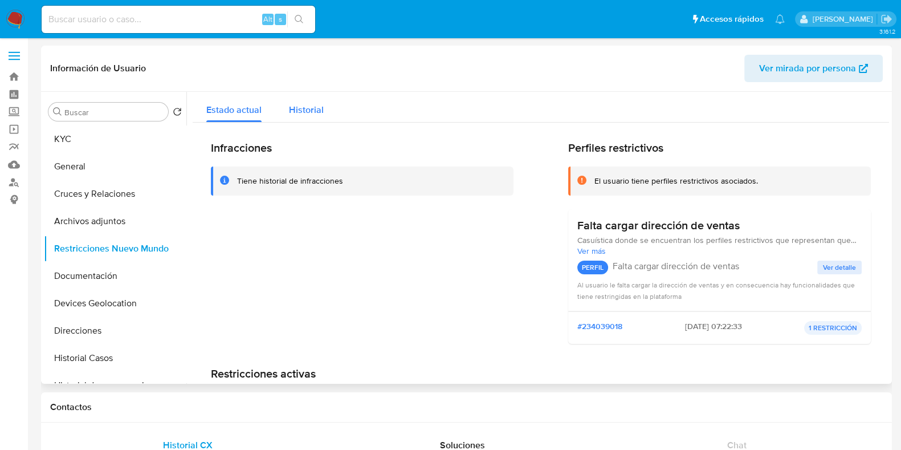
click at [289, 110] on span "Historial" at bounding box center [306, 109] width 35 height 13
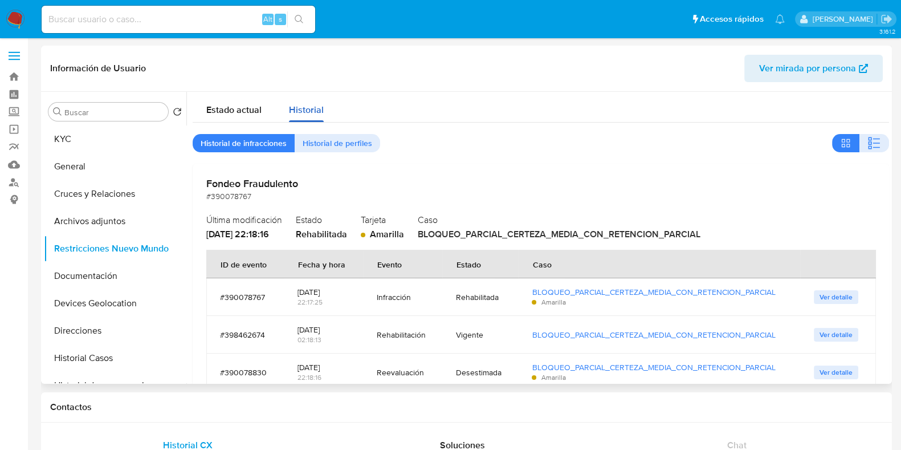
click at [289, 110] on span "Historial" at bounding box center [306, 109] width 35 height 13
drag, startPoint x: 301, startPoint y: 185, endPoint x: 195, endPoint y: 184, distance: 106.0
click at [195, 184] on div "Fondeo Fraudulento #390078767 Última modificación [DATE] 22:18:16 Estado Rehabi…" at bounding box center [541, 289] width 696 height 250
click at [97, 310] on button "Devices Geolocation" at bounding box center [110, 302] width 133 height 27
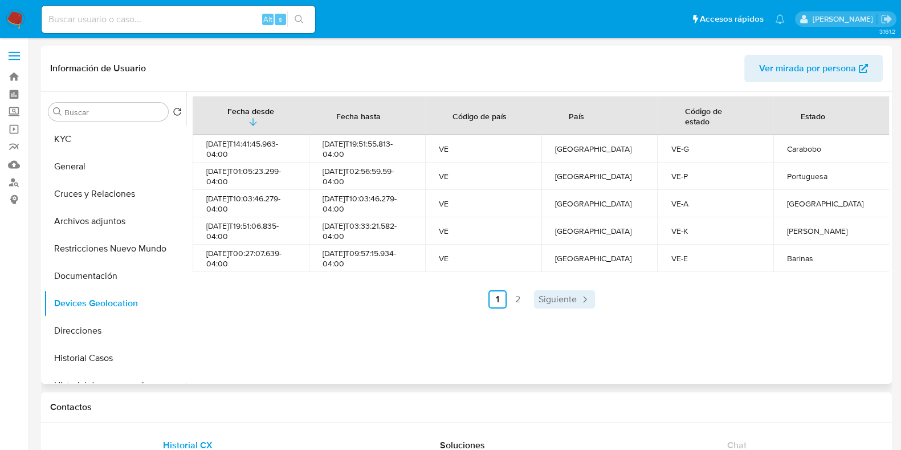
click at [549, 302] on span "Siguiente" at bounding box center [557, 299] width 38 height 9
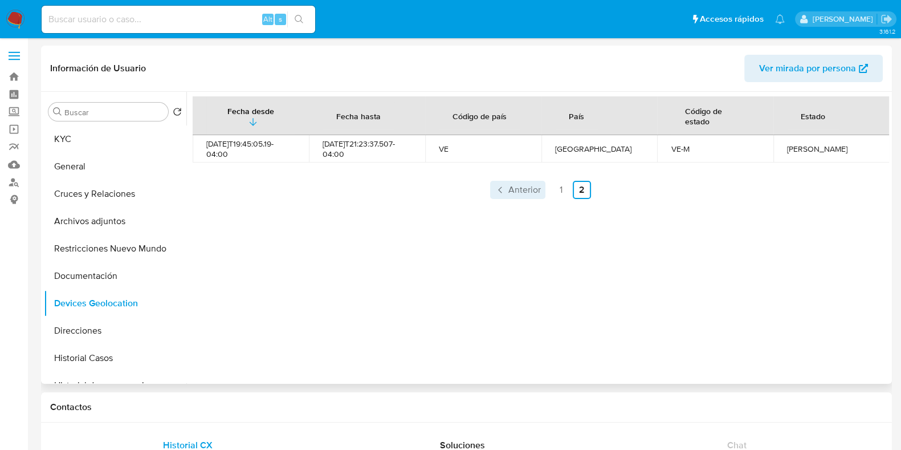
click at [511, 187] on span "Anterior" at bounding box center [524, 189] width 32 height 9
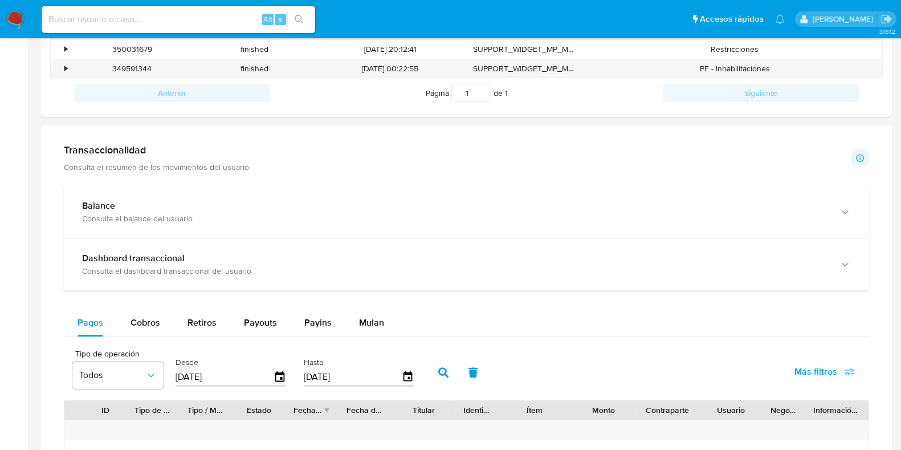
scroll to position [488, 0]
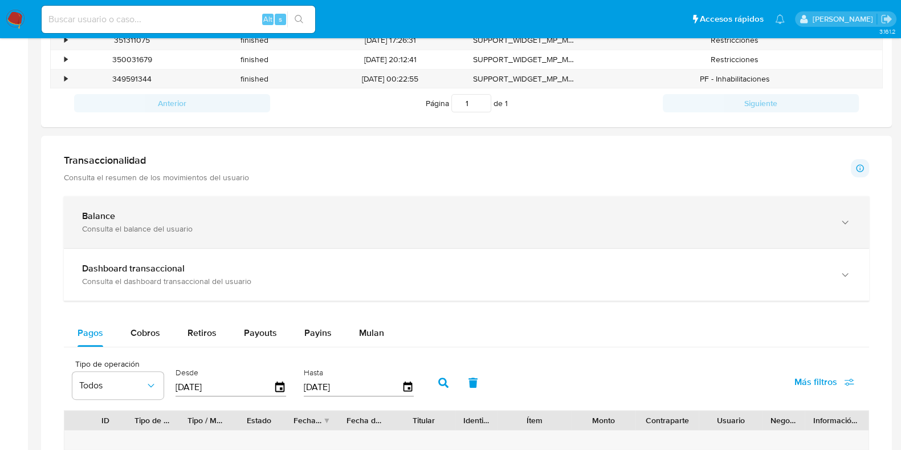
click at [198, 206] on div "Balance Consulta el balance del usuario" at bounding box center [466, 222] width 805 height 52
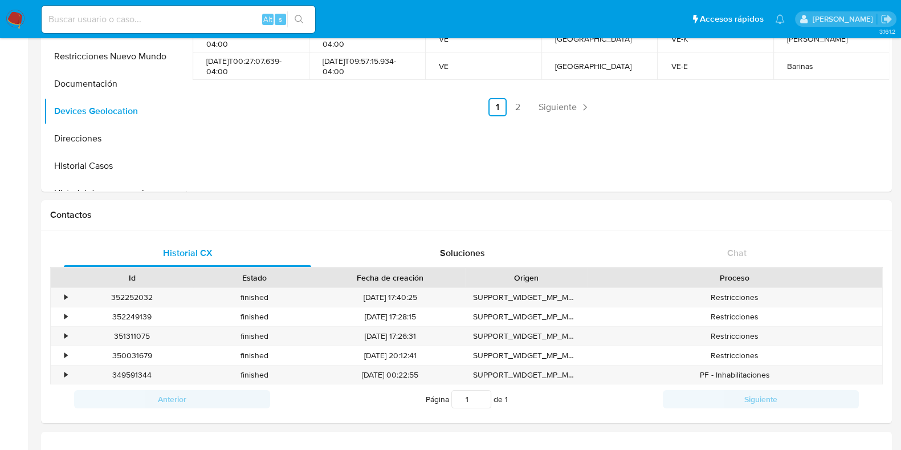
scroll to position [0, 0]
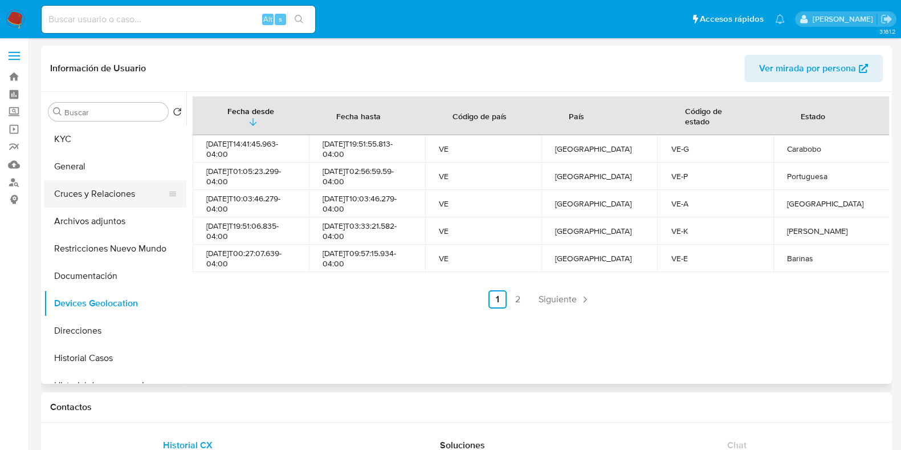
click at [100, 198] on button "Cruces y Relaciones" at bounding box center [110, 193] width 133 height 27
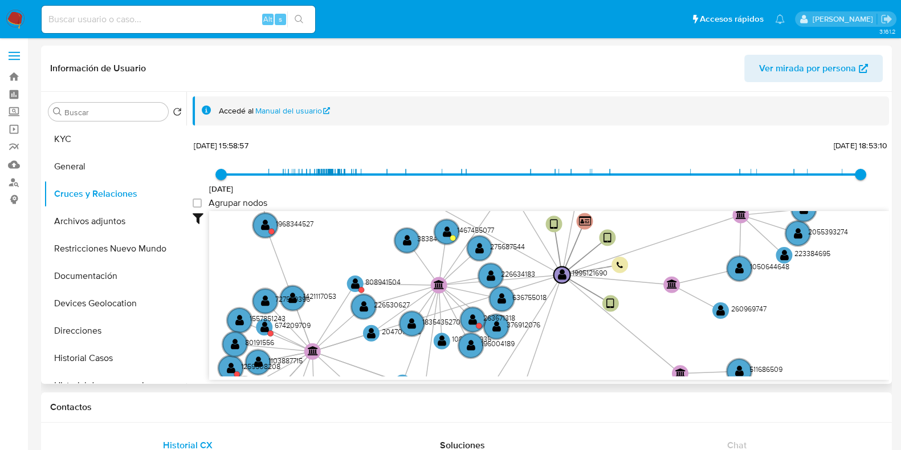
drag, startPoint x: 599, startPoint y: 252, endPoint x: 499, endPoint y: 211, distance: 108.7
click at [499, 211] on icon "device-66e898879169a67fde439d63  user-1995121690  1995121690 device-67327bb42…" at bounding box center [549, 293] width 680 height 165
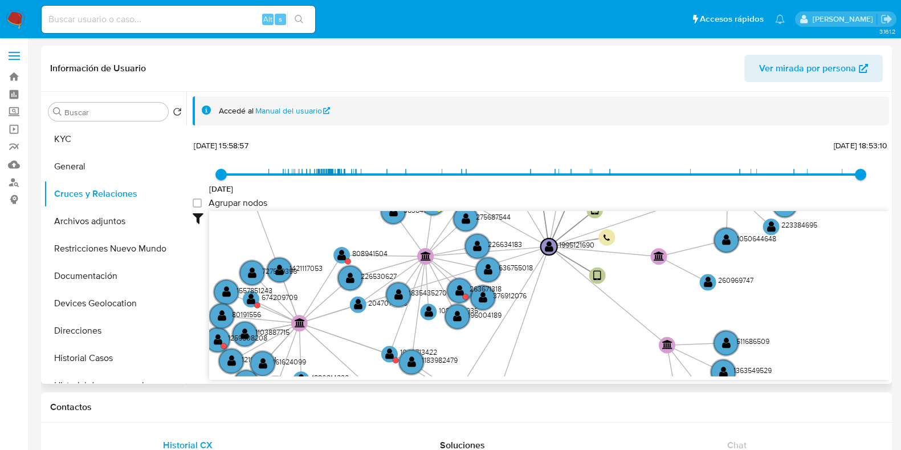
drag, startPoint x: 560, startPoint y: 355, endPoint x: 546, endPoint y: 320, distance: 37.1
click at [546, 320] on icon "device-66e898879169a67fde439d63  user-1995121690  1995121690 device-67327bb42…" at bounding box center [549, 293] width 680 height 165
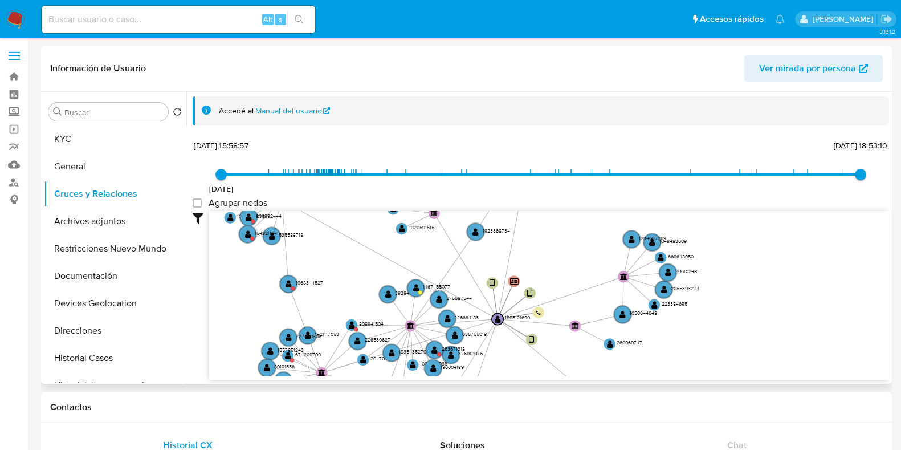
drag, startPoint x: 546, startPoint y: 320, endPoint x: 490, endPoint y: 376, distance: 79.4
click at [490, 376] on div "device-66e898879169a67fde439d63  user-1995121690  1995121690 device-67327bb42…" at bounding box center [549, 295] width 680 height 169
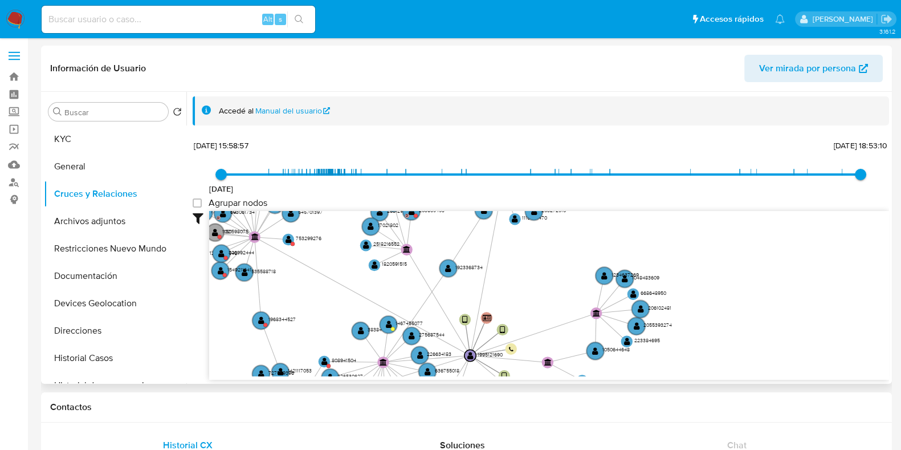
drag, startPoint x: 546, startPoint y: 268, endPoint x: 524, endPoint y: 303, distance: 41.0
click at [524, 303] on icon "device-66e898879169a67fde439d63  user-1995121690  1995121690 device-67327bb42…" at bounding box center [549, 293] width 680 height 165
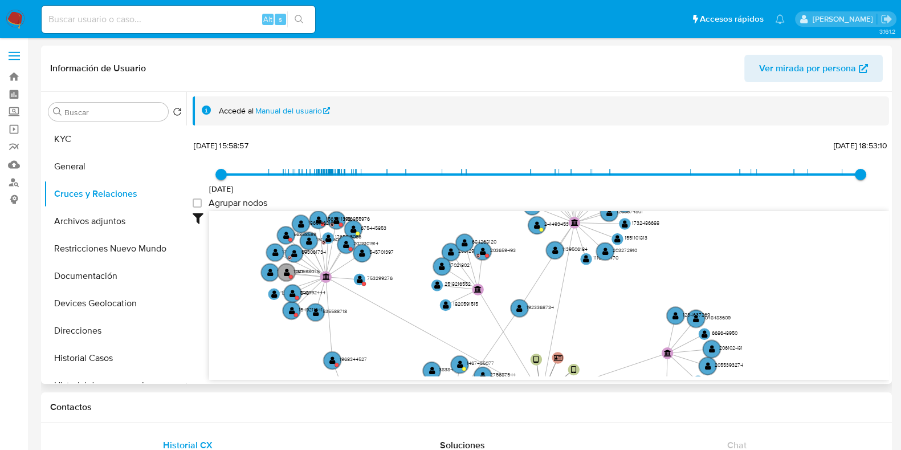
drag, startPoint x: 543, startPoint y: 269, endPoint x: 615, endPoint y: 309, distance: 82.1
click at [615, 309] on icon "device-66e898879169a67fde439d63  user-1995121690  1995121690 device-67327bb42…" at bounding box center [549, 293] width 680 height 165
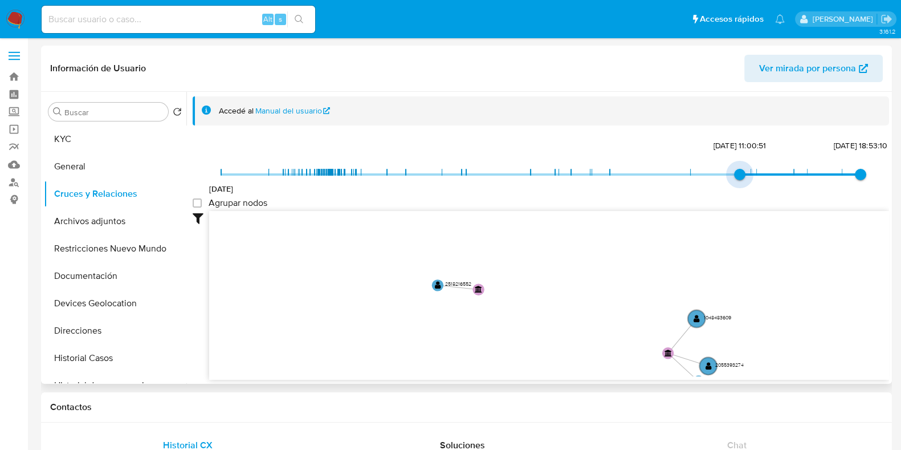
type input "1751216451000"
drag, startPoint x: 216, startPoint y: 169, endPoint x: 735, endPoint y: 173, distance: 519.1
click at [735, 173] on span "29/6/2025, 11:00:51" at bounding box center [739, 174] width 11 height 11
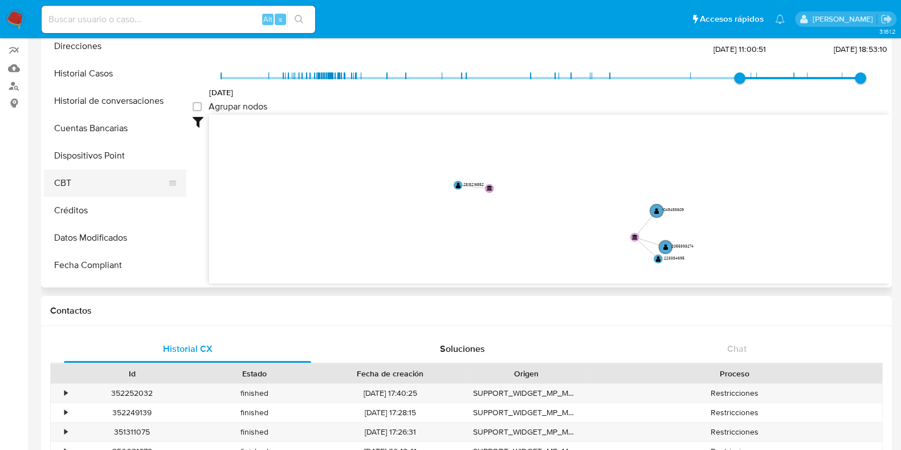
scroll to position [170, 0]
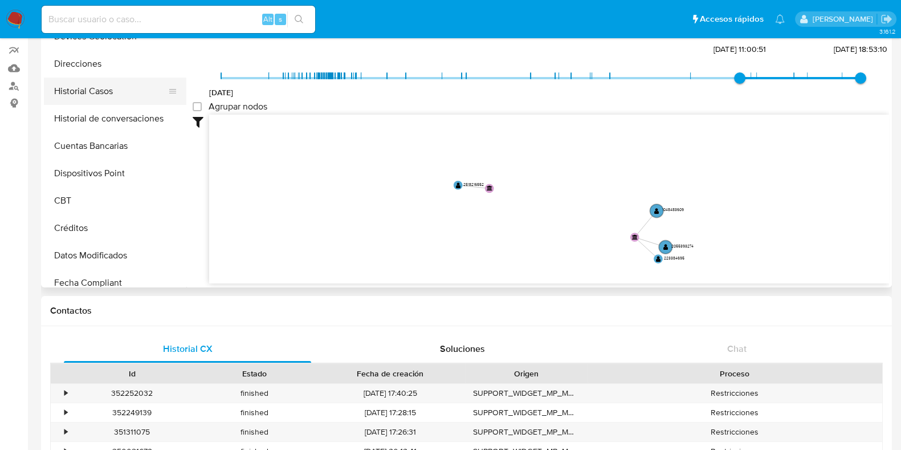
click at [92, 93] on button "Historial Casos" at bounding box center [110, 90] width 133 height 27
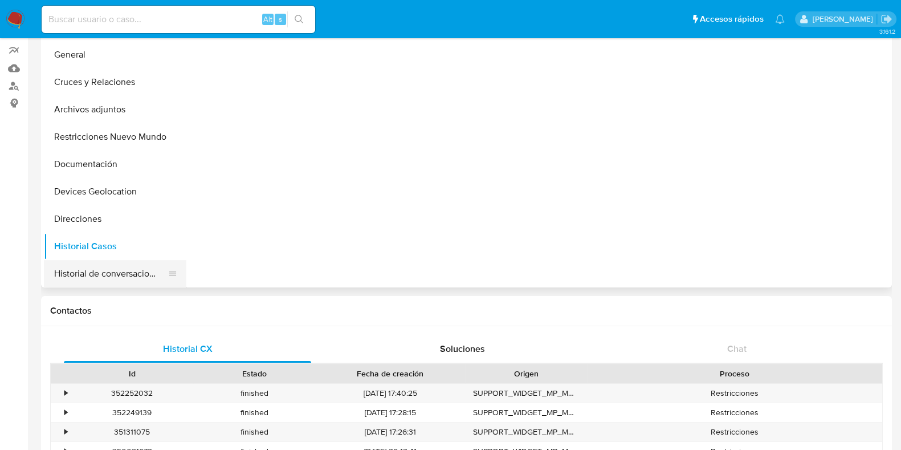
scroll to position [15, 0]
click at [97, 142] on button "Restricciones Nuevo Mundo" at bounding box center [110, 137] width 133 height 27
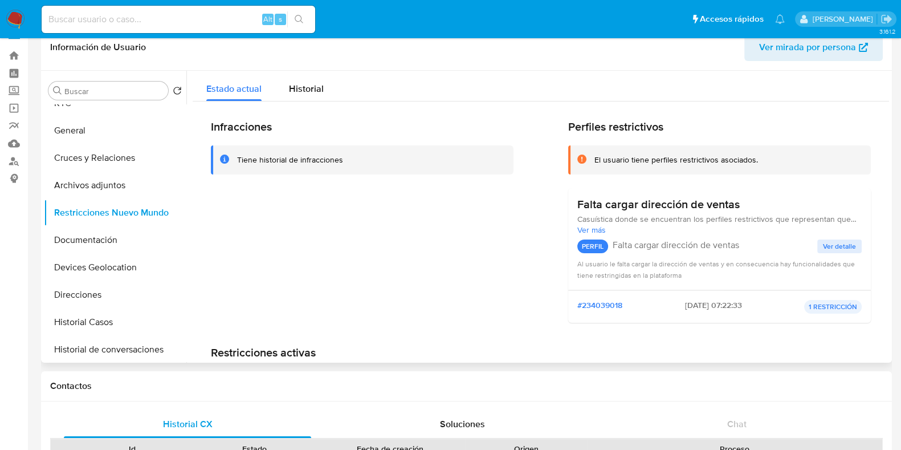
scroll to position [21, 0]
click at [301, 87] on span "Historial" at bounding box center [306, 89] width 35 height 13
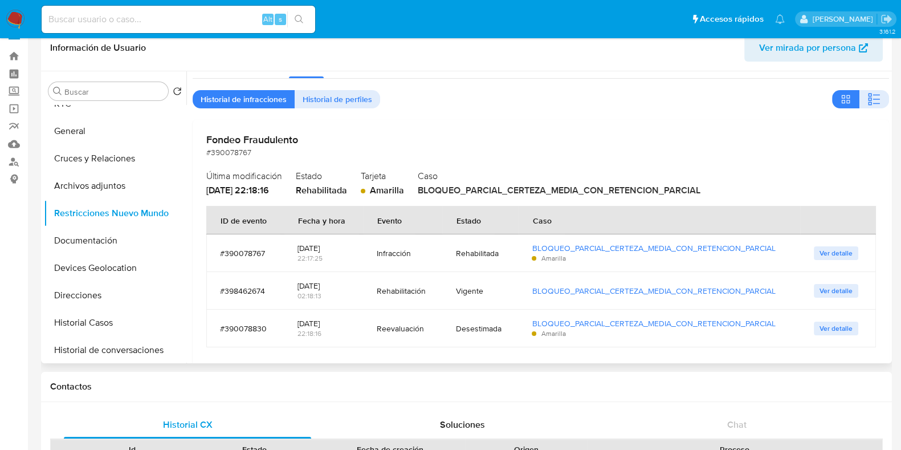
scroll to position [45, 0]
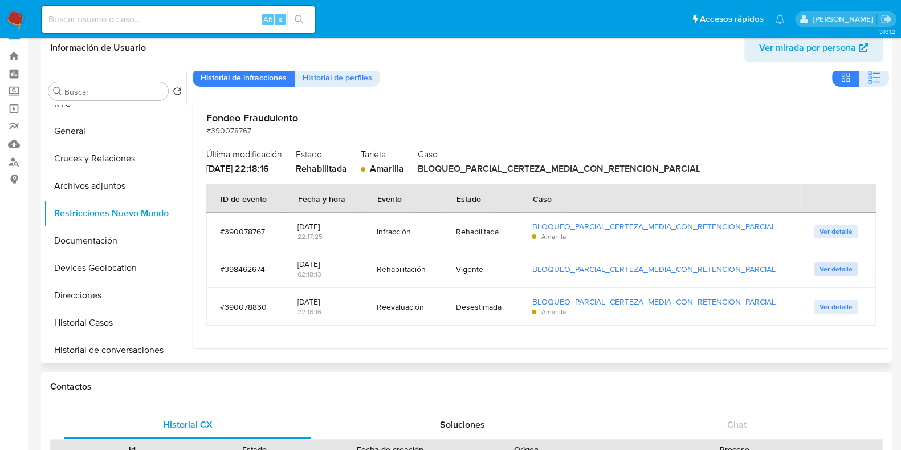
click at [823, 267] on span "Ver detalle" at bounding box center [835, 268] width 33 height 11
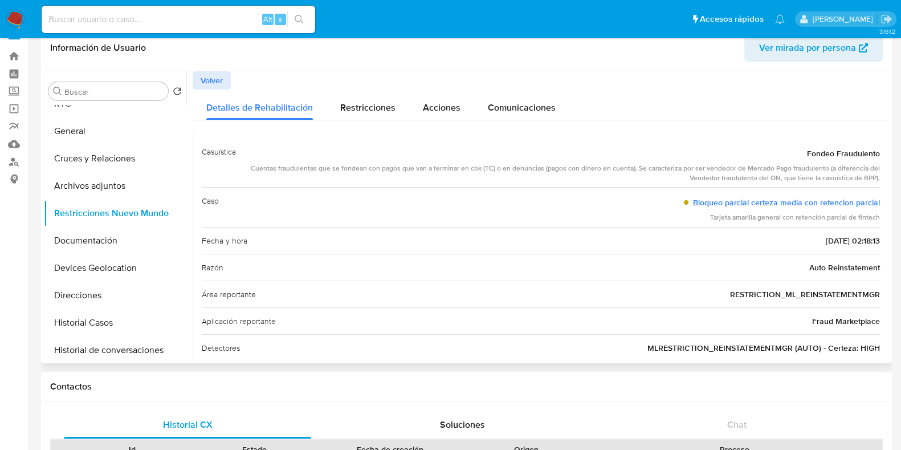
scroll to position [0, 0]
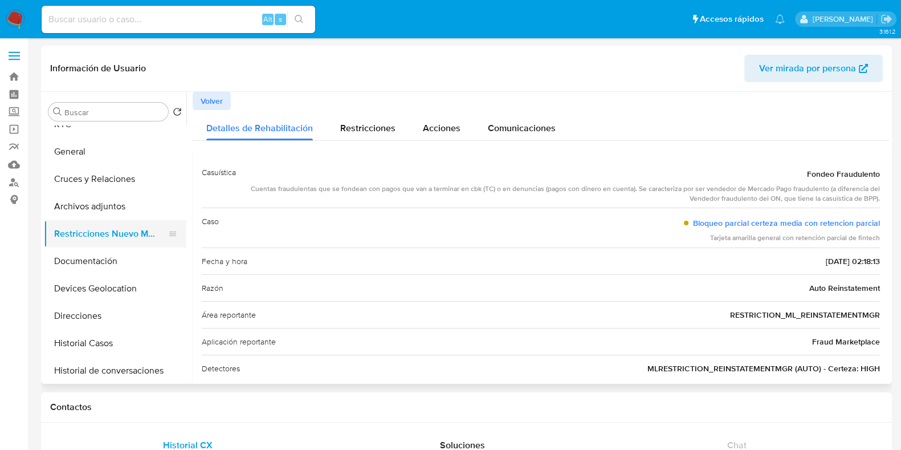
click at [136, 241] on button "Restricciones Nuevo Mundo" at bounding box center [110, 233] width 133 height 27
click at [357, 124] on span "Restricciones" at bounding box center [367, 127] width 55 height 13
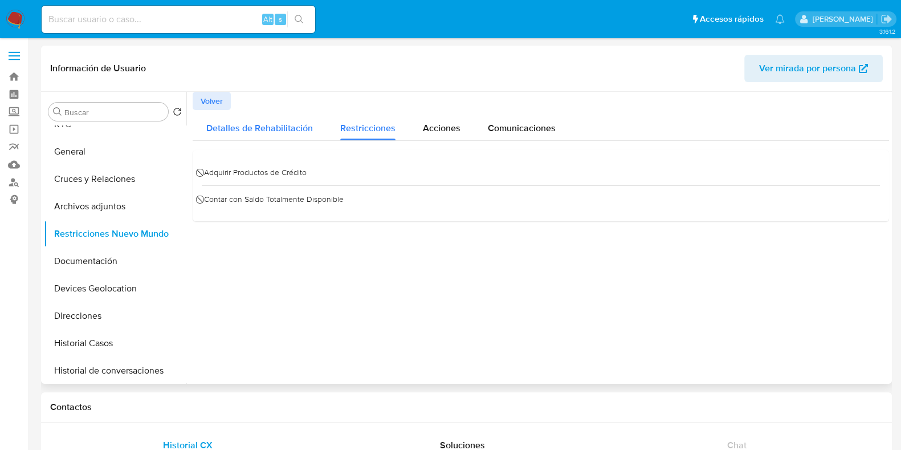
click at [271, 129] on span "Detalles de Rehabilitación" at bounding box center [259, 127] width 107 height 13
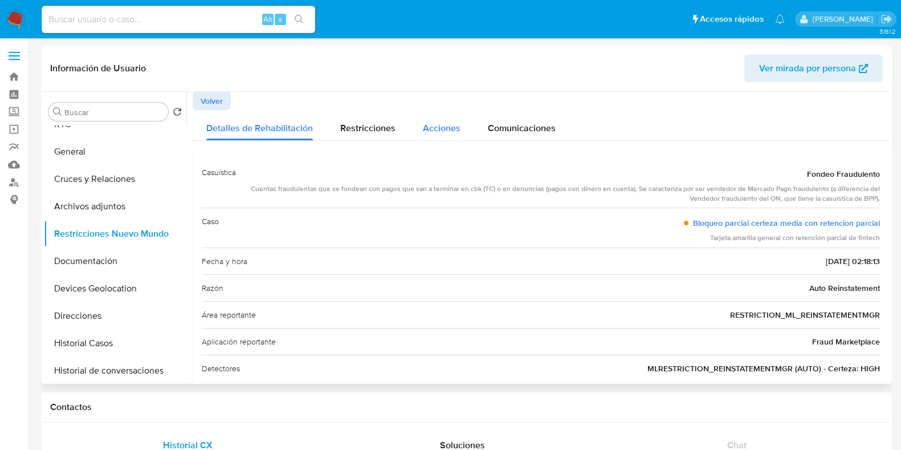
click at [443, 118] on div "Acciones" at bounding box center [442, 125] width 38 height 30
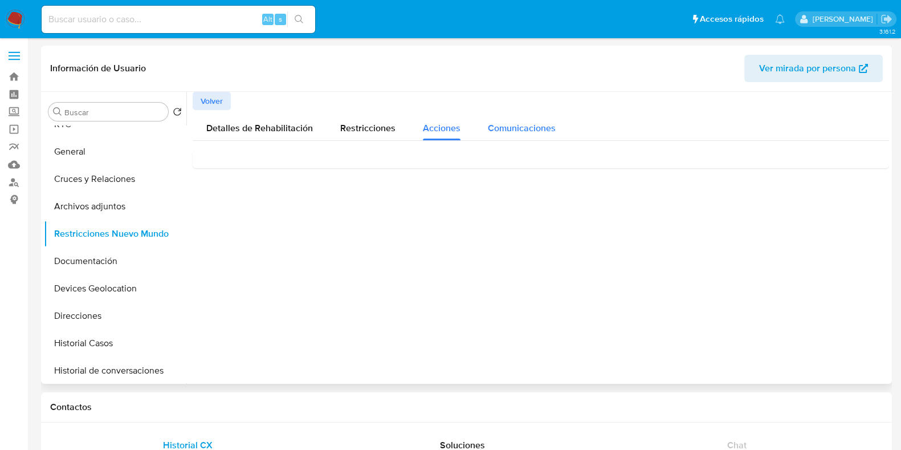
click at [505, 125] on span "Comunicaciones" at bounding box center [522, 127] width 68 height 13
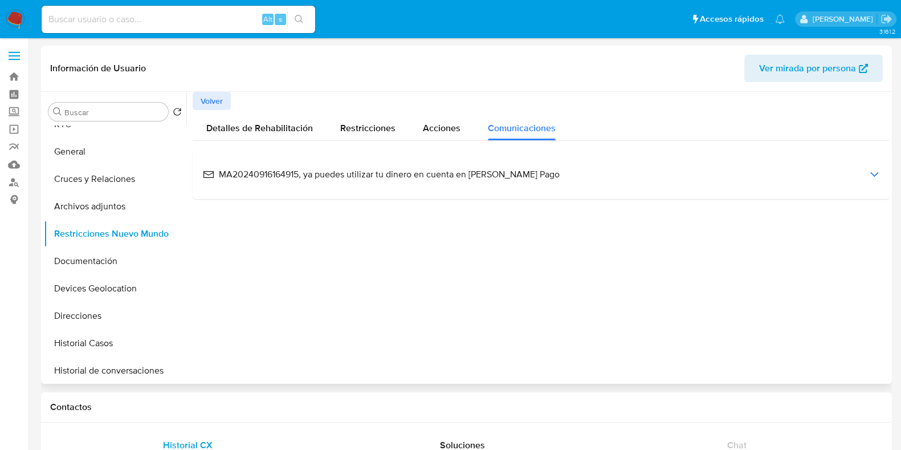
click at [268, 177] on span "MA20240916164915, ya puedes utilizar tu dinero en cuenta en Mercado Pago" at bounding box center [381, 174] width 357 height 13
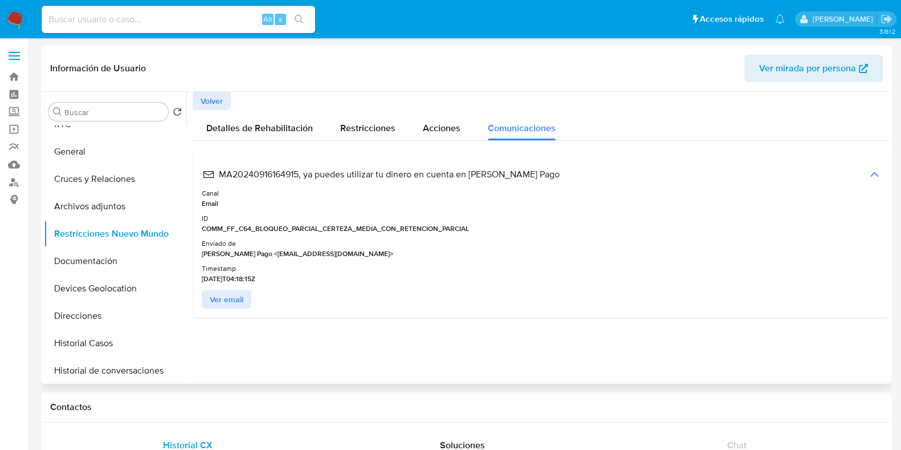
click at [268, 177] on span "MA20240916164915, ya puedes utilizar tu dinero en cuenta en Mercado Pago" at bounding box center [381, 174] width 357 height 13
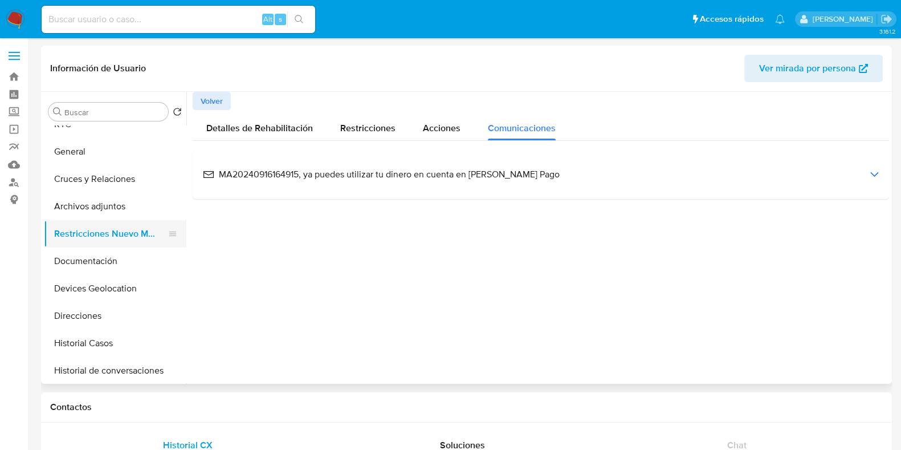
click at [116, 234] on button "Restricciones Nuevo Mundo" at bounding box center [110, 233] width 133 height 27
click at [113, 205] on button "Archivos adjuntos" at bounding box center [110, 206] width 133 height 27
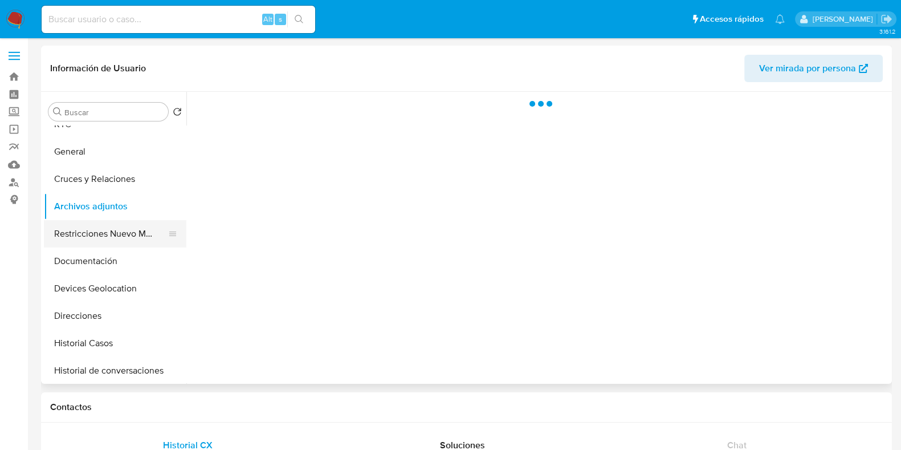
click at [112, 225] on button "Restricciones Nuevo Mundo" at bounding box center [110, 233] width 133 height 27
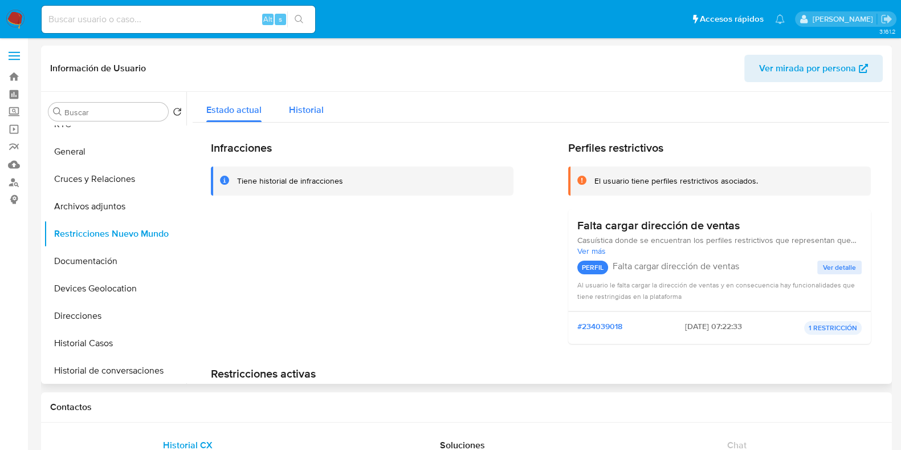
click at [284, 112] on button "Historial" at bounding box center [306, 107] width 62 height 30
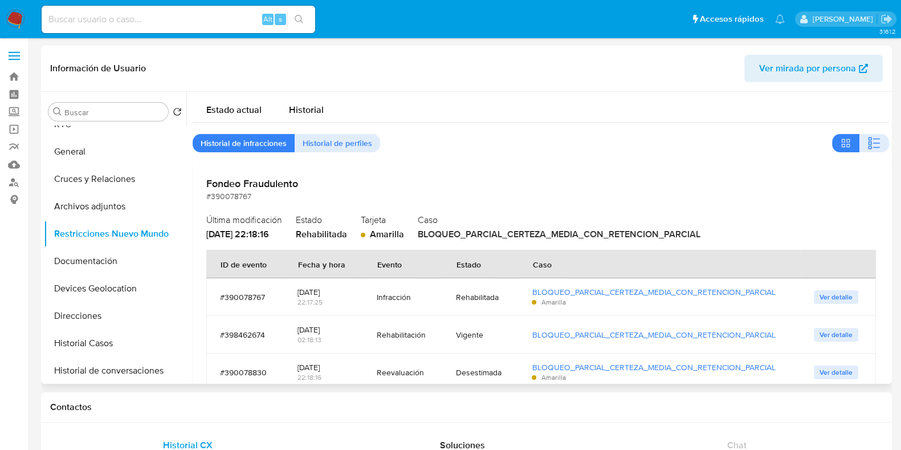
scroll to position [45, 0]
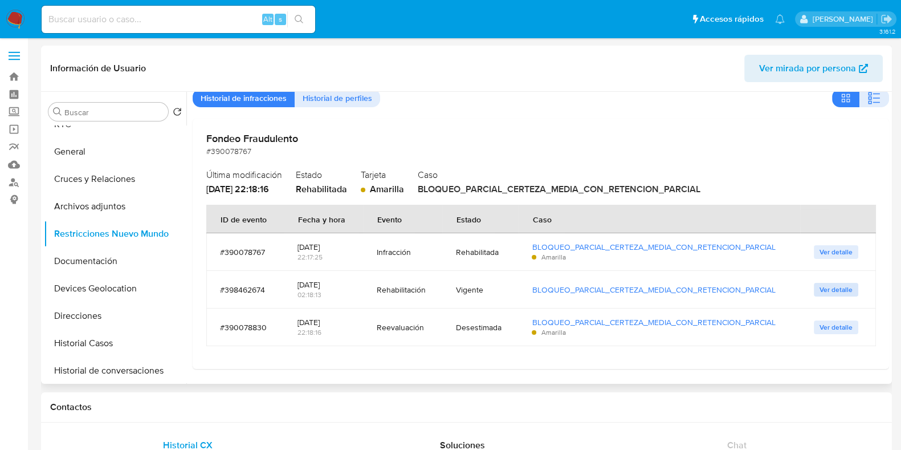
click at [819, 285] on span "Ver detalle" at bounding box center [835, 289] width 33 height 11
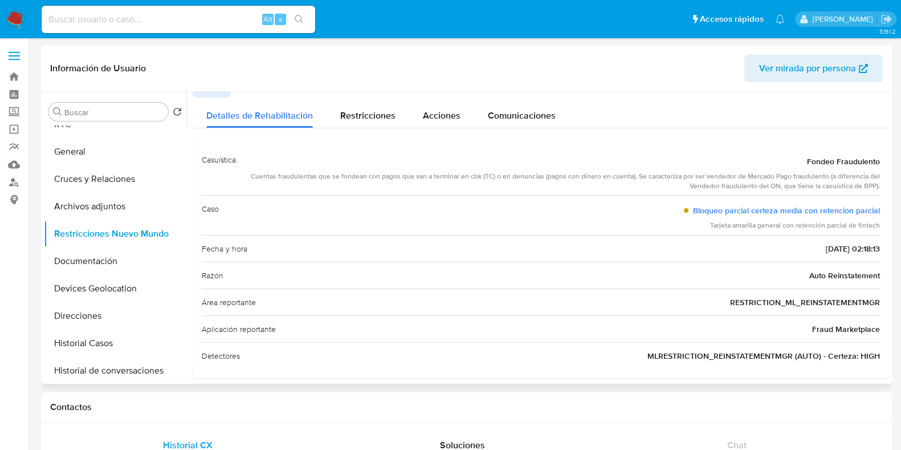
scroll to position [20, 0]
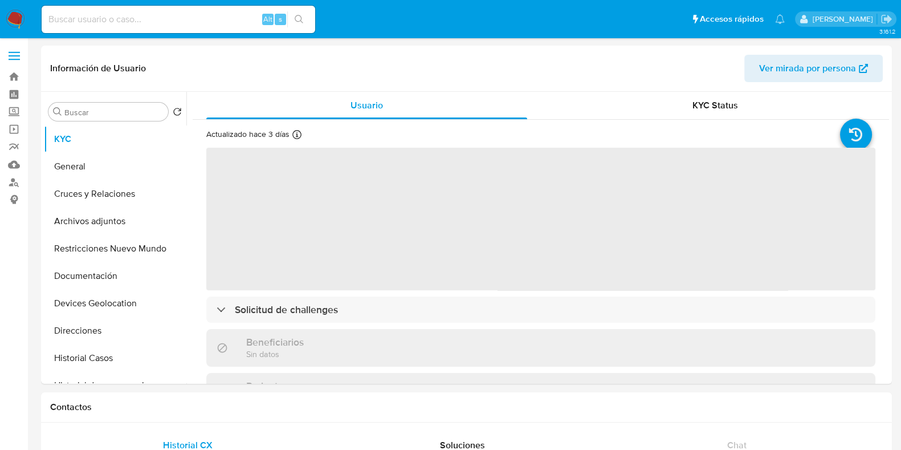
select select "10"
click at [179, 20] on input at bounding box center [179, 19] width 274 height 15
paste input "1043979939"
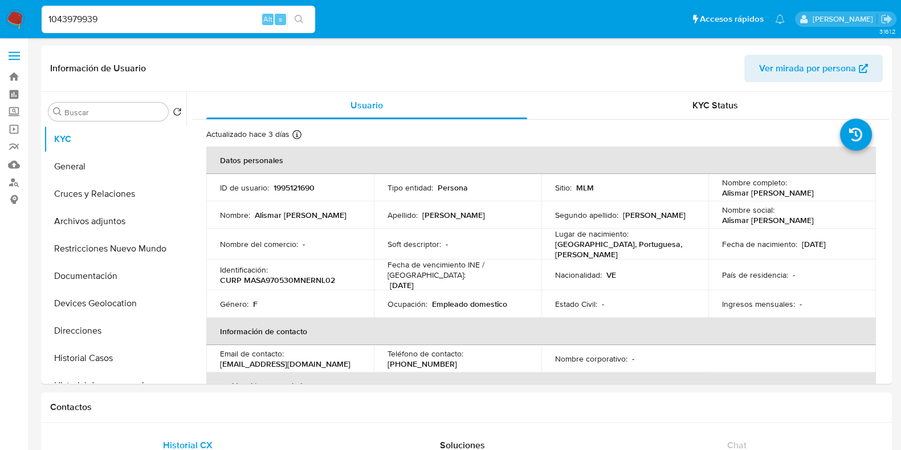
type input "1043979939"
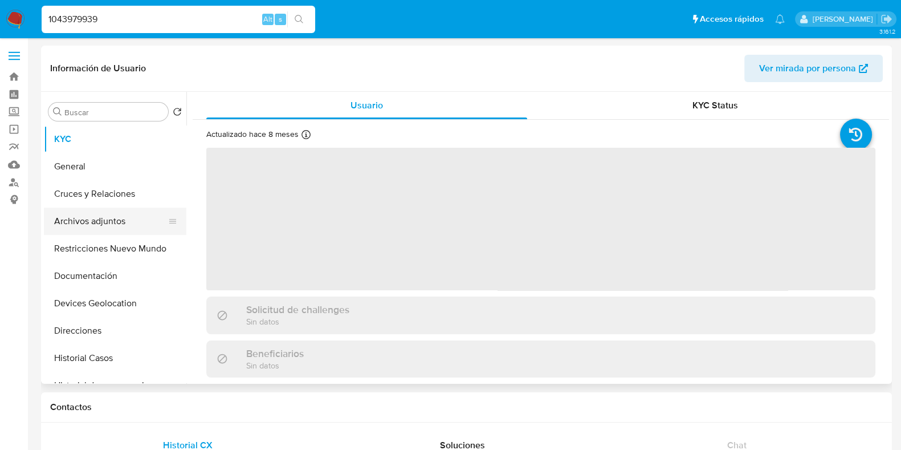
select select "10"
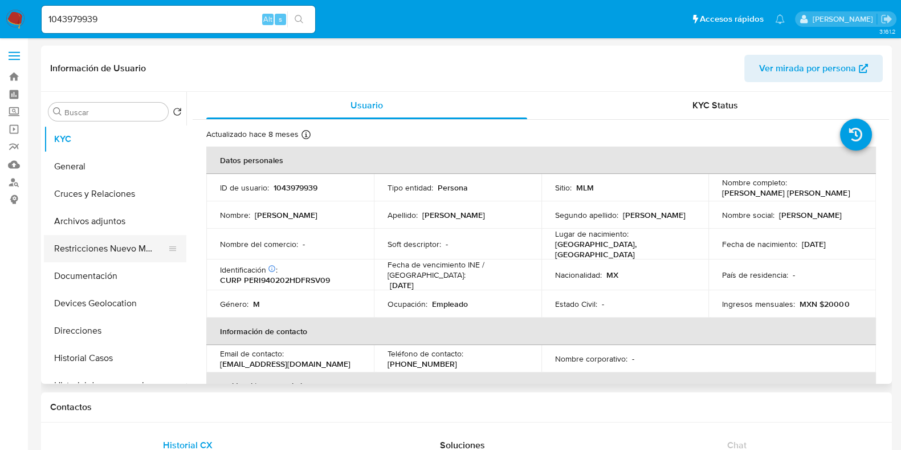
click at [119, 256] on button "Restricciones Nuevo Mundo" at bounding box center [110, 248] width 133 height 27
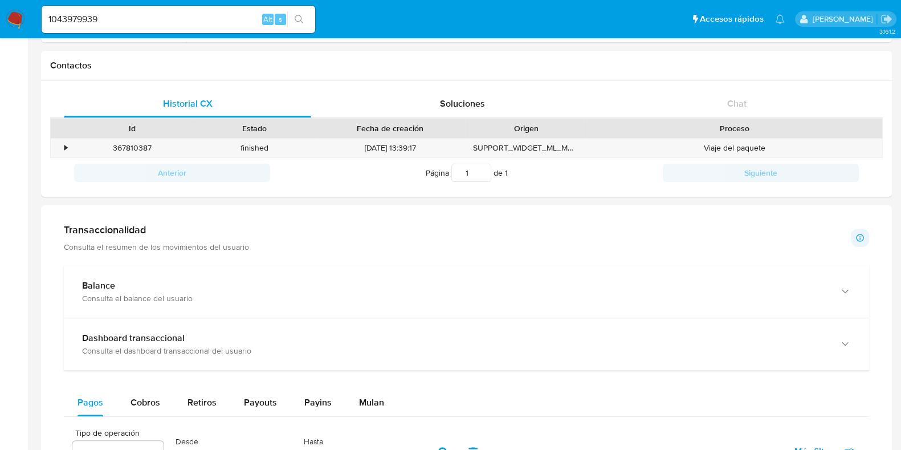
scroll to position [356, 0]
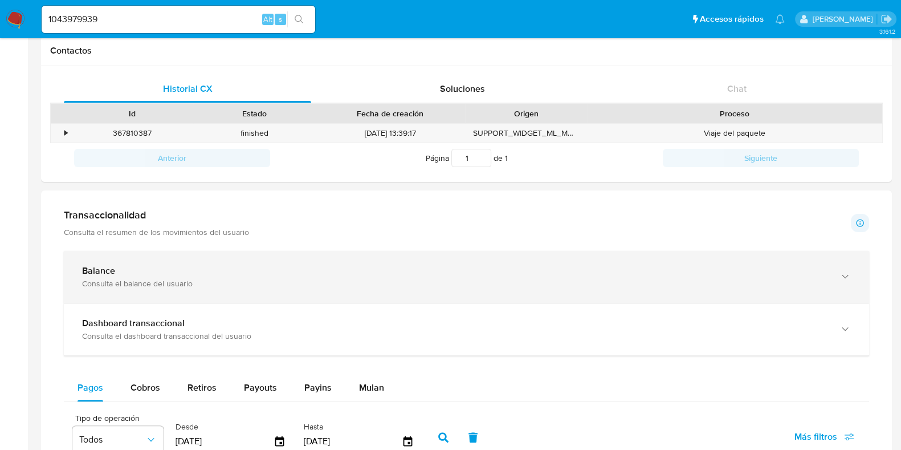
click at [287, 260] on div "Balance Consulta el balance del usuario" at bounding box center [466, 277] width 805 height 52
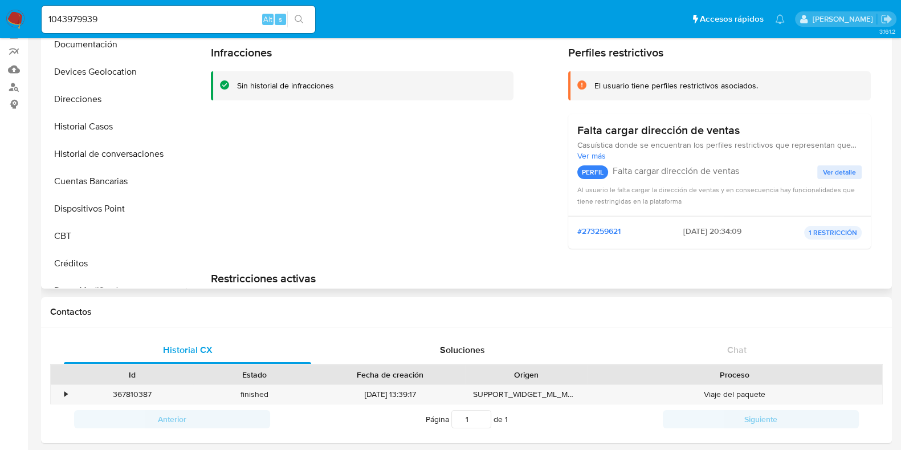
scroll to position [0, 0]
click at [107, 46] on button "KYC" at bounding box center [110, 43] width 133 height 27
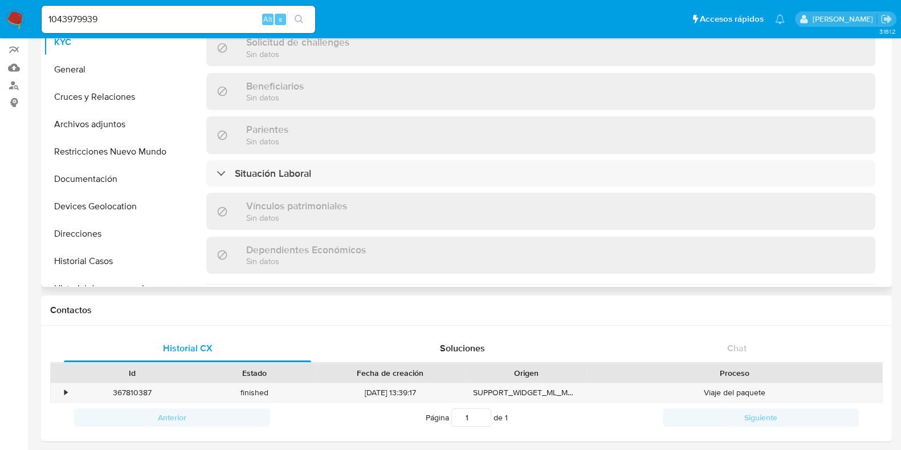
scroll to position [716, 0]
